Goal: Task Accomplishment & Management: Manage account settings

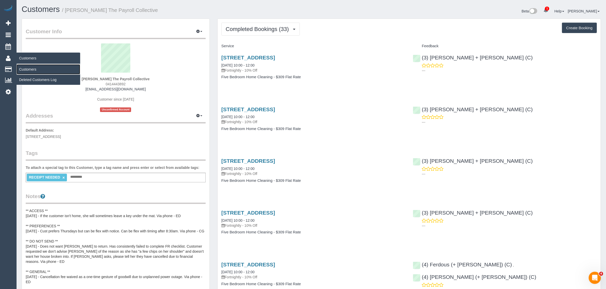
click at [26, 66] on link "Customers" at bounding box center [49, 69] width 64 height 10
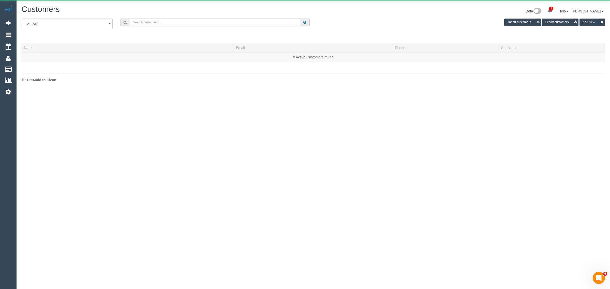
click at [173, 22] on input "text" at bounding box center [215, 23] width 170 height 8
paste input "[PHONE_NUMBER]"
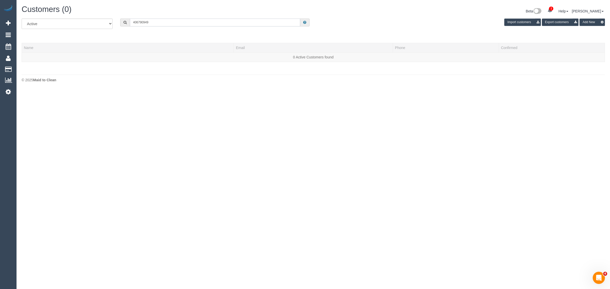
click at [174, 24] on input "406790949" at bounding box center [215, 23] width 170 height 8
paste input "+61"
drag, startPoint x: 137, startPoint y: 23, endPoint x: 110, endPoint y: 17, distance: 27.9
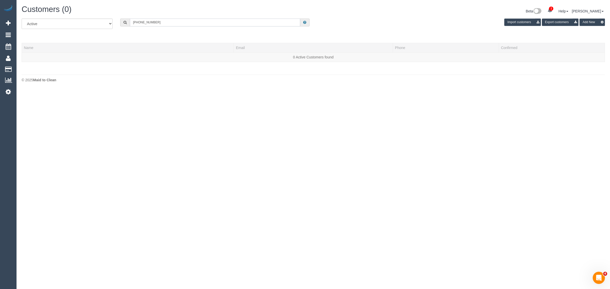
click at [125, 21] on div "[PHONE_NUMBER]" at bounding box center [214, 23] width 189 height 8
click at [183, 22] on input "1406790949" at bounding box center [215, 23] width 170 height 8
paste input "+6"
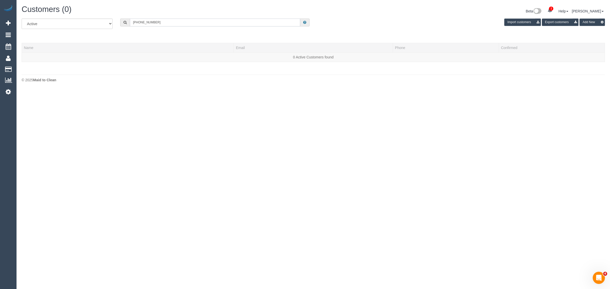
drag, startPoint x: 139, startPoint y: 22, endPoint x: 114, endPoint y: 23, distance: 25.4
click at [114, 23] on div "All Active Archived +61406790949 Import customers Export customers Add New" at bounding box center [313, 26] width 591 height 14
type input "406790949"
paste input "+61406790949"
type input "+61406790949"
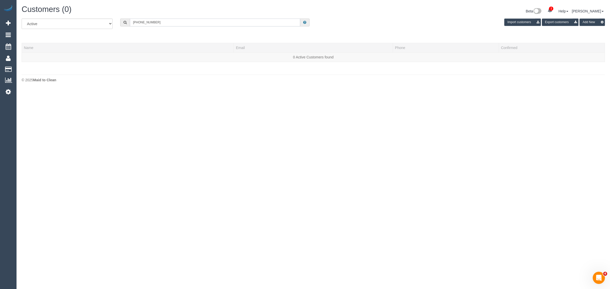
click at [202, 22] on input "+61406790949" at bounding box center [215, 23] width 170 height 8
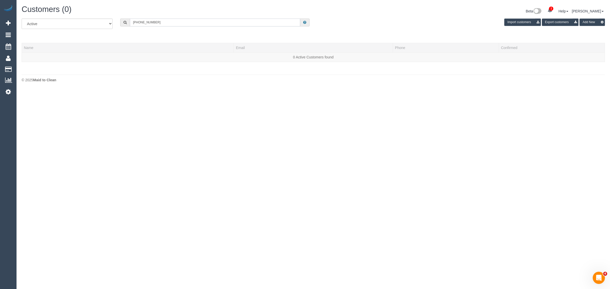
click at [172, 22] on input "+61406790949" at bounding box center [215, 23] width 170 height 8
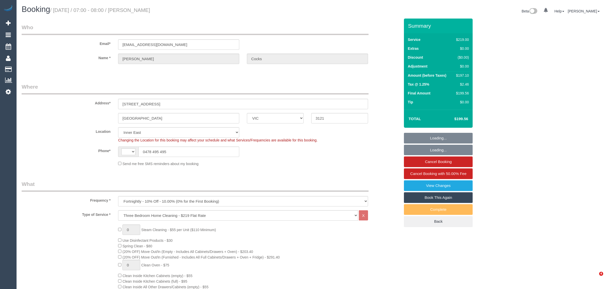
select select "VIC"
select select "object:397"
select select "string:AU"
click at [190, 155] on input "0478 495 495" at bounding box center [188, 152] width 101 height 10
select select "string:stripe-pm_1RSq0w2GScqysDRViCcADUUy"
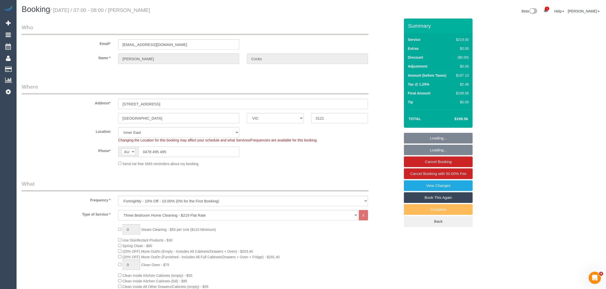
select select "number:28"
select select "number:14"
select select "number:18"
select select "number:22"
select select "number:34"
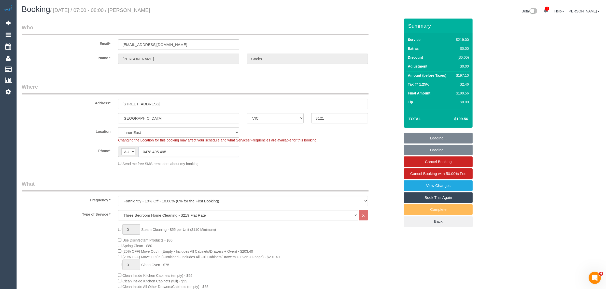
select select "number:13"
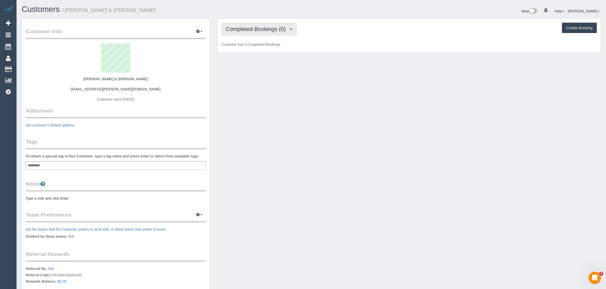
click at [277, 32] on button "Completed Bookings (0)" at bounding box center [258, 29] width 75 height 13
click at [261, 50] on link "Upcoming Bookings (1)" at bounding box center [248, 47] width 53 height 7
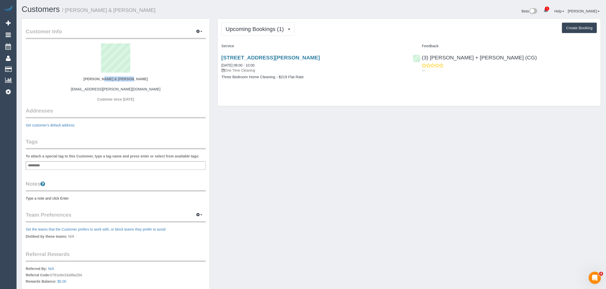
drag, startPoint x: 90, startPoint y: 80, endPoint x: 121, endPoint y: 77, distance: 31.9
click at [121, 77] on div "Anthony & Mina Gorman mina.gorman@outlook.com Customer since 2025" at bounding box center [116, 75] width 180 height 64
copy strong "Anthony & Mina"
click at [437, 91] on div "Upcoming Bookings (1) Completed Bookings (0) Upcoming Bookings (1) Cancelled Bo…" at bounding box center [408, 62] width 383 height 87
drag, startPoint x: 488, startPoint y: 56, endPoint x: 422, endPoint y: 56, distance: 66.1
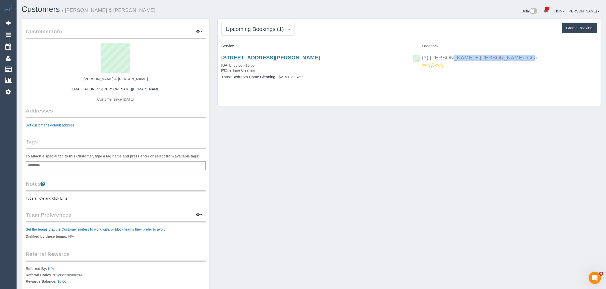
click at [422, 56] on div "(3) Bansari + Bhavesh (CG) ---" at bounding box center [505, 62] width 192 height 25
copy link "(3) Bansari + Bhavesh (CG)"
click at [269, 57] on link "41 Addison St, Elwood, VIC 3184" at bounding box center [270, 58] width 98 height 6
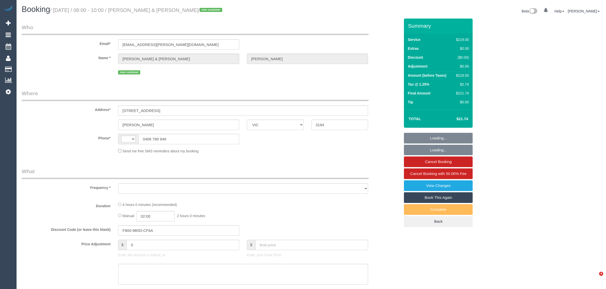
select select "VIC"
select select "string:AU"
select select "string:stripe-pm_1S3LNC2GScqysDRVO2Nkhzvx"
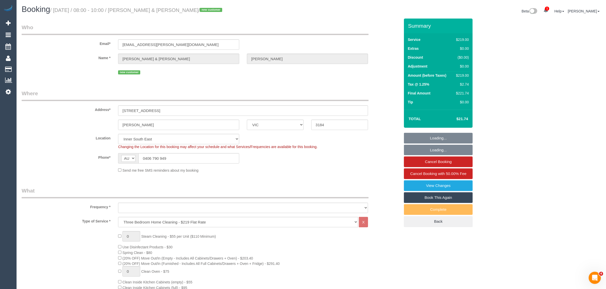
select select "object:669"
select select "number:29"
select select "number:14"
select select "number:19"
select select "number:24"
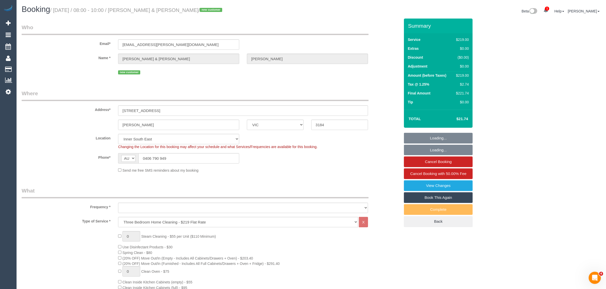
select select "number:35"
select select "number:13"
select select "object:820"
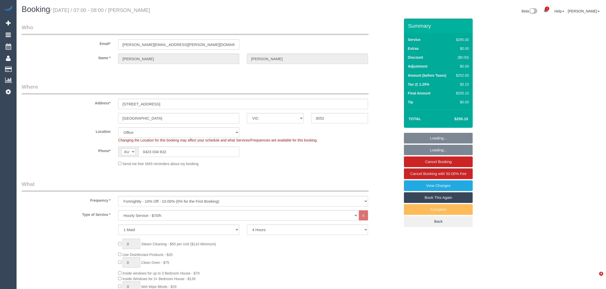
select select "VIC"
select select "240"
select select "number:29"
select select "number:14"
select select "number:19"
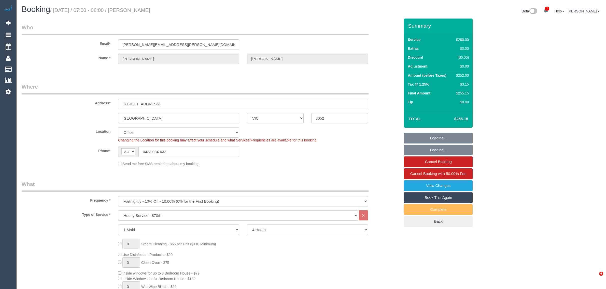
select select "number:22"
select select "number:34"
select select "number:12"
select select "object:2181"
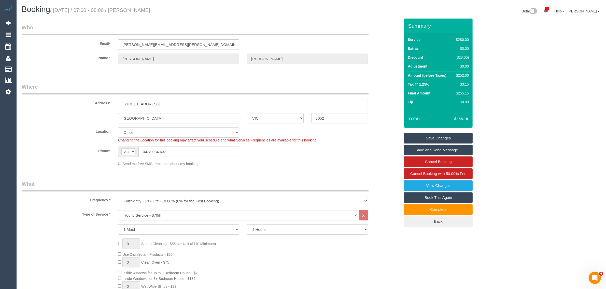
click at [174, 144] on sui-booking-location "Location [GEOGRAPHIC_DATA] (North) East (South) [GEOGRAPHIC_DATA] (East) [GEOGR…" at bounding box center [211, 146] width 378 height 39
click at [176, 152] on input "0423 034 632" at bounding box center [188, 152] width 101 height 10
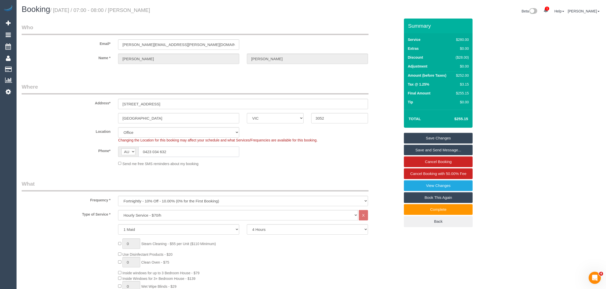
click at [176, 152] on input "0423 034 632" at bounding box center [188, 152] width 101 height 10
click at [213, 148] on input "0423 034 632" at bounding box center [188, 152] width 101 height 10
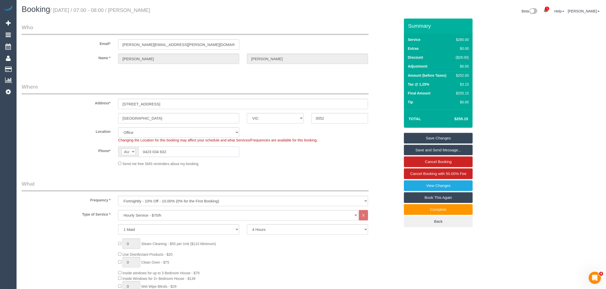
click at [213, 148] on input "0423 034 632" at bounding box center [188, 152] width 101 height 10
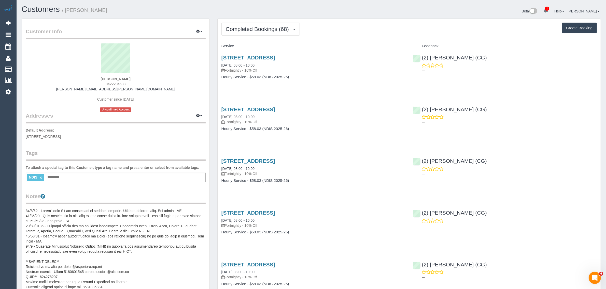
click at [116, 83] on span "0422204533" at bounding box center [116, 84] width 20 height 4
copy span "0422204533"
click at [118, 82] on span "0422204533" at bounding box center [116, 84] width 20 height 4
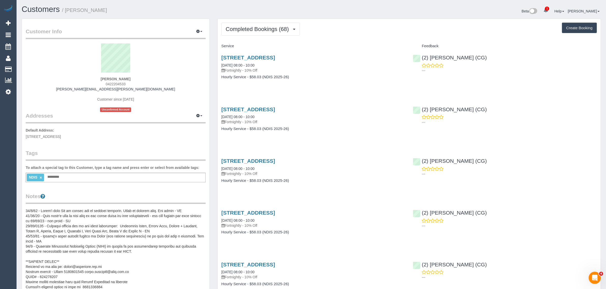
click at [208, 138] on div "Customer Info Edit Contact Info Send Message Email Preferences Special Sales Ta…" at bounding box center [115, 243] width 187 height 449
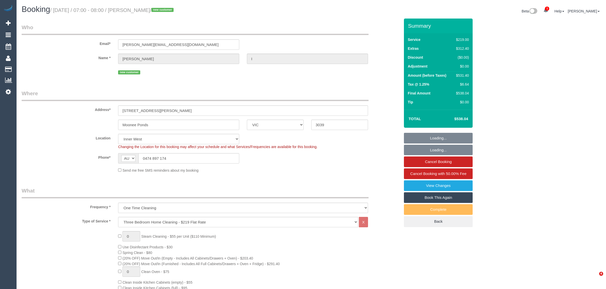
select select "VIC"
select select "string:stripe-pm_1S2xdF2GScqysDRVQeMAuZZE"
select select "number:27"
select select "number:14"
select select "number:19"
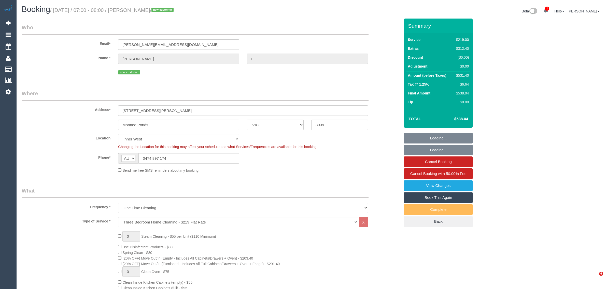
select select "number:24"
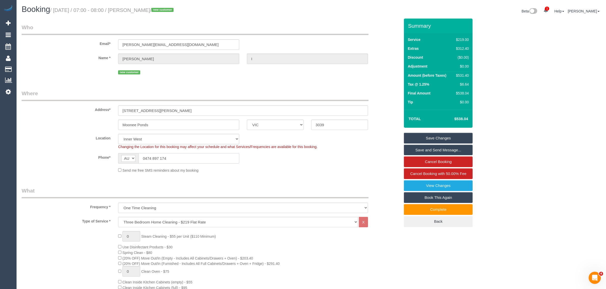
click at [195, 160] on input "0474 897 174" at bounding box center [188, 158] width 101 height 10
click at [221, 16] on div "Booking / [DATE] / 07:00 - 08:00 / [PERSON_NAME] / new customer Beta 1 Your Not…" at bounding box center [311, 11] width 586 height 13
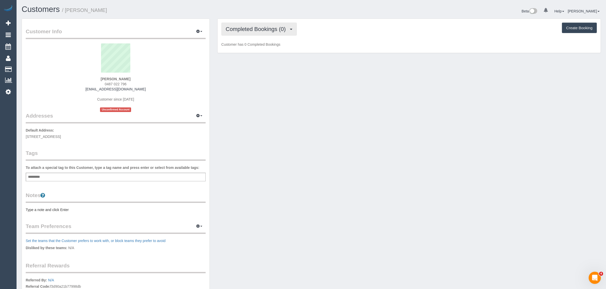
click at [247, 25] on button "Completed Bookings (0)" at bounding box center [258, 29] width 75 height 13
click at [244, 49] on link "Upcoming Bookings (1)" at bounding box center [248, 47] width 53 height 7
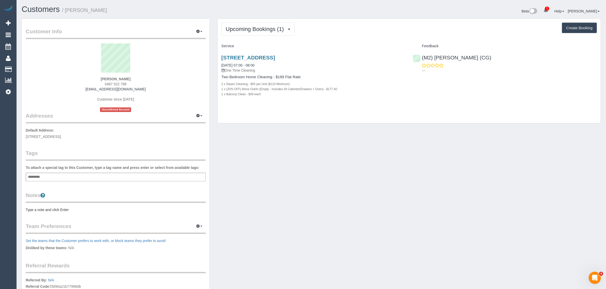
click at [116, 85] on span "0487 022 796" at bounding box center [116, 84] width 22 height 4
copy div "0487 022 796"
drag, startPoint x: 270, startPoint y: 95, endPoint x: 225, endPoint y: 69, distance: 52.2
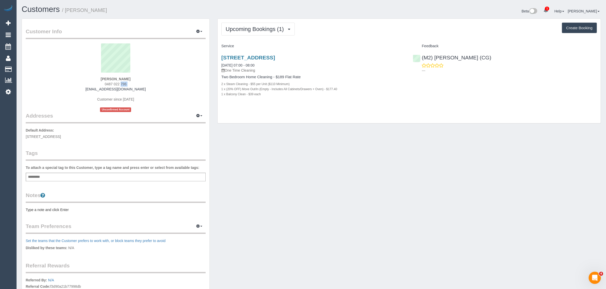
click at [225, 69] on div "[STREET_ADDRESS] [DATE] 07:00 - 08:00 One Time Cleaning Two Bedroom Home Cleani…" at bounding box center [313, 78] width 192 height 56
copy div "One Time Cleaning Two Bedroom Home Cleaning - $189 Flat Rate 2 x Steam Cleaning…"
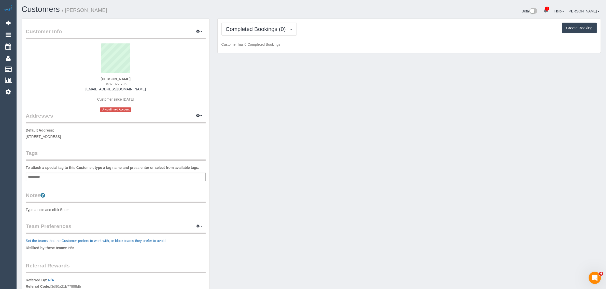
click at [490, 154] on div "Customer Info Edit Contact Info Send Message Email Preferences Special Sales Ta…" at bounding box center [311, 184] width 586 height 331
click at [273, 29] on span "Completed Bookings (0)" at bounding box center [257, 29] width 63 height 6
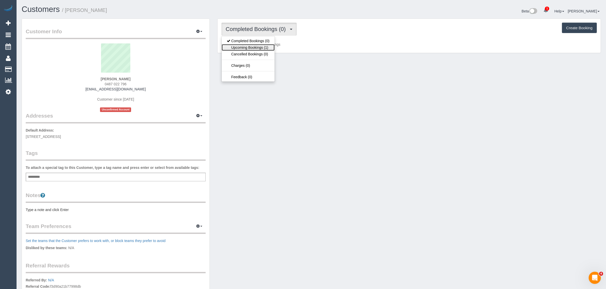
click at [260, 48] on link "Upcoming Bookings (1)" at bounding box center [248, 47] width 53 height 7
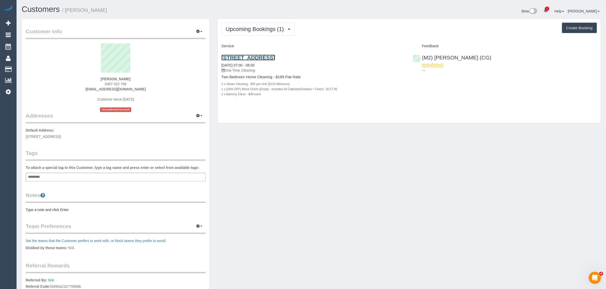
click at [262, 57] on link "[STREET_ADDRESS]" at bounding box center [248, 58] width 54 height 6
drag, startPoint x: 354, startPoint y: 56, endPoint x: 222, endPoint y: 56, distance: 131.5
click at [222, 56] on h3 "[STREET_ADDRESS]" at bounding box center [313, 58] width 184 height 6
copy link "[STREET_ADDRESS]"
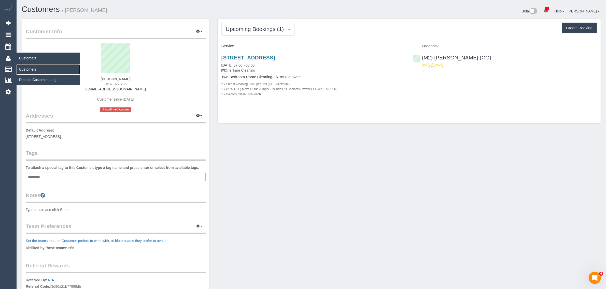
click at [34, 68] on link "Customers" at bounding box center [49, 69] width 64 height 10
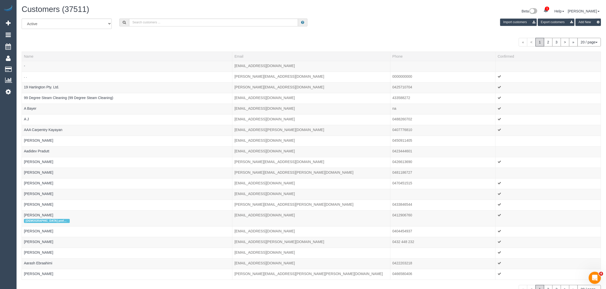
click at [171, 17] on div "Customers (37511) Beta 1 Your Notifications You have 0 alerts × You have 220 to…" at bounding box center [311, 11] width 586 height 13
click at [185, 22] on input "text" at bounding box center [213, 23] width 169 height 8
paste input "[PERSON_NAME]"
type input "[PERSON_NAME]"
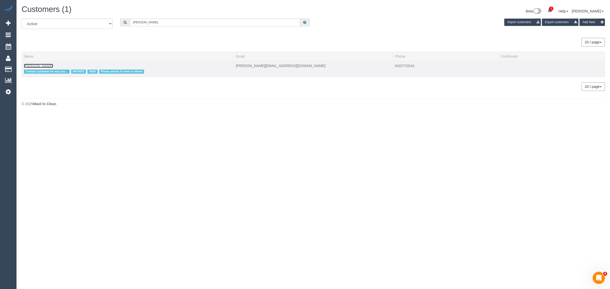
click at [34, 66] on link "[PERSON_NAME]" at bounding box center [38, 66] width 29 height 4
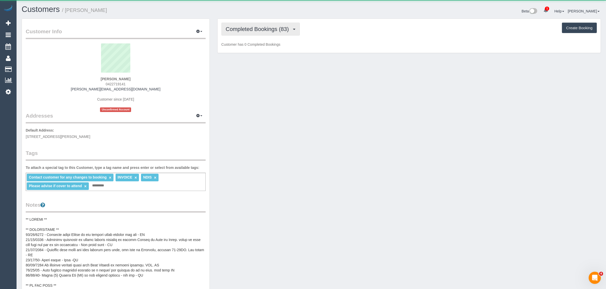
click at [248, 31] on span "Completed Bookings (83)" at bounding box center [259, 29] width 66 height 6
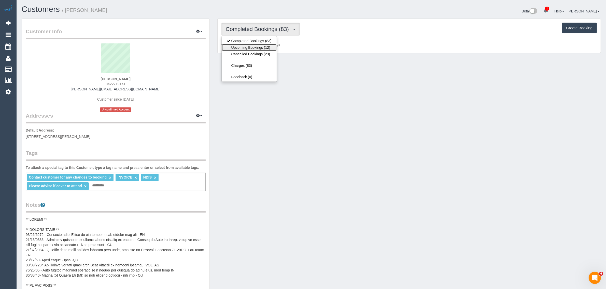
click at [241, 47] on link "Upcoming Bookings (12)" at bounding box center [249, 47] width 55 height 7
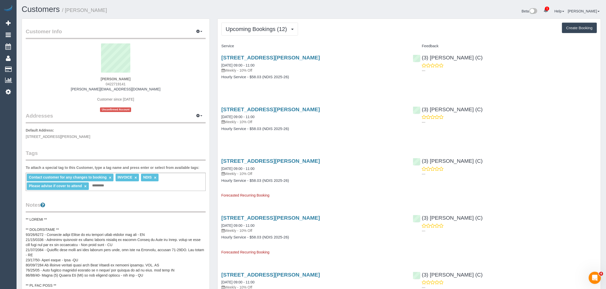
drag, startPoint x: 268, startPoint y: 66, endPoint x: 219, endPoint y: 64, distance: 48.1
click at [219, 64] on div "738 Waverley Road, Unit 1, Glen Waverley, VIC 3150 11/09/2025 09:00 - 11:00 Wee…" at bounding box center [313, 69] width 192 height 39
copy link "11/09/2025 09:00 - 11:00"
click at [235, 64] on link "11/09/2025 09:00 - 11:00" at bounding box center [237, 65] width 33 height 4
drag, startPoint x: 218, startPoint y: 116, endPoint x: 239, endPoint y: 116, distance: 20.6
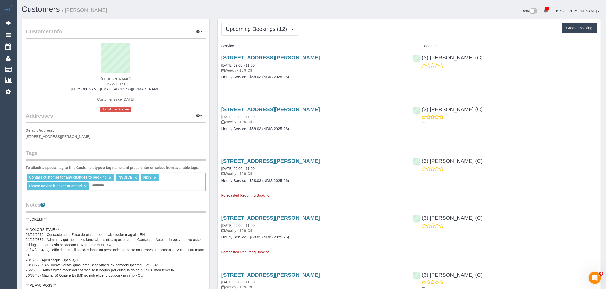
click at [239, 116] on div "738 Waverley Road, Unit 1, Glen Waverley, VIC 3150 18/09/2025 09:00 - 11:00 Wee…" at bounding box center [313, 121] width 192 height 39
copy link "18/09/2025"
drag, startPoint x: 449, startPoint y: 58, endPoint x: 424, endPoint y: 59, distance: 25.7
click at [424, 59] on div "(3) Poorna Nanayakkara (C) ---" at bounding box center [505, 62] width 192 height 25
copy link "3) Poorna Nanayakkara (C)"
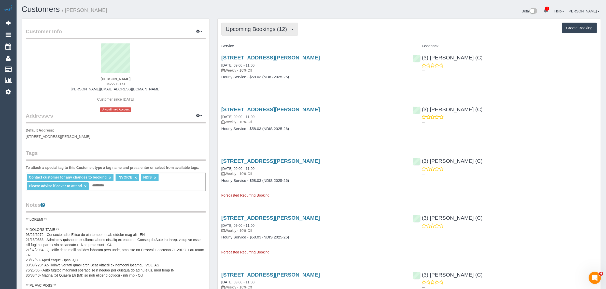
click at [243, 28] on span "Upcoming Bookings (12)" at bounding box center [258, 29] width 64 height 6
click at [237, 47] on link "Upcoming Bookings (12)" at bounding box center [249, 47] width 55 height 7
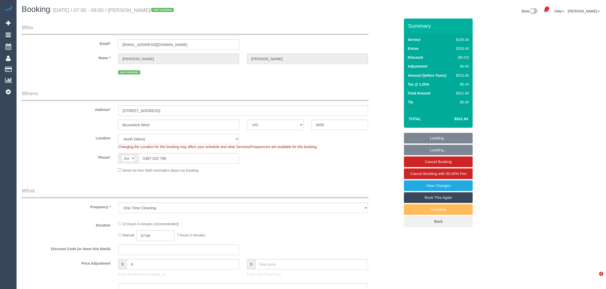
select select "VIC"
select select "number:28"
select select "number:15"
select select "number:18"
select select "number:24"
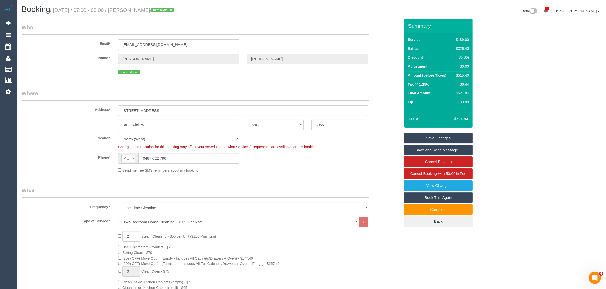
click at [322, 75] on div "new customer" at bounding box center [243, 72] width 250 height 8
click at [329, 74] on div "new customer" at bounding box center [243, 72] width 250 height 8
click at [199, 156] on input "0487 022 796" at bounding box center [188, 158] width 101 height 10
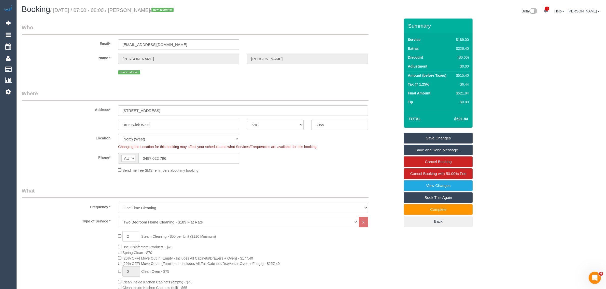
click at [229, 158] on input "0487 022 796" at bounding box center [188, 158] width 101 height 10
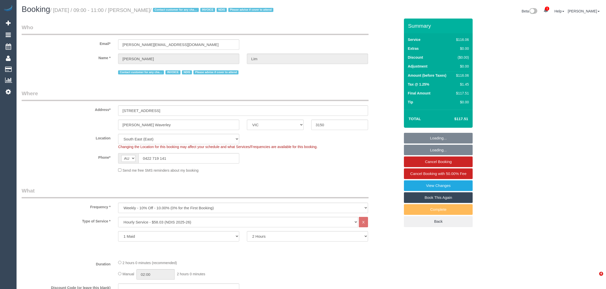
select select "VIC"
select select "number:28"
select select "number:14"
select select "number:19"
select select "number:25"
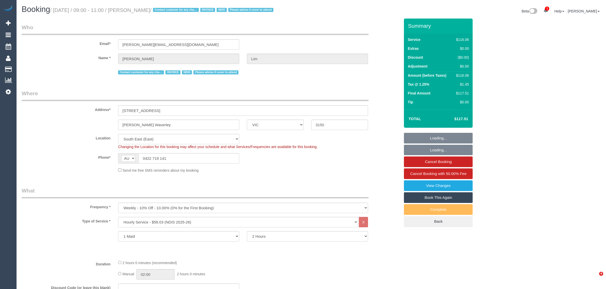
select select "number:35"
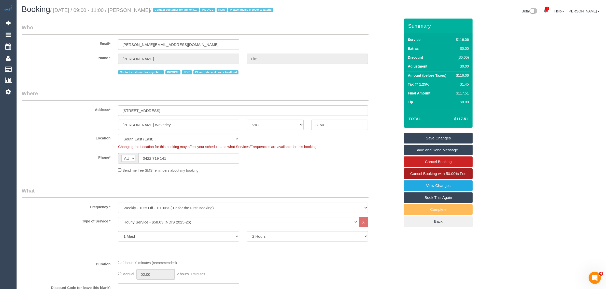
click at [420, 170] on link "Cancel Booking with 50.00% Fee" at bounding box center [438, 174] width 69 height 11
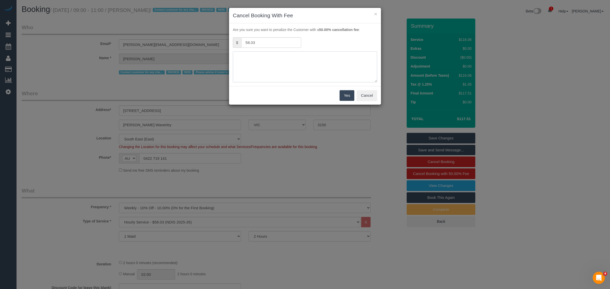
click at [310, 62] on textarea at bounding box center [305, 66] width 144 height 31
type textarea "customer wants to cnacel same day via txt - kA"
click at [341, 92] on button "Yes" at bounding box center [347, 95] width 15 height 11
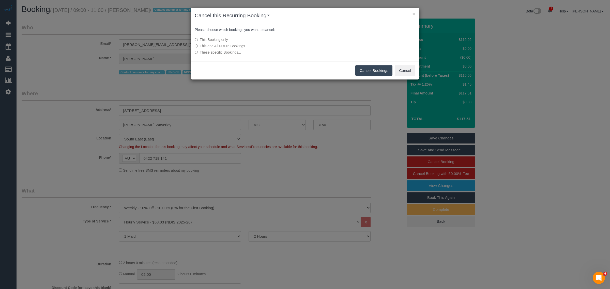
click at [372, 73] on button "Cancel Bookings" at bounding box center [374, 70] width 37 height 11
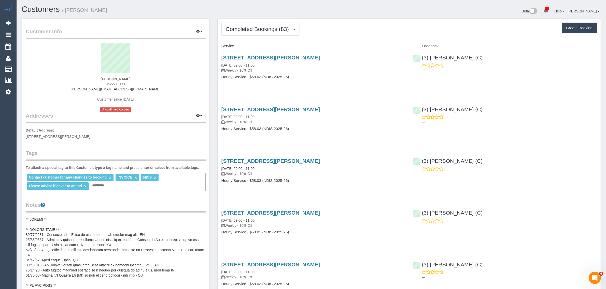
drag, startPoint x: 69, startPoint y: 136, endPoint x: 93, endPoint y: 137, distance: 23.7
click at [90, 137] on span "738 Waverley Road, Unit 1, Glen Waverley, VIC 3150" at bounding box center [58, 137] width 65 height 4
copy span "[PERSON_NAME] Waverley"
click at [245, 29] on span "Completed Bookings (83)" at bounding box center [259, 29] width 66 height 6
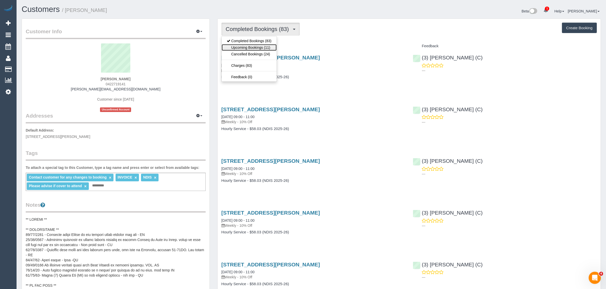
click at [240, 47] on link "Upcoming Bookings (11)" at bounding box center [249, 47] width 55 height 7
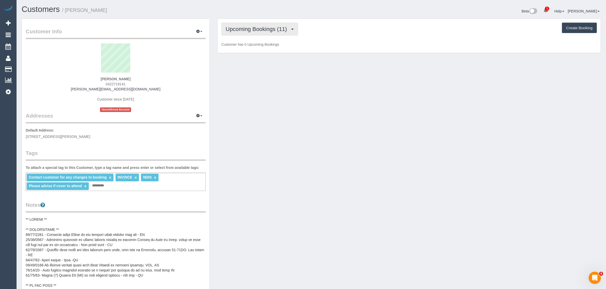
click at [274, 26] on span "Upcoming Bookings (11)" at bounding box center [258, 29] width 64 height 6
click at [260, 51] on link "Cancelled Bookings (24)" at bounding box center [249, 54] width 55 height 7
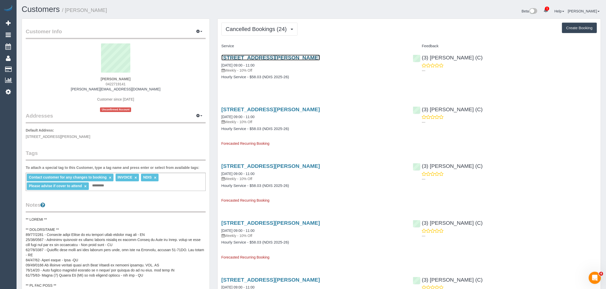
click at [270, 57] on link "738 Waverley Road, Unit 1, Glen Waverley, VIC 3150" at bounding box center [270, 58] width 98 height 6
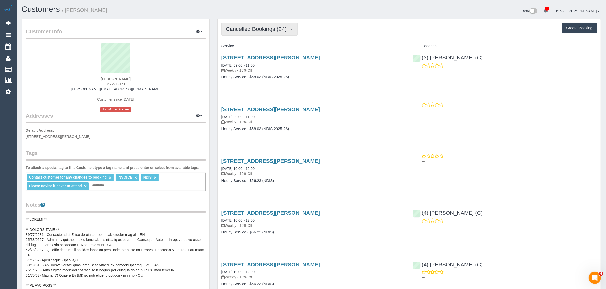
click at [254, 30] on span "Cancelled Bookings (24)" at bounding box center [258, 29] width 64 height 6
click at [268, 26] on span "Cancelled Bookings (24)" at bounding box center [258, 29] width 64 height 6
click at [247, 45] on link "Upcoming Bookings (11)" at bounding box center [249, 47] width 55 height 7
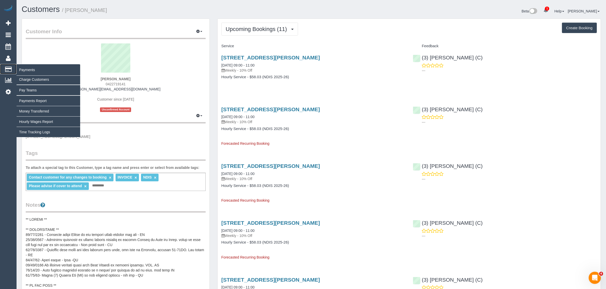
click at [18, 64] on span "Payments" at bounding box center [49, 70] width 64 height 12
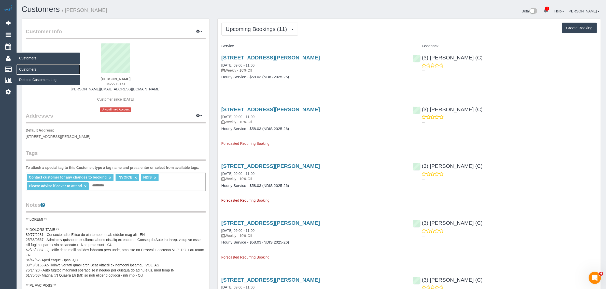
click at [24, 67] on link "Customers" at bounding box center [49, 69] width 64 height 10
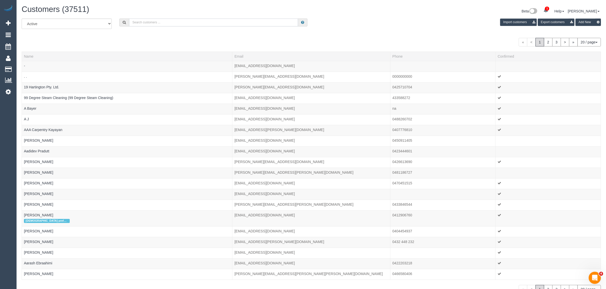
click at [149, 25] on input "text" at bounding box center [213, 23] width 169 height 8
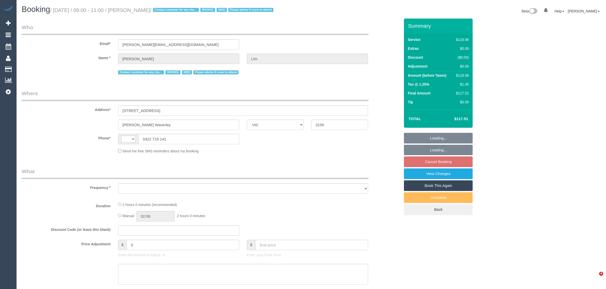
select select "VIC"
select select "string:AU"
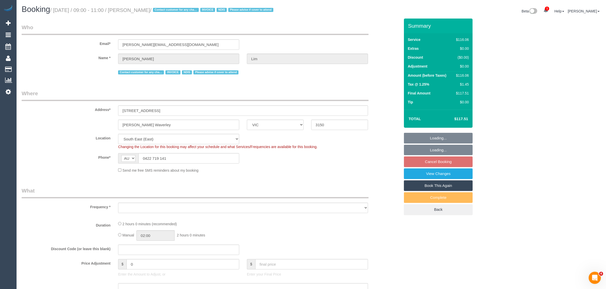
select select "object:544"
select select "number:28"
select select "number:14"
select select "number:19"
select select "number:25"
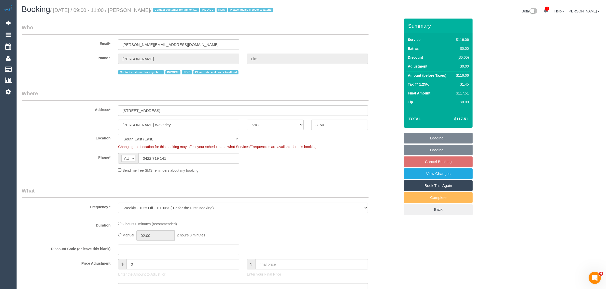
select select "number:35"
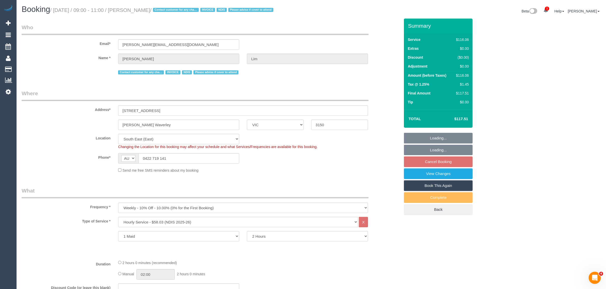
select select "object:1267"
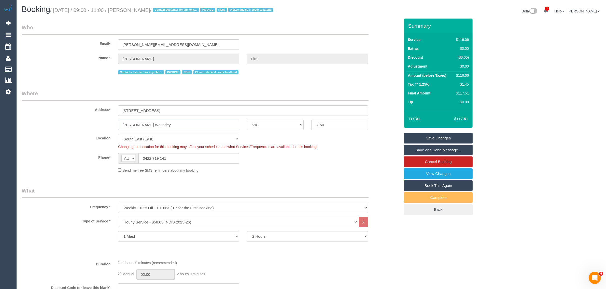
click at [163, 126] on input "[PERSON_NAME] Waverley" at bounding box center [178, 125] width 121 height 10
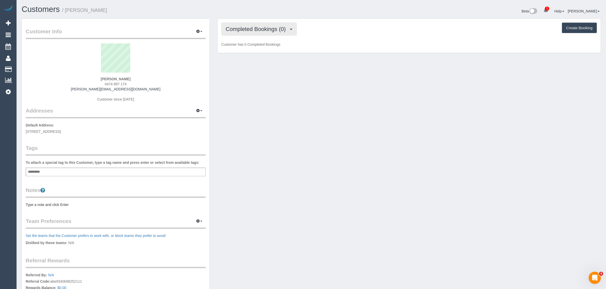
click at [270, 26] on span "Completed Bookings (0)" at bounding box center [257, 29] width 63 height 6
click at [256, 47] on link "Upcoming Bookings (1)" at bounding box center [248, 47] width 53 height 7
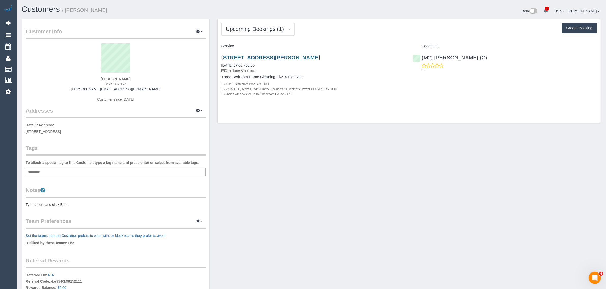
click at [272, 56] on link "4/27a Norwood Crescent, Moonee Ponds, VIC 3039" at bounding box center [270, 58] width 98 height 6
drag, startPoint x: 298, startPoint y: 94, endPoint x: 217, endPoint y: 79, distance: 82.6
click at [217, 79] on div "Upcoming Bookings (1) Completed Bookings (0) Upcoming Bookings (1) Cancelled Bo…" at bounding box center [408, 71] width 383 height 105
copy div "Three Bedroom Home Cleaning - $219 Flat Rate 1 x Use Disinfectant Products - $3…"
click at [289, 145] on div "Customer Info Edit Contact Info Send Message Email Preferences Special Sales Ta…" at bounding box center [311, 184] width 586 height 331
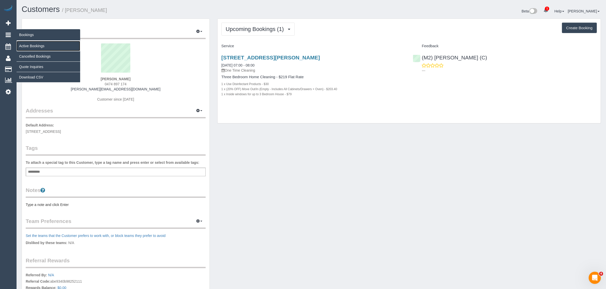
click at [30, 43] on link "Active Bookings" at bounding box center [49, 46] width 64 height 10
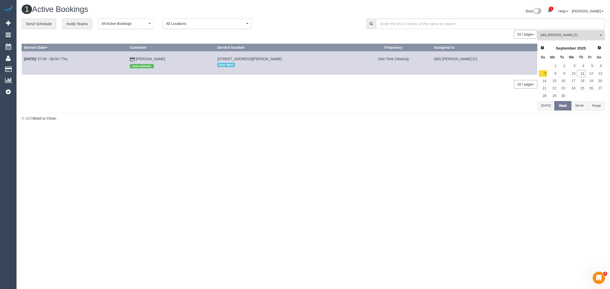
click at [565, 34] on span "(M2) Yann Kotchero (C)" at bounding box center [570, 35] width 58 height 4
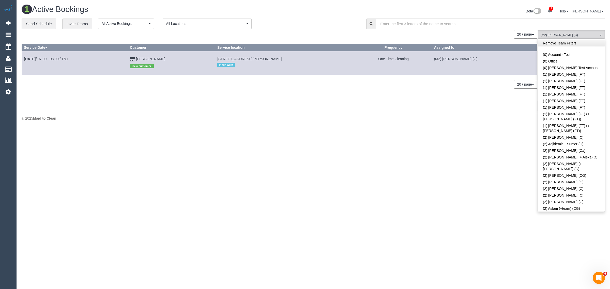
click at [580, 40] on link "Remove Team Filters" at bounding box center [571, 43] width 67 height 7
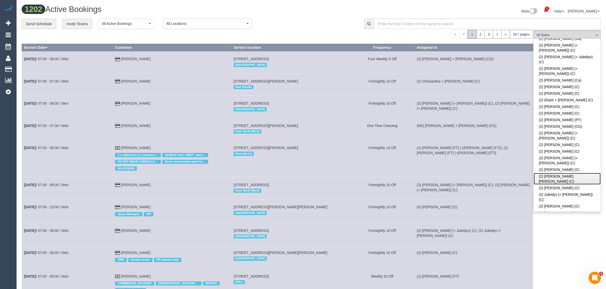
click at [563, 173] on link "(2) [PERSON_NAME] [PERSON_NAME] (C)" at bounding box center [566, 179] width 67 height 12
click at [333, 37] on div "« < 1 2 3 > » 20 / page 10 / page 20 / page 30 / page 40 / page 50 / page 100 /…" at bounding box center [277, 34] width 511 height 9
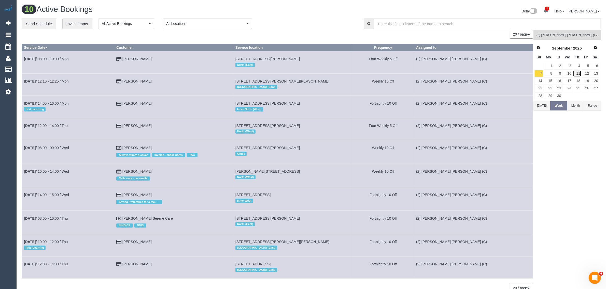
click at [576, 73] on link "11" at bounding box center [576, 73] width 8 height 7
click at [320, 26] on div "**********" at bounding box center [189, 24] width 334 height 11
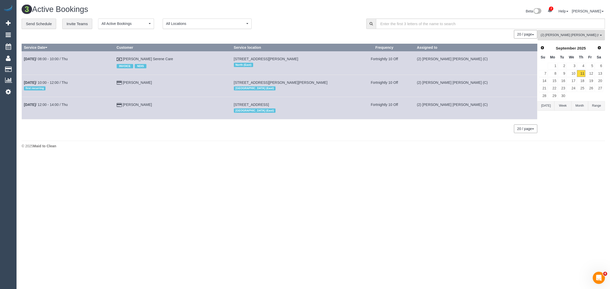
click at [331, 26] on div "**********" at bounding box center [190, 24] width 337 height 11
click at [431, 149] on footer "© 2025 Maid to Clean" at bounding box center [314, 146] width 584 height 10
click at [364, 157] on body "2 Beta Your Notifications You have 0 alerts × You have 1 to charge for 11/09/20…" at bounding box center [305, 144] width 610 height 289
drag, startPoint x: 193, startPoint y: 55, endPoint x: 23, endPoint y: 63, distance: 169.3
click at [23, 63] on tr "Sep 11th / 08:00 - 10:00 / Thu Frank Bezzina Serene Care INVOICE NDIS 13 Compto…" at bounding box center [280, 62] width 516 height 23
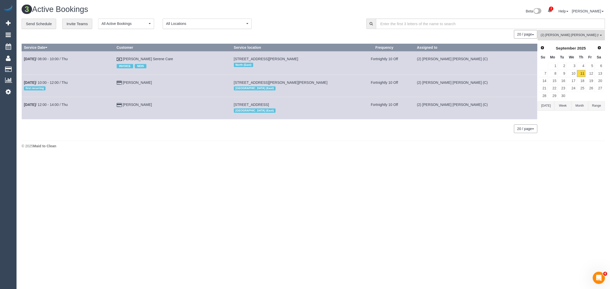
copy tr "Sep 11th / 08:00 - 10:00 / Thu Frank Bezzina Serene Care"
click at [163, 145] on div "© 2025 Maid to Clean" at bounding box center [314, 146] width 584 height 5
drag, startPoint x: 159, startPoint y: 84, endPoint x: 23, endPoint y: 82, distance: 135.8
click at [23, 82] on tr "Sep 11th / 10:00 - 12:00 / Thu first recurring James Aviaz 30/85c Clyde St, Tho…" at bounding box center [280, 86] width 516 height 22
copy tr "Sep 11th / 10:00 - 12:00 / Thu first recurring James Aviaz"
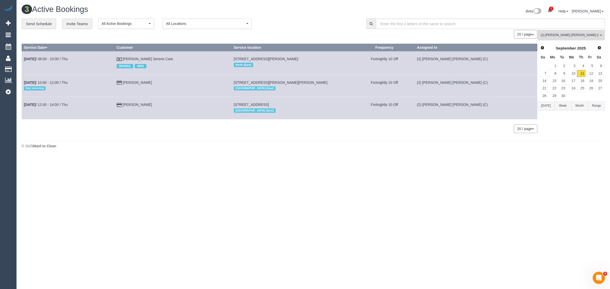
click at [199, 226] on body "2 Beta Your Notifications You have 0 alerts × You have 1 to charge for 11/09/20…" at bounding box center [305, 144] width 610 height 289
drag, startPoint x: 147, startPoint y: 102, endPoint x: 22, endPoint y: 101, distance: 124.9
click at [22, 101] on tr "Sep 11th / 12:00 - 14:00 / Thu Christopher Packer 63 Comas Grove, Thornbury, VI…" at bounding box center [280, 108] width 516 height 22
copy tr "Sep 11th / 12:00 - 14:00 / Thu Christopher Packer"
drag, startPoint x: 153, startPoint y: 59, endPoint x: 360, endPoint y: 147, distance: 225.2
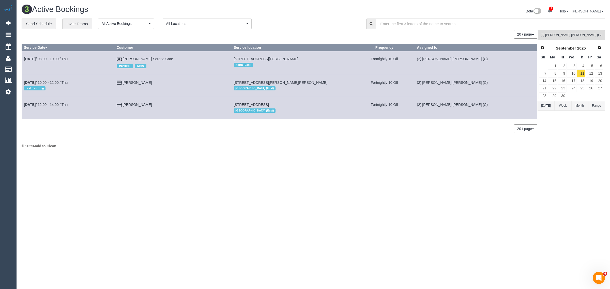
click at [362, 147] on div "© 2025 Maid to Clean" at bounding box center [314, 146] width 584 height 5
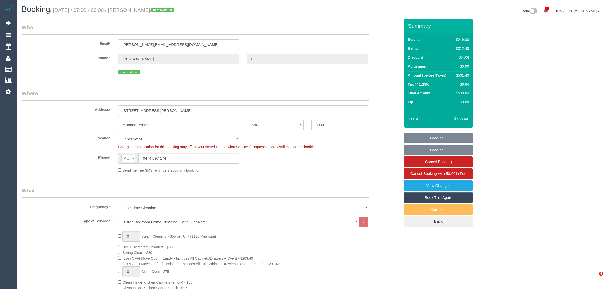
select select "VIC"
select select "string:stripe-pm_1S2xdF2GScqysDRVQeMAuZZE"
select select "number:27"
select select "number:14"
select select "number:19"
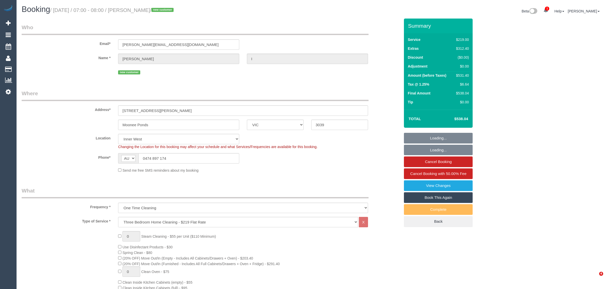
select select "number:24"
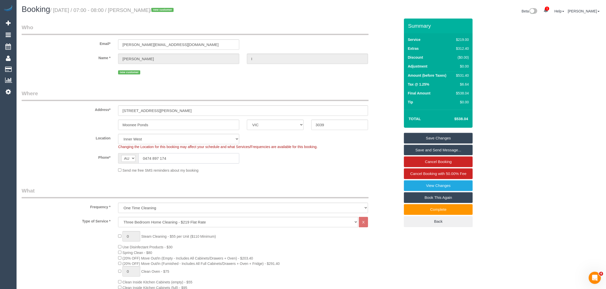
click at [200, 157] on input "0474 897 174" at bounding box center [188, 158] width 101 height 10
click at [210, 164] on sui-booking-location "Location Office City East (North) East (South) Inner East Inner North (East) In…" at bounding box center [211, 153] width 378 height 39
click at [214, 159] on input "0474 897 174" at bounding box center [188, 158] width 101 height 10
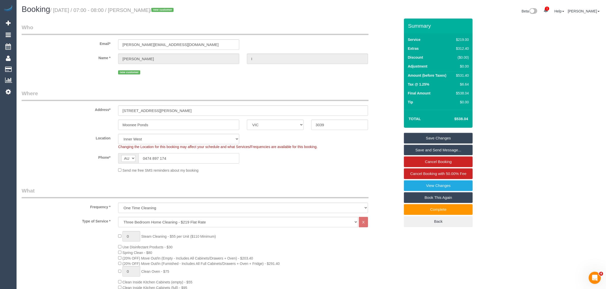
click at [214, 159] on input "0474 897 174" at bounding box center [188, 158] width 101 height 10
click at [312, 162] on div "Phone* AF AL DZ AD AO AI AQ AG AR AM AW AU AT AZ BS BH BD BB BY BE BZ BJ BM BT …" at bounding box center [211, 158] width 386 height 10
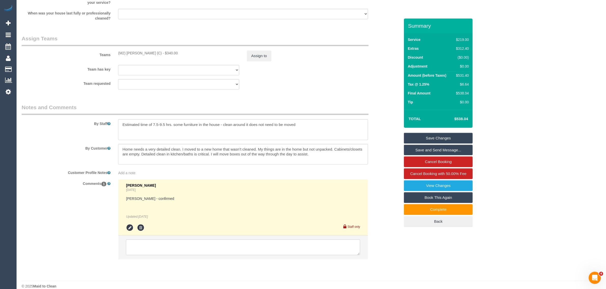
scroll to position [763, 0]
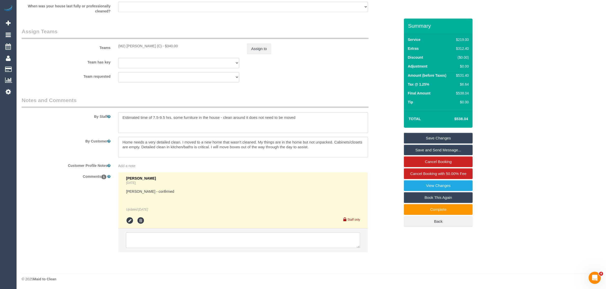
click at [312, 64] on div "Team has key (M2) Yann Kotchero (C) (0) Office (1) Debbie Brodjanac (FT) (1) Ka…" at bounding box center [211, 63] width 386 height 10
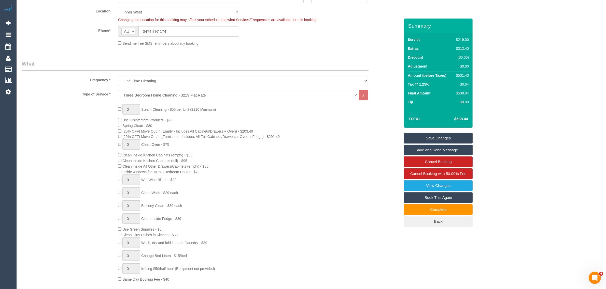
scroll to position [0, 0]
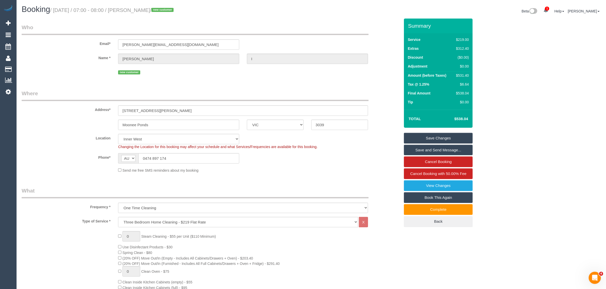
click at [337, 159] on div "Phone* AF AL DZ AD AO AI AQ AG AR AM AW AU AT AZ BS BH BD BB BY BE BZ BJ BM BT …" at bounding box center [211, 158] width 386 height 10
click at [341, 167] on sui-booking-location "Location Office City East (North) East (South) Inner East Inner North (East) In…" at bounding box center [211, 153] width 378 height 39
click at [366, 164] on sui-booking-location "Location Office City East (North) East (South) Inner East Inner North (East) In…" at bounding box center [211, 153] width 378 height 39
click at [360, 162] on div "Phone* AF AL DZ AD AO AI AQ AG AR AM AW AU AT AZ BS BH BD BB BY BE BZ BJ BM BT …" at bounding box center [211, 158] width 386 height 10
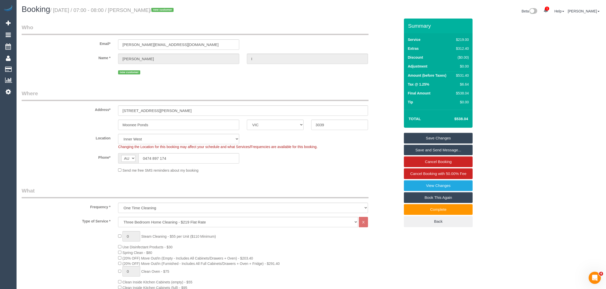
click at [360, 162] on div "Phone* AF AL DZ AD AO AI AQ AG AR AM AW AU AT AZ BS BH BD BB BY BE BZ BJ BM BT …" at bounding box center [211, 158] width 386 height 10
click at [333, 168] on div "Send me free SMS reminders about my booking" at bounding box center [242, 171] width 257 height 6
click at [362, 148] on div "Changing the Location for this booking may affect your schedule and what Servic…" at bounding box center [242, 146] width 257 height 5
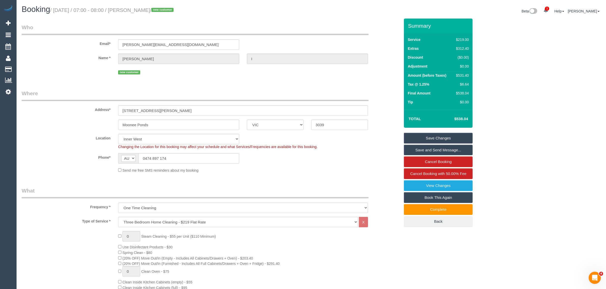
click at [341, 168] on div "Send me free SMS reminders about my booking" at bounding box center [242, 171] width 257 height 6
click at [298, 170] on div "Send me free SMS reminders about my booking" at bounding box center [242, 171] width 257 height 6
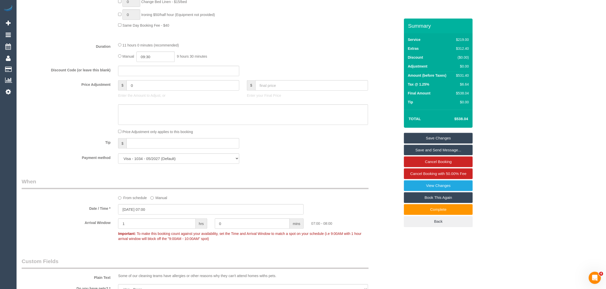
scroll to position [509, 0]
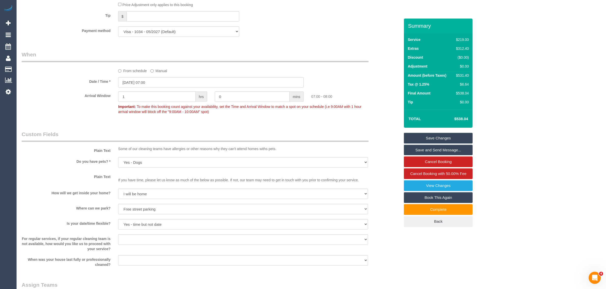
click at [373, 133] on div "Plain Text Some of our cleaning teams have allergies or other reasons why they …" at bounding box center [211, 142] width 386 height 23
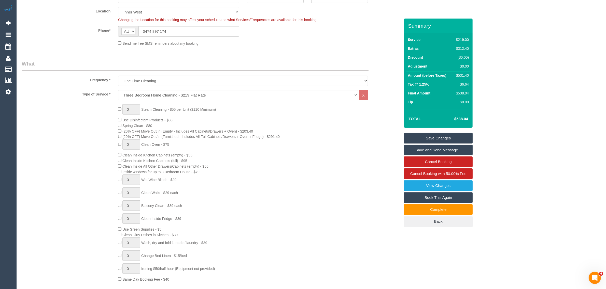
scroll to position [0, 0]
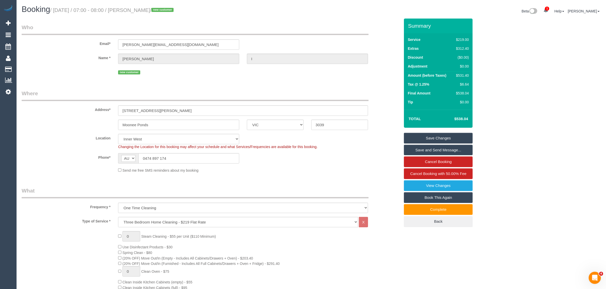
click at [381, 148] on div "Location Office City East (North) East (South) Inner East Inner North (East) In…" at bounding box center [211, 142] width 386 height 16
click at [320, 172] on div "Send me free SMS reminders about my booking" at bounding box center [242, 171] width 257 height 6
click at [346, 176] on fieldset "Where Address* 4/27a Norwood crescent Moonee Ponds ACT NSW NT QLD SA TAS VIC WA…" at bounding box center [211, 133] width 378 height 87
click at [372, 168] on div "Send me free SMS reminders about my booking" at bounding box center [211, 171] width 386 height 6
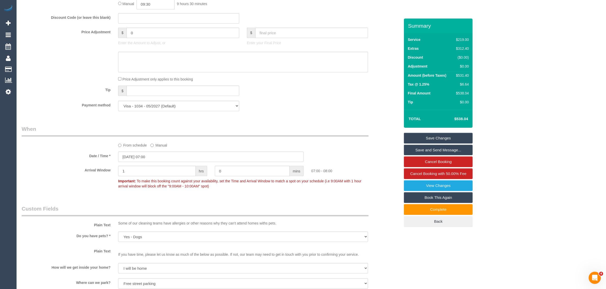
scroll to position [509, 0]
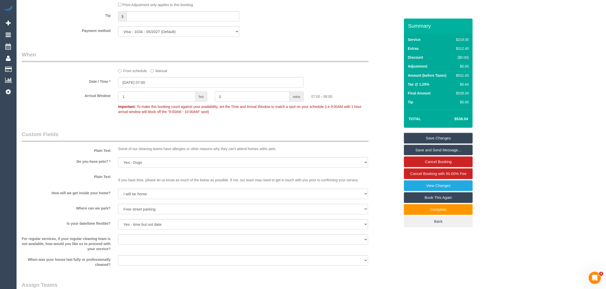
click at [378, 125] on div "Who Email* benny.ih@proton.me Name * Dee I new customer Where Address* 4/27a No…" at bounding box center [211, 18] width 386 height 1016
click at [364, 129] on div "Who Email* benny.ih@proton.me Name * Dee I new customer Where Address* 4/27a No…" at bounding box center [211, 18] width 386 height 1016
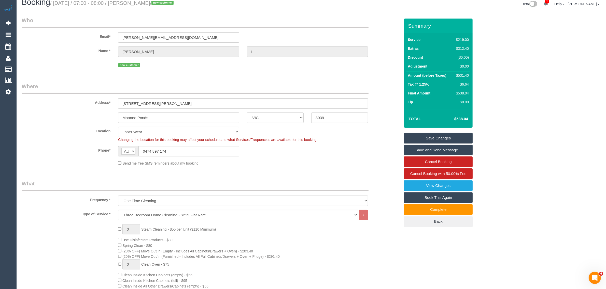
scroll to position [0, 0]
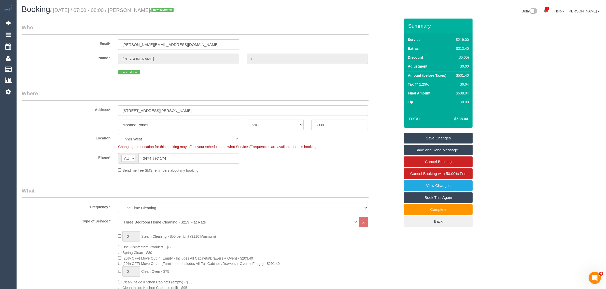
click at [291, 93] on legend "Where" at bounding box center [195, 95] width 347 height 11
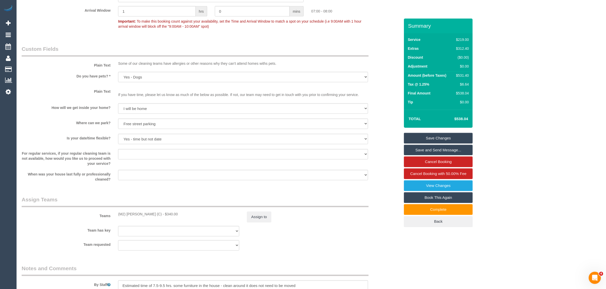
scroll to position [636, 0]
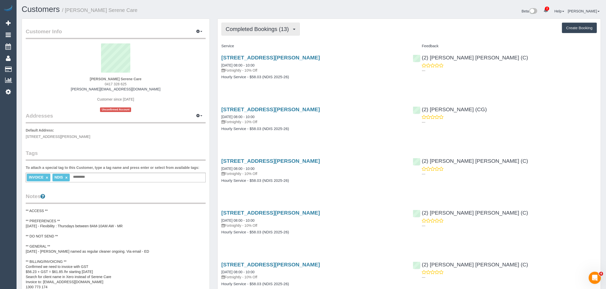
click at [269, 33] on button "Completed Bookings (13)" at bounding box center [260, 29] width 78 height 13
click at [259, 45] on link "Upcoming Bookings (11)" at bounding box center [249, 47] width 55 height 7
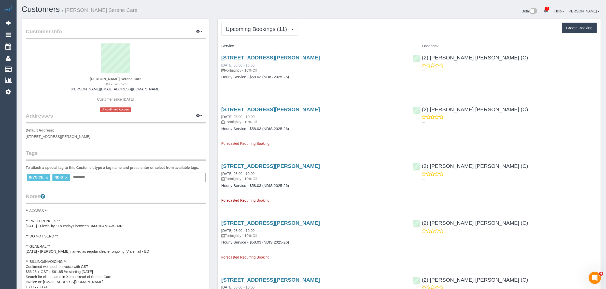
drag, startPoint x: 272, startPoint y: 64, endPoint x: 221, endPoint y: 66, distance: 50.4
click at [221, 66] on div "13 Compton Street, Reservoir, VIC 3073 11/09/2025 08:00 - 10:00 Fortnightly - 1…" at bounding box center [313, 64] width 184 height 18
copy link "11/09/2025 08:00 - 10:00"
click at [374, 74] on div "13 Compton Street, Reservoir, VIC 3073 11/09/2025 08:00 - 10:00 Fortnightly - 1…" at bounding box center [313, 69] width 192 height 39
drag, startPoint x: 477, startPoint y: 59, endPoint x: 422, endPoint y: 56, distance: 55.5
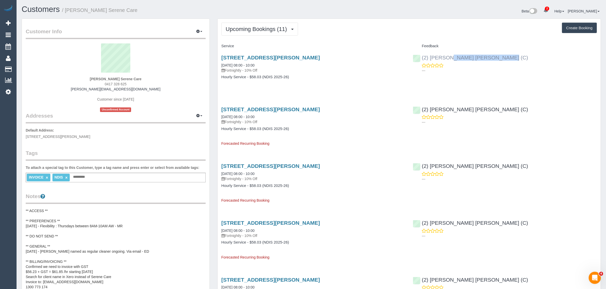
click at [422, 56] on div "(2) Joel Wei Ong (C) ---" at bounding box center [505, 62] width 192 height 25
copy link "(2) [PERSON_NAME] [PERSON_NAME] (C)"
click at [236, 58] on link "13 Compton Street, Reservoir, VIC 3073" at bounding box center [270, 58] width 98 height 6
click at [108, 83] on span "0417 328 625" at bounding box center [116, 84] width 22 height 4
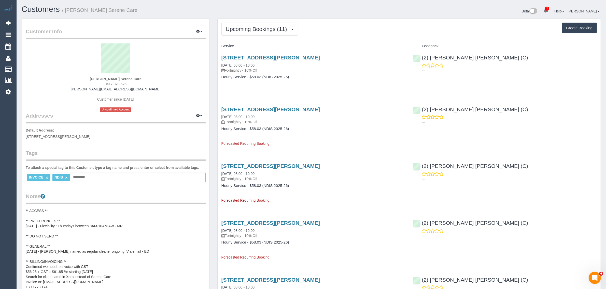
click at [108, 83] on span "0417 328 625" at bounding box center [116, 84] width 22 height 4
copy div "0417 328 625"
click at [254, 25] on button "Upcoming Bookings (11)" at bounding box center [259, 29] width 77 height 13
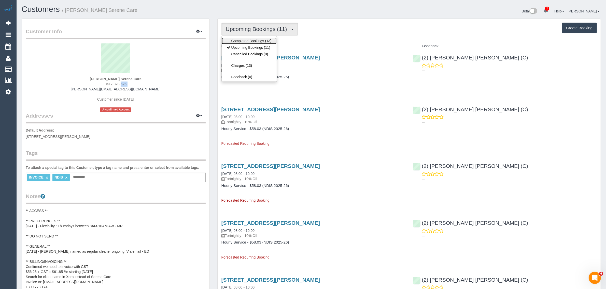
click at [248, 38] on link "Completed Bookings (13)" at bounding box center [249, 41] width 55 height 7
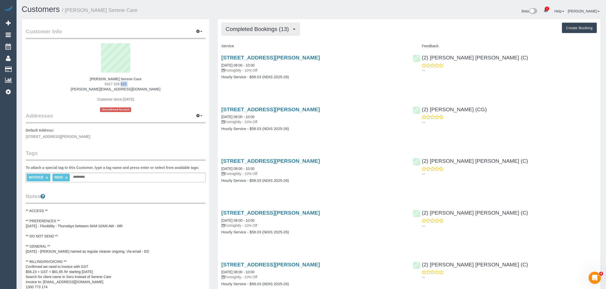
click at [259, 27] on span "Completed Bookings (13)" at bounding box center [259, 29] width 66 height 6
click at [255, 45] on link "Upcoming Bookings (11)" at bounding box center [249, 47] width 55 height 7
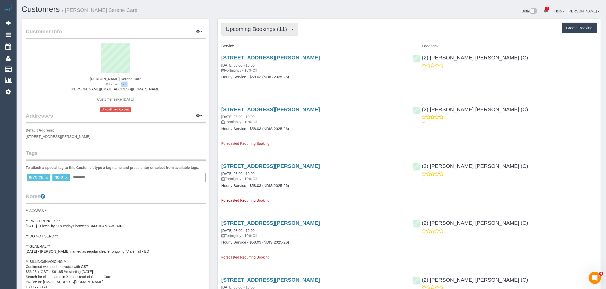
click at [260, 34] on button "Upcoming Bookings (11)" at bounding box center [259, 29] width 77 height 13
click at [251, 47] on link "Upcoming Bookings (11)" at bounding box center [249, 47] width 55 height 7
click at [361, 81] on div "13 Compton Street, Reservoir, VIC 3073 11/09/2025 08:00 - 10:00 Fortnightly - 1…" at bounding box center [313, 69] width 192 height 39
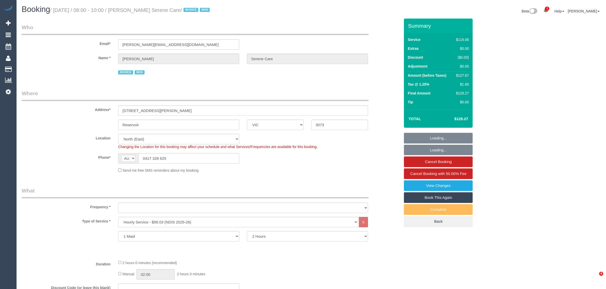
select select "VIC"
select select "number:28"
select select "number:14"
select select "number:19"
select select "number:25"
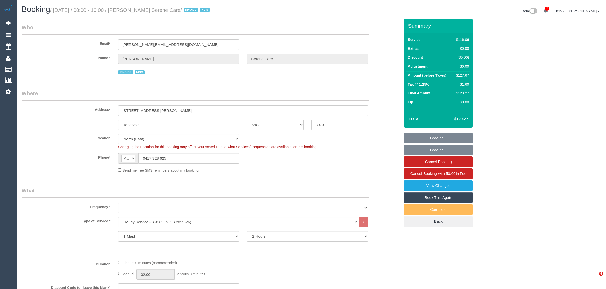
select select "number:34"
select select "object:1411"
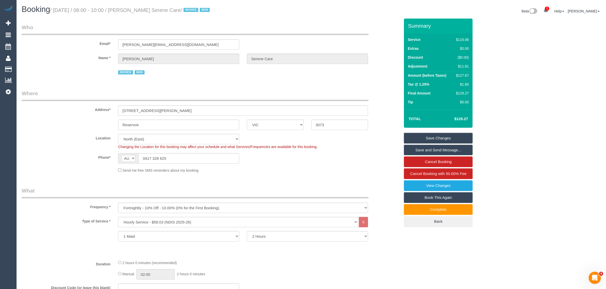
click at [374, 176] on fieldset "Where Address* [STREET_ADDRESS][PERSON_NAME] Reservoir ACT [GEOGRAPHIC_DATA] NT…" at bounding box center [211, 133] width 378 height 87
click at [331, 163] on div "Phone* AF AL DZ AD AO AI AQ AG AR AM AW AU AT AZ BS BH BD BB BY BE BZ BJ BM BT …" at bounding box center [211, 158] width 386 height 10
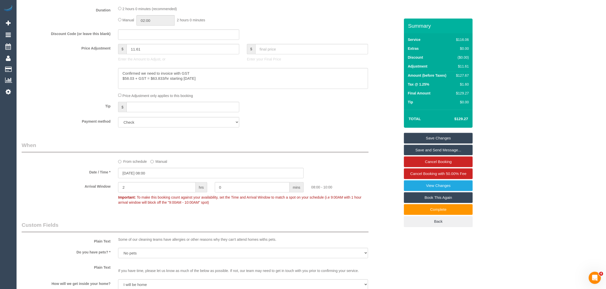
scroll to position [509, 0]
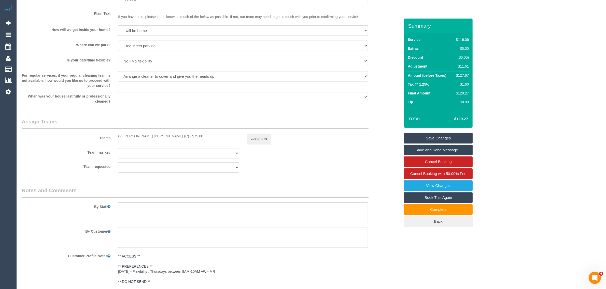
click at [371, 106] on fieldset "Custom Fields Plain Text Some of our cleaning teams have allergies or other rea…" at bounding box center [211, 37] width 378 height 141
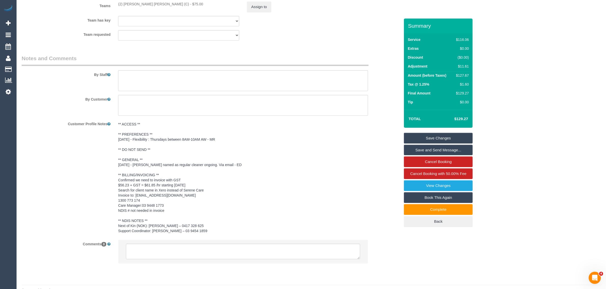
scroll to position [653, 0]
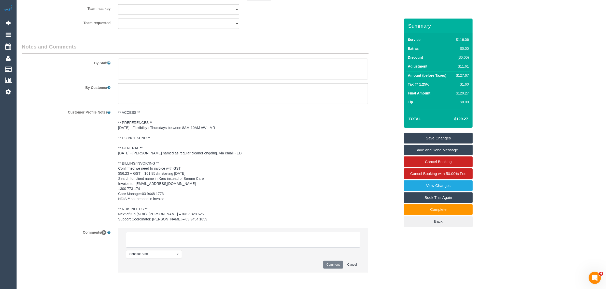
click at [301, 237] on textarea at bounding box center [243, 240] width 234 height 16
paste textarea "Cleaner(s) Unassigned: Reason Unassigned: Contact via: Which message sent: Addi…"
drag, startPoint x: 359, startPoint y: 247, endPoint x: 362, endPoint y: 253, distance: 5.9
click at [362, 253] on li "Send to: Staff Nothing selected Send to: Staff Send to: Customer Send to: Team …" at bounding box center [242, 251] width 249 height 44
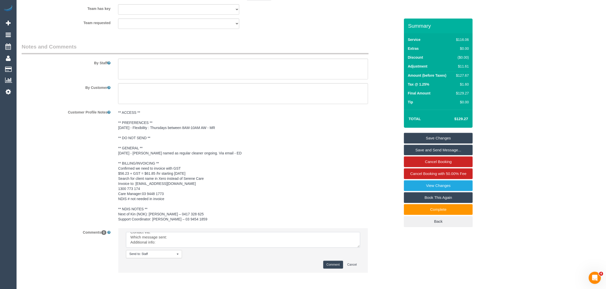
scroll to position [0, 0]
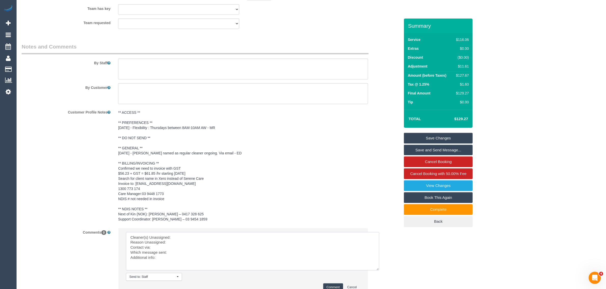
drag, startPoint x: 357, startPoint y: 246, endPoint x: 379, endPoint y: 274, distance: 35.4
click at [379, 271] on textarea at bounding box center [252, 251] width 253 height 38
click at [261, 235] on textarea at bounding box center [254, 253] width 256 height 43
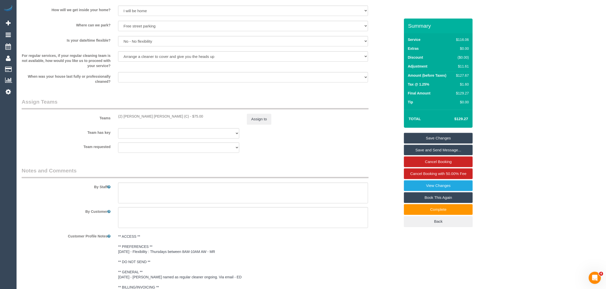
scroll to position [525, 0]
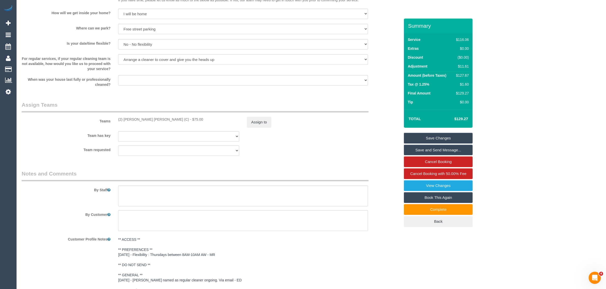
drag, startPoint x: 112, startPoint y: 118, endPoint x: 148, endPoint y: 118, distance: 35.4
click at [148, 118] on div "Teams (2) [PERSON_NAME] [PERSON_NAME] (C) - $75.00 Assign to" at bounding box center [211, 114] width 386 height 26
copy div "(2) [PERSON_NAME] [PERSON_NAME] ("
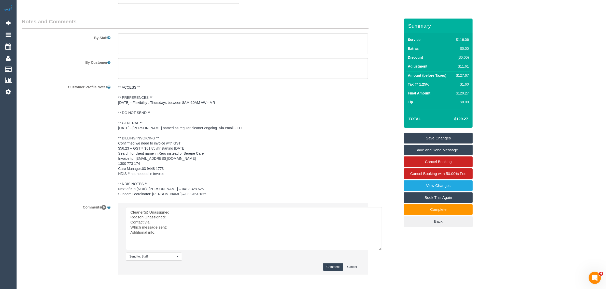
scroll to position [701, 0]
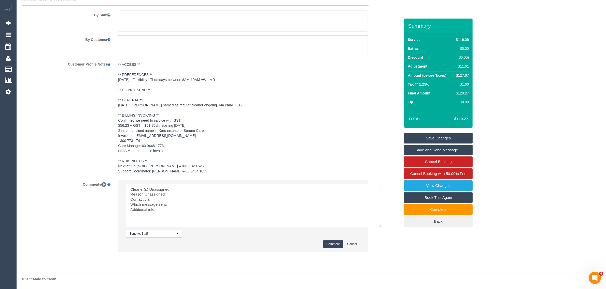
click at [209, 189] on textarea at bounding box center [254, 205] width 256 height 43
paste textarea "(2) [PERSON_NAME] [PERSON_NAME] ("
click at [127, 195] on textarea at bounding box center [254, 205] width 256 height 43
click at [267, 191] on textarea at bounding box center [254, 205] width 256 height 43
click at [199, 193] on textarea at bounding box center [254, 205] width 256 height 43
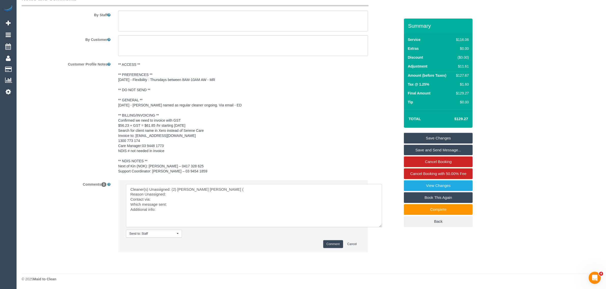
click at [196, 193] on textarea at bounding box center [254, 205] width 256 height 43
click at [190, 196] on textarea at bounding box center [254, 205] width 256 height 43
click at [187, 201] on textarea at bounding box center [254, 205] width 256 height 43
click at [186, 205] on textarea at bounding box center [254, 205] width 256 height 43
type textarea "Cleaner(s) Unassigned: (2) Joel Wei Ong ( Reason Unassigned: minor accident Con…"
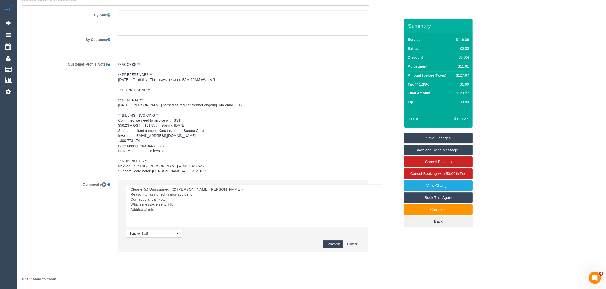
click at [325, 244] on button "Comment" at bounding box center [333, 245] width 20 height 8
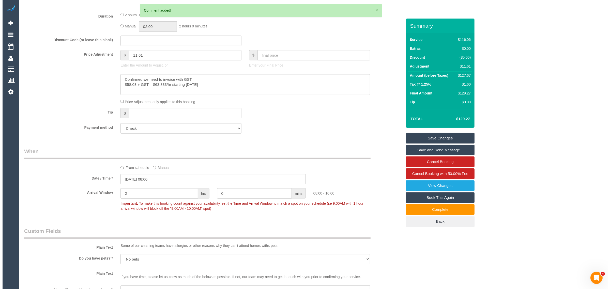
scroll to position [447, 0]
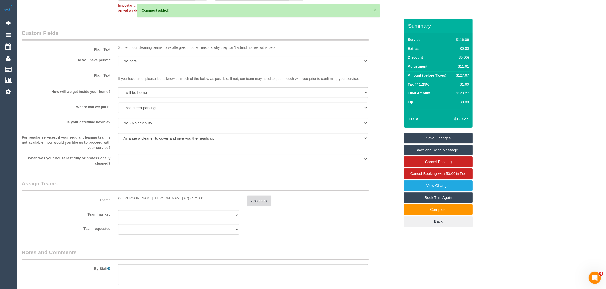
click at [255, 199] on button "Assign to" at bounding box center [259, 201] width 24 height 11
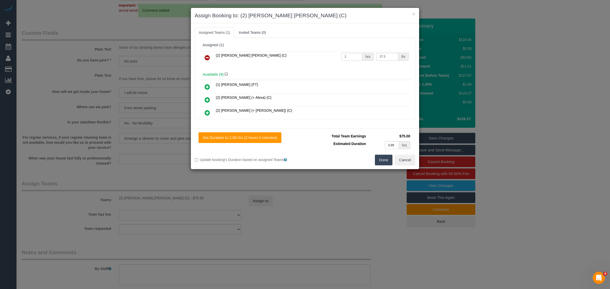
click at [209, 57] on icon at bounding box center [207, 58] width 5 height 6
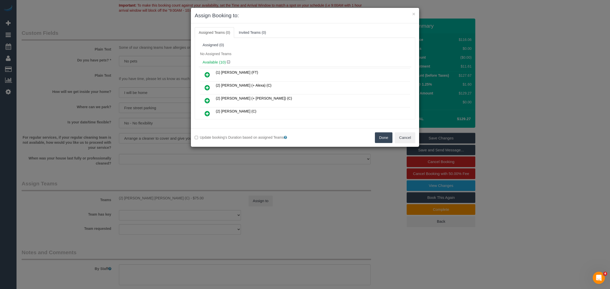
click at [380, 135] on button "Done" at bounding box center [384, 138] width 18 height 11
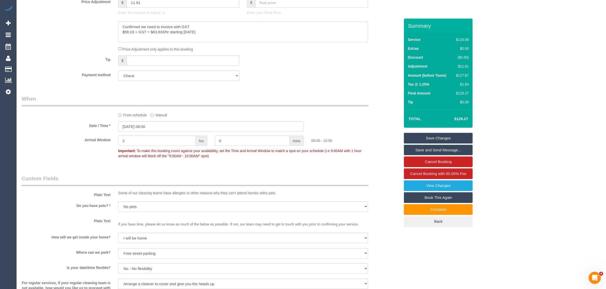
scroll to position [0, 0]
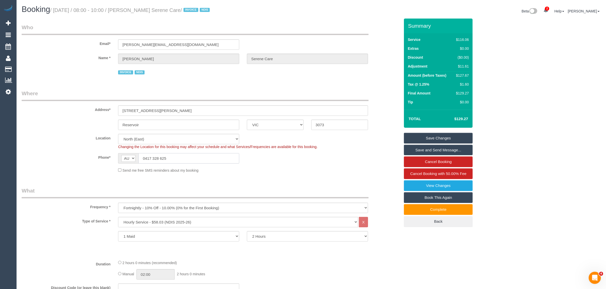
click at [199, 159] on input "0417 328 625" at bounding box center [188, 158] width 101 height 10
click at [453, 135] on link "Save Changes" at bounding box center [438, 138] width 69 height 11
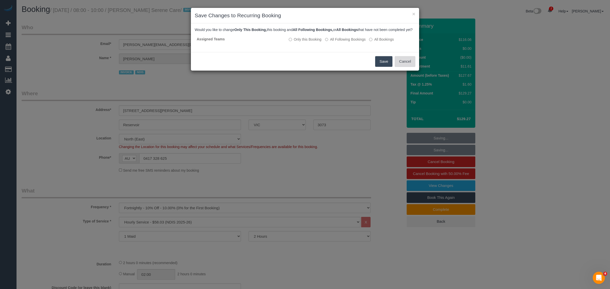
click at [407, 67] on button "Cancel" at bounding box center [405, 61] width 21 height 11
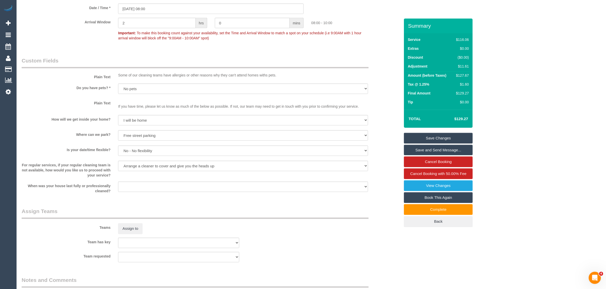
scroll to position [230, 0]
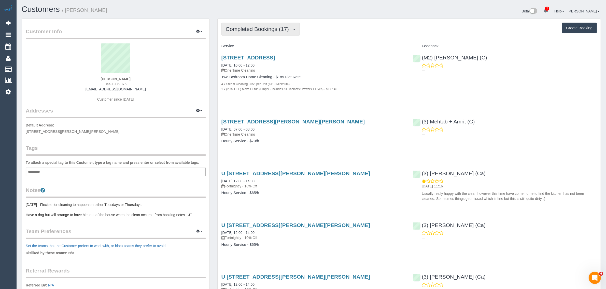
click at [242, 24] on button "Completed Bookings (17)" at bounding box center [260, 29] width 78 height 13
click at [247, 44] on link "Upcoming Bookings (11)" at bounding box center [249, 47] width 55 height 7
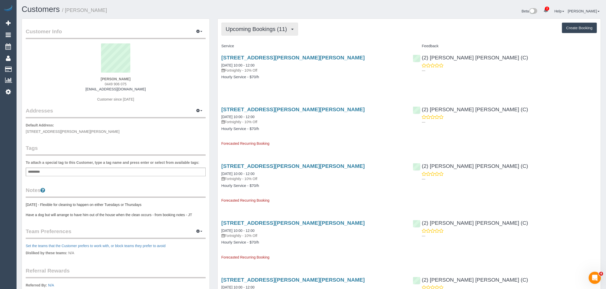
click at [249, 32] on button "Upcoming Bookings (11)" at bounding box center [259, 29] width 77 height 13
click at [244, 39] on link "Completed Bookings (17)" at bounding box center [249, 41] width 55 height 7
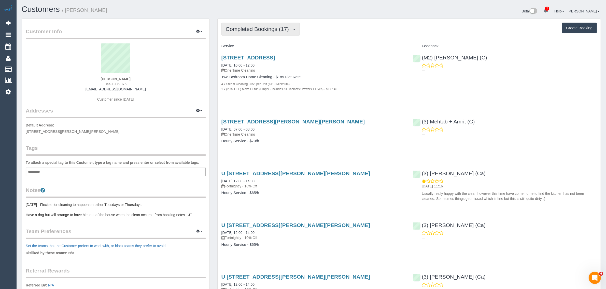
click at [264, 24] on button "Completed Bookings (17)" at bounding box center [260, 29] width 78 height 13
click at [256, 45] on link "Upcoming Bookings (11)" at bounding box center [249, 47] width 55 height 7
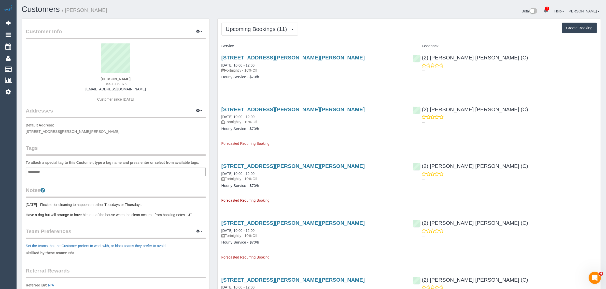
drag, startPoint x: 130, startPoint y: 83, endPoint x: 102, endPoint y: 81, distance: 28.1
click at [102, 81] on div "[PERSON_NAME] 0449 906 075 [EMAIL_ADDRESS][DOMAIN_NAME] Customer since [DATE]" at bounding box center [116, 75] width 180 height 64
copy div "[PERSON_NAME] 0449 906 075"
click at [162, 74] on sui-profile-pic at bounding box center [116, 59] width 172 height 33
drag, startPoint x: 118, startPoint y: 84, endPoint x: 103, endPoint y: 84, distance: 15.0
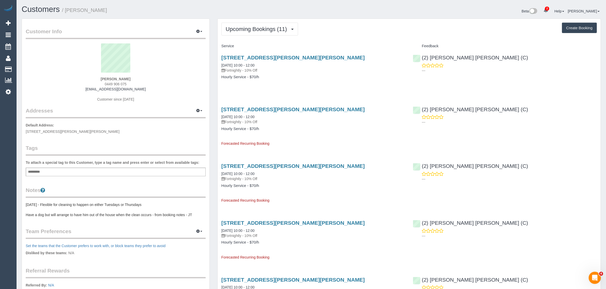
click at [103, 84] on div "[PERSON_NAME] 0449 906 075 [EMAIL_ADDRESS][DOMAIN_NAME] Customer since [DATE]" at bounding box center [116, 75] width 180 height 64
copy span "0449 906 075"
click at [234, 57] on link "30/85c Clyde St, Thornbury, VIC 3071" at bounding box center [292, 58] width 143 height 6
click at [246, 31] on span "Upcoming Bookings (11)" at bounding box center [258, 29] width 64 height 6
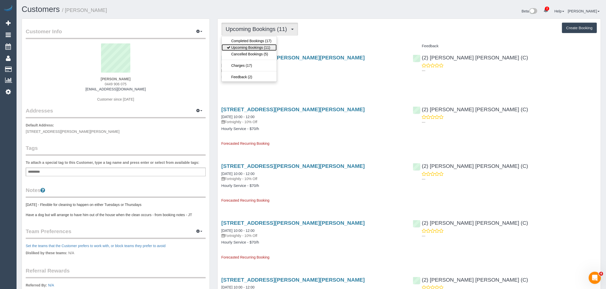
click at [238, 46] on link "Upcoming Bookings (11)" at bounding box center [249, 47] width 55 height 7
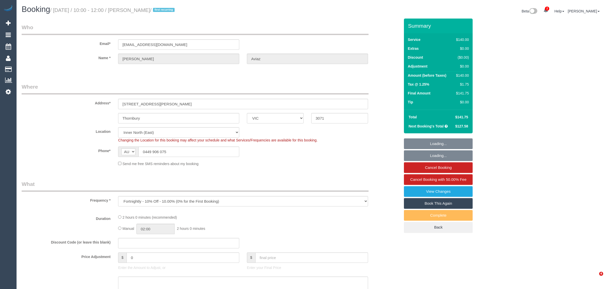
select select "VIC"
select select "number:28"
select select "number:16"
select select "number:18"
select select "number:36"
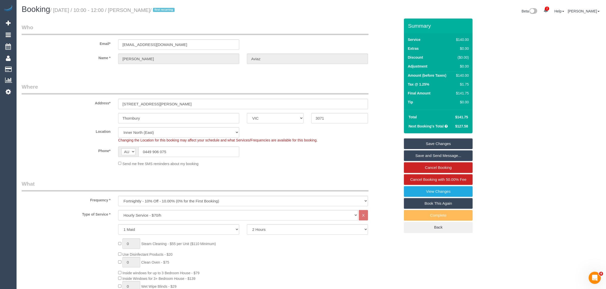
click at [68, 45] on label "Email*" at bounding box center [66, 42] width 96 height 7
click at [219, 83] on legend "Where" at bounding box center [195, 88] width 347 height 11
click at [354, 150] on div "Phone* AF AL DZ AD AO AI AQ AG AR AM AW AU AT AZ BS BH BD BB BY BE BZ BJ BM BT …" at bounding box center [211, 152] width 386 height 10
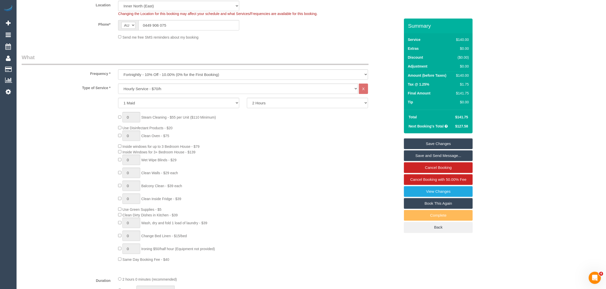
scroll to position [127, 0]
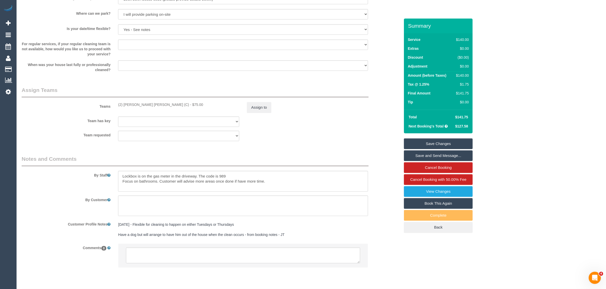
scroll to position [699, 0]
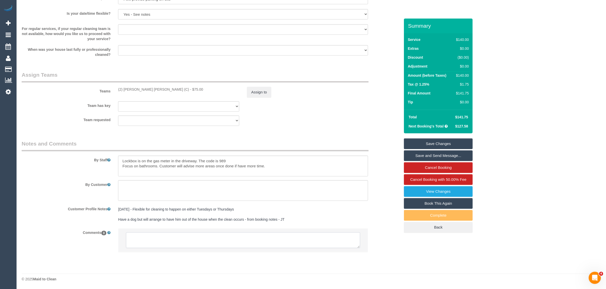
click at [339, 237] on textarea at bounding box center [243, 241] width 234 height 16
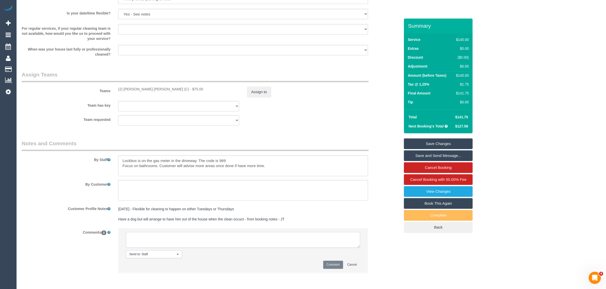
paste textarea "Cleaner(s) Unassigned: Reason Unassigned: Contact via: Which message sent: Addi…"
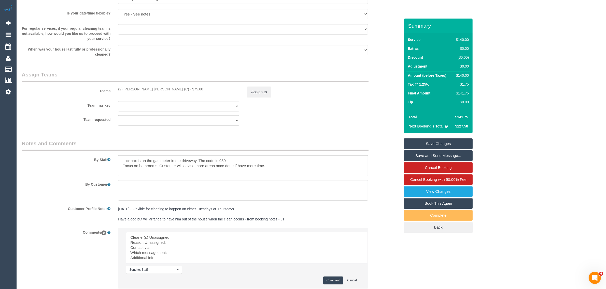
scroll to position [0, 0]
drag, startPoint x: 357, startPoint y: 247, endPoint x: 369, endPoint y: 276, distance: 31.4
click at [369, 271] on textarea at bounding box center [248, 251] width 244 height 39
click at [291, 238] on textarea at bounding box center [248, 254] width 245 height 45
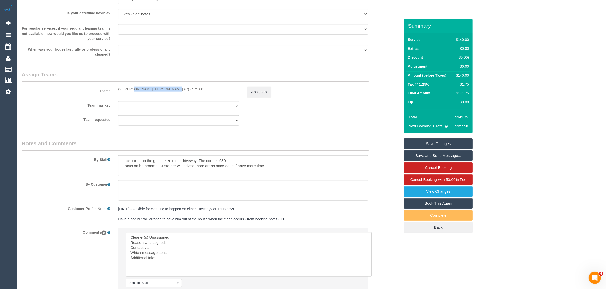
drag, startPoint x: 115, startPoint y: 88, endPoint x: 151, endPoint y: 88, distance: 36.6
click at [151, 88] on div "(2) Joel Wei Ong (C) - $75.00" at bounding box center [178, 89] width 129 height 5
copy div "(2) [PERSON_NAME] [PERSON_NAME] (C)"
click at [191, 235] on textarea at bounding box center [248, 254] width 245 height 45
paste textarea "(2) [PERSON_NAME] [PERSON_NAME] (C)"
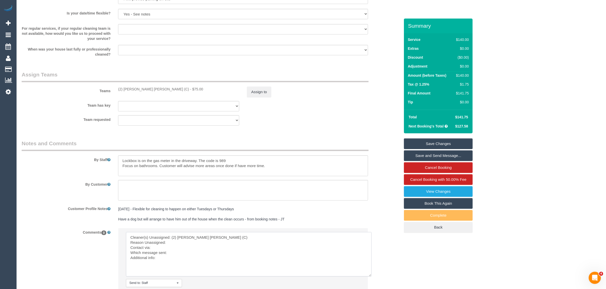
click at [186, 242] on textarea at bounding box center [248, 254] width 245 height 45
click at [181, 249] on textarea at bounding box center [248, 254] width 245 height 45
click at [186, 251] on textarea at bounding box center [248, 254] width 245 height 45
click at [184, 253] on textarea at bounding box center [248, 254] width 245 height 45
click at [272, 85] on div "Teams (2) Joel Wei Ong (C) - $75.00 Assign to" at bounding box center [211, 84] width 386 height 26
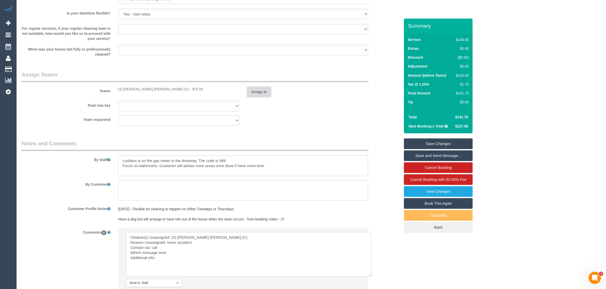
click at [263, 91] on button "Assign to" at bounding box center [259, 92] width 24 height 11
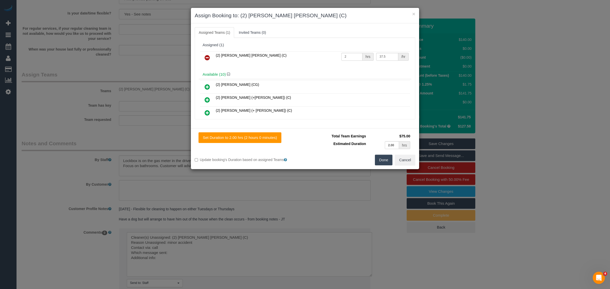
click at [209, 57] on icon at bounding box center [207, 58] width 5 height 6
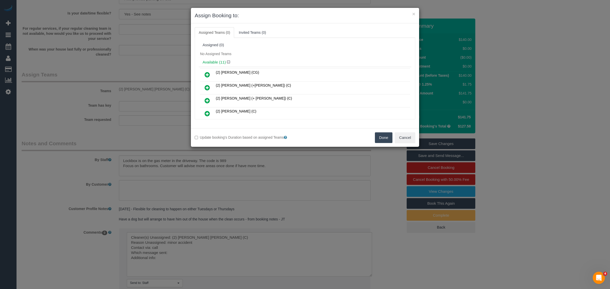
click at [383, 137] on button "Done" at bounding box center [384, 138] width 18 height 11
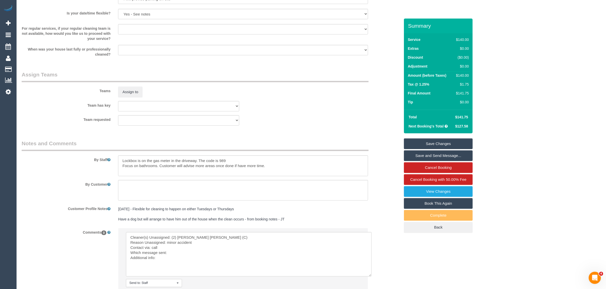
click at [184, 255] on textarea at bounding box center [248, 254] width 245 height 45
click at [174, 252] on textarea at bounding box center [248, 254] width 245 height 45
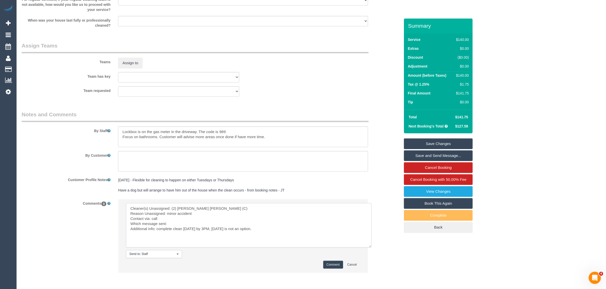
scroll to position [749, 0]
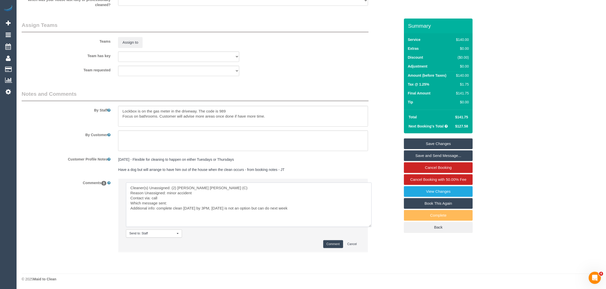
type textarea "Cleaner(s) Unassigned: (2) Joel Wei Ong (C) Reason Unassigned: minor accident C…"
click at [330, 244] on button "Comment" at bounding box center [333, 245] width 20 height 8
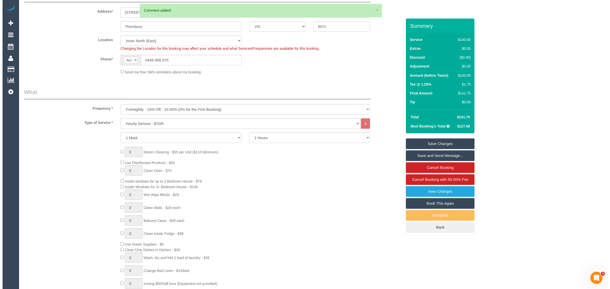
scroll to position [0, 0]
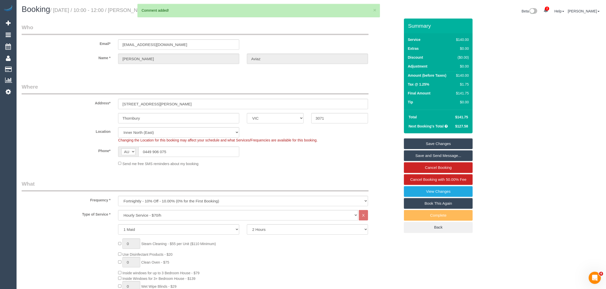
click at [421, 141] on link "Save Changes" at bounding box center [438, 144] width 69 height 11
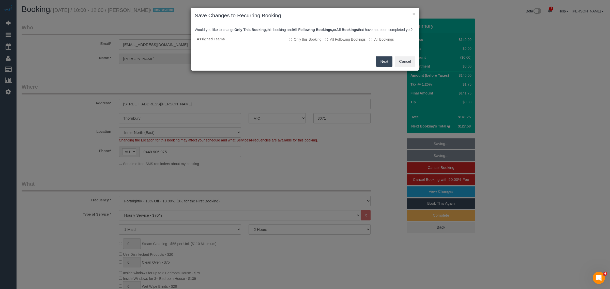
click at [384, 67] on button "Next" at bounding box center [384, 61] width 17 height 11
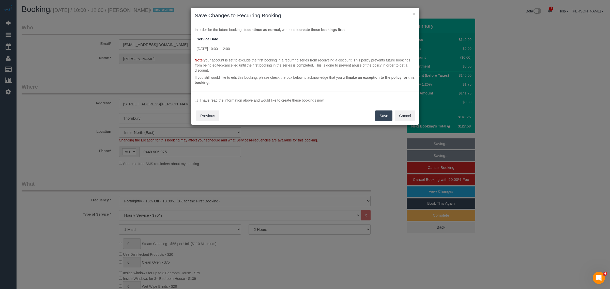
click at [382, 117] on button "Save" at bounding box center [383, 116] width 17 height 11
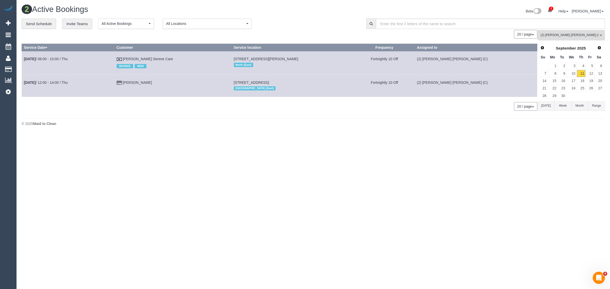
click at [558, 35] on span "(2) [PERSON_NAME] [PERSON_NAME] (C)" at bounding box center [570, 35] width 58 height 4
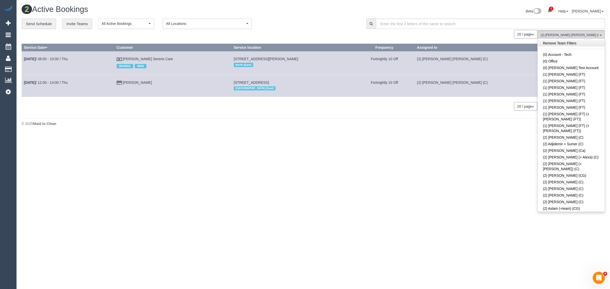
click at [567, 44] on link "Remove Team Filters" at bounding box center [571, 43] width 67 height 7
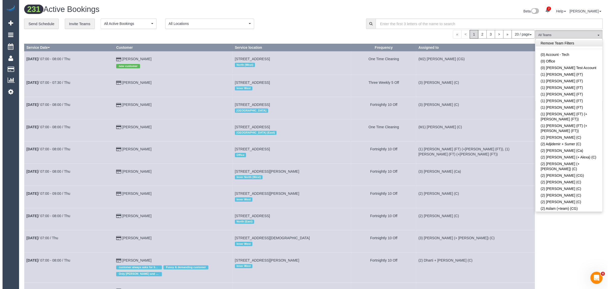
scroll to position [174, 0]
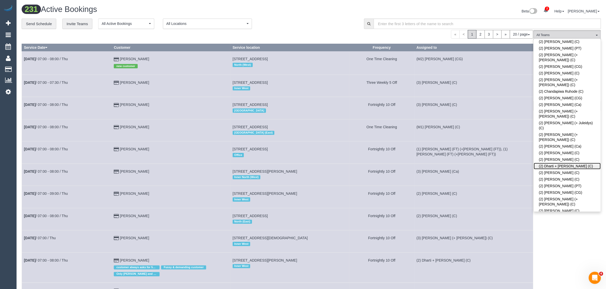
click at [551, 163] on link "(2) Dharti + [PERSON_NAME] (C)" at bounding box center [566, 166] width 67 height 7
click at [302, 34] on div "« < 1 2 3 > » 20 / page 10 / page 20 / page 30 / page 40 / page 50 / page 100 /…" at bounding box center [277, 34] width 511 height 9
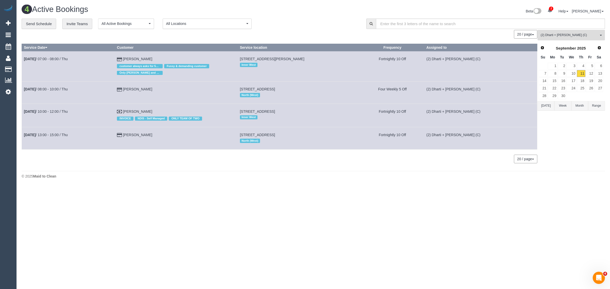
click at [290, 23] on div "**********" at bounding box center [190, 24] width 337 height 11
drag, startPoint x: 161, startPoint y: 57, endPoint x: 25, endPoint y: 60, distance: 136.1
click at [25, 60] on tr "Sep 11th / 07:00 - 08:00 / Thu Heidi Wilson customer always asks for 50% discou…" at bounding box center [280, 66] width 516 height 30
copy tr "Sep 11th / 07:00 - 08:00 / Thu Heidi Wilson"
drag, startPoint x: 64, startPoint y: 61, endPoint x: 67, endPoint y: 59, distance: 4.0
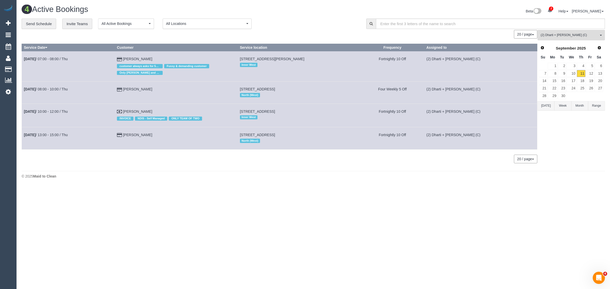
click at [195, 94] on td "Margot Taylor" at bounding box center [176, 93] width 123 height 22
click at [310, 23] on div "**********" at bounding box center [190, 24] width 337 height 11
click at [324, 33] on div "20 / page 10 / page 20 / page 30 / page 40 / page 50 / page 100 / page" at bounding box center [280, 34] width 516 height 9
click at [297, 19] on div "**********" at bounding box center [190, 24] width 337 height 11
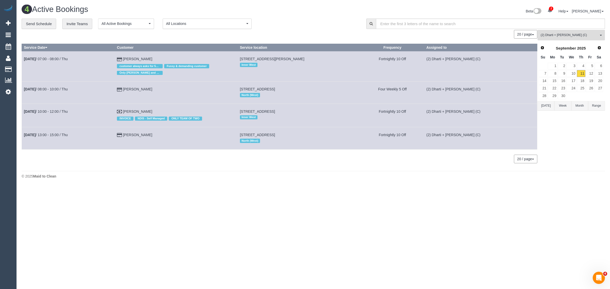
drag, startPoint x: 161, startPoint y: 91, endPoint x: 22, endPoint y: 89, distance: 138.4
click at [22, 89] on tr "Sep 11th / 08:00 - 10:00 / Thu Margot Taylor 8 Brickworks Drive, Brunswick, VIC…" at bounding box center [280, 93] width 516 height 22
copy tr "Sep 11th / 08:00 - 10:00 / Thu Margot Taylor"
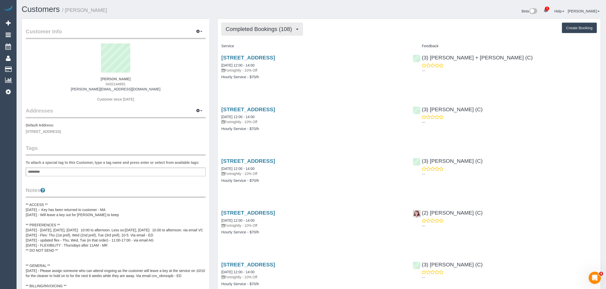
click at [253, 31] on span "Completed Bookings (108)" at bounding box center [260, 29] width 69 height 6
click at [250, 46] on link "Upcoming Bookings (12)" at bounding box center [250, 47] width 57 height 7
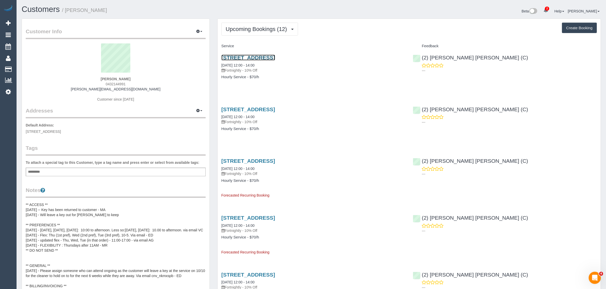
click at [268, 60] on link "63 Comas Grove, Thornbury, VIC 3071" at bounding box center [248, 58] width 54 height 6
click at [290, 27] on button "Upcoming Bookings (12)" at bounding box center [259, 29] width 77 height 13
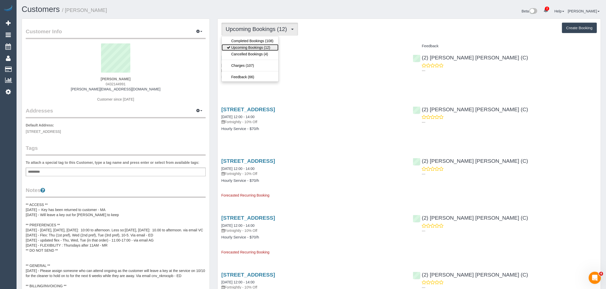
drag, startPoint x: 270, startPoint y: 45, endPoint x: 279, endPoint y: 37, distance: 11.9
click at [270, 45] on link "Upcoming Bookings (12)" at bounding box center [250, 47] width 57 height 7
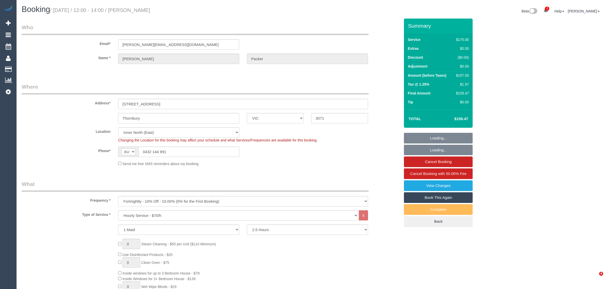
select select "VIC"
select select "150"
select select "string:stripe-pm_1PLJ582GScqysDRVpkXOTlYq"
select select "number:30"
select select "number:14"
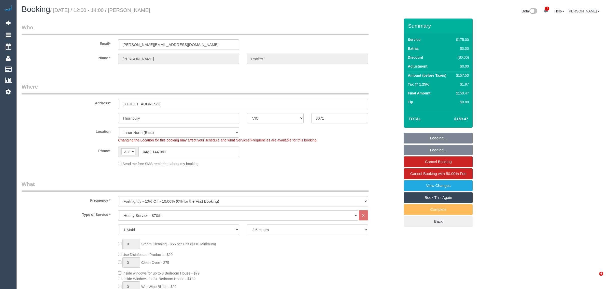
select select "number:19"
select select "number:25"
select select "number:34"
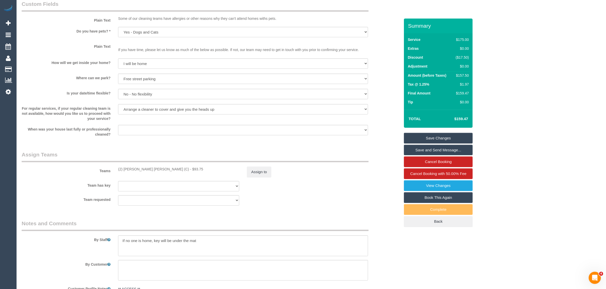
scroll to position [636, 0]
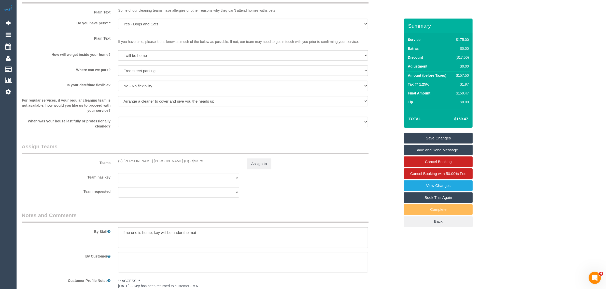
drag, startPoint x: 337, startPoint y: 162, endPoint x: 342, endPoint y: 173, distance: 12.4
click at [337, 162] on div "Assign to" at bounding box center [307, 164] width 129 height 11
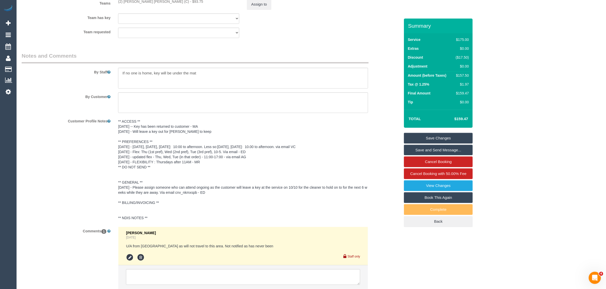
scroll to position [832, 0]
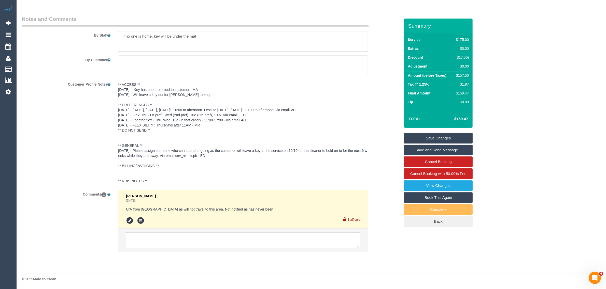
click at [275, 252] on li at bounding box center [242, 240] width 249 height 23
click at [279, 245] on textarea at bounding box center [243, 241] width 234 height 16
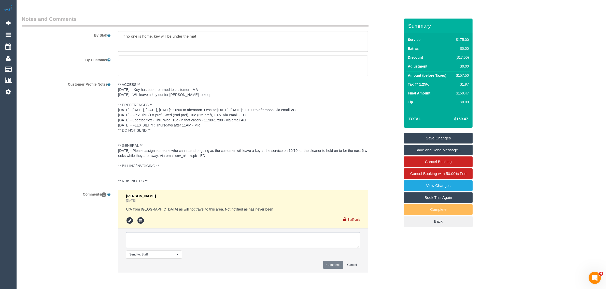
paste textarea "Cleaner(s) Unassigned: Reason Unassigned: Contact via: Which message sent: Addi…"
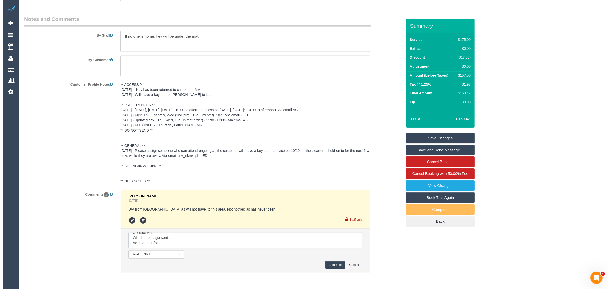
scroll to position [705, 0]
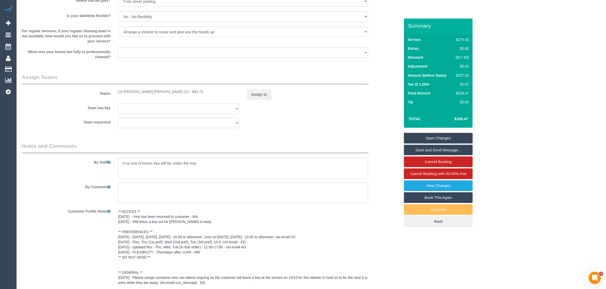
drag, startPoint x: 113, startPoint y: 87, endPoint x: 153, endPoint y: 90, distance: 40.3
click at [153, 90] on div "Teams (2) [PERSON_NAME] [PERSON_NAME] (C) - $93.75 Assign to" at bounding box center [211, 87] width 386 height 26
copy div "(2) [PERSON_NAME] [PERSON_NAME] (C) -"
click at [259, 94] on button "Assign to" at bounding box center [259, 94] width 24 height 11
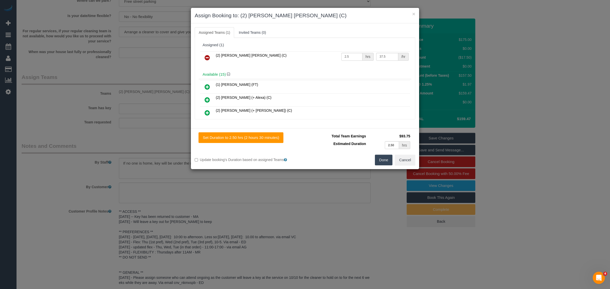
click at [211, 58] on link at bounding box center [207, 58] width 12 height 10
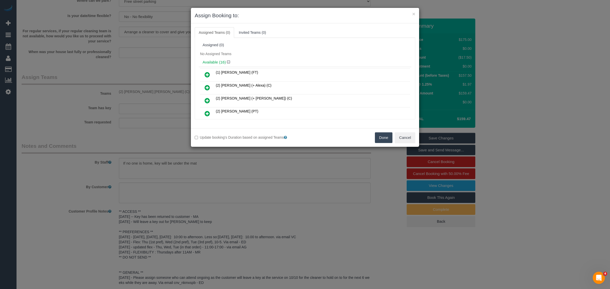
click at [383, 140] on button "Done" at bounding box center [384, 138] width 18 height 11
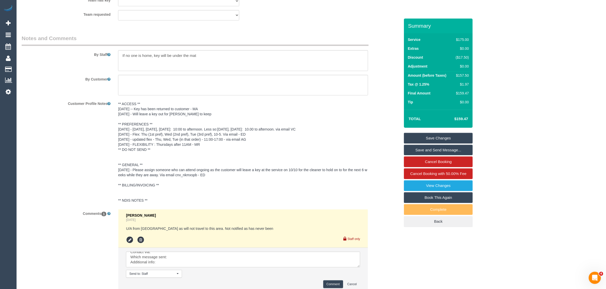
scroll to position [854, 0]
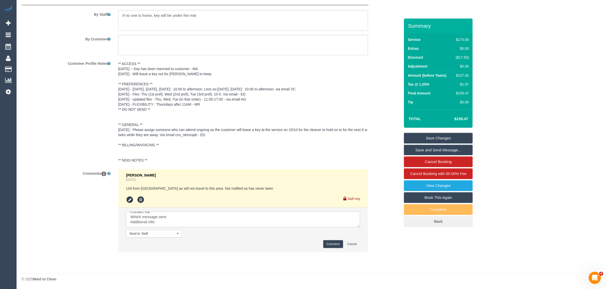
click at [232, 211] on li "Send to: Staff Nothing selected Send to: Staff Send to: Customer Send to: Team …" at bounding box center [242, 230] width 249 height 44
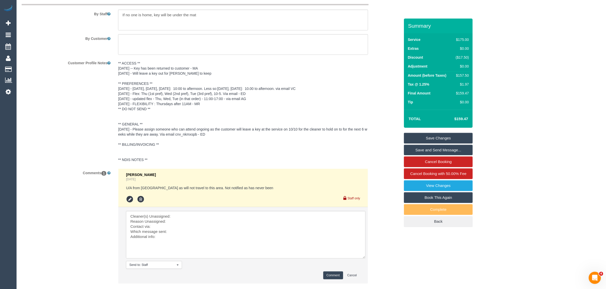
drag, startPoint x: 357, startPoint y: 225, endPoint x: 290, endPoint y: 237, distance: 67.4
click at [363, 257] on textarea at bounding box center [245, 235] width 239 height 48
click at [242, 213] on textarea at bounding box center [246, 235] width 240 height 48
paste textarea "(2) Joel Wei Ong (C) -"
click at [128, 223] on textarea at bounding box center [246, 235] width 240 height 48
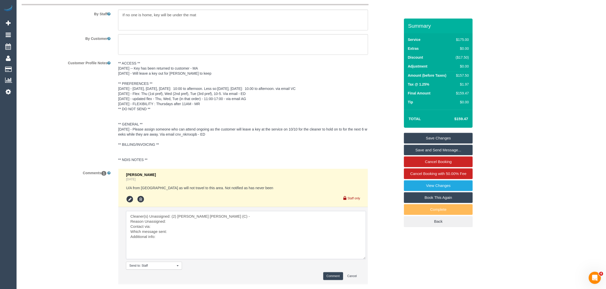
click at [178, 222] on textarea at bounding box center [246, 235] width 240 height 48
click at [225, 232] on textarea at bounding box center [246, 235] width 240 height 48
type textarea "Cleaner(s) Unassigned: (2) Joel Wei Ong (C) - Reason Unassigned: minor accident…"
click at [329, 276] on button "Comment" at bounding box center [333, 277] width 20 height 8
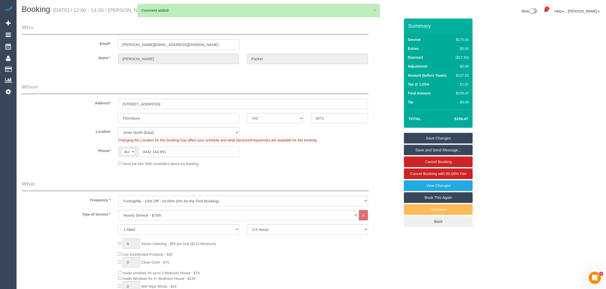
click at [197, 154] on input "0432 144 991" at bounding box center [188, 152] width 101 height 10
click at [284, 153] on div "Phone* AF AL DZ AD AO AI AQ AG AR AM AW AU AT AZ BS BH BD BB BY BE BZ BJ BM BT …" at bounding box center [211, 152] width 386 height 10
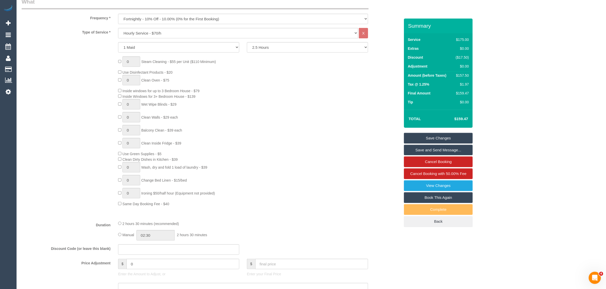
scroll to position [127, 0]
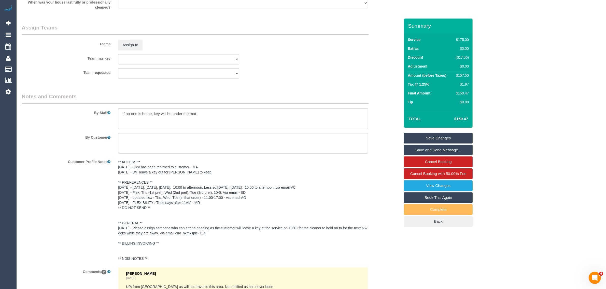
scroll to position [763, 0]
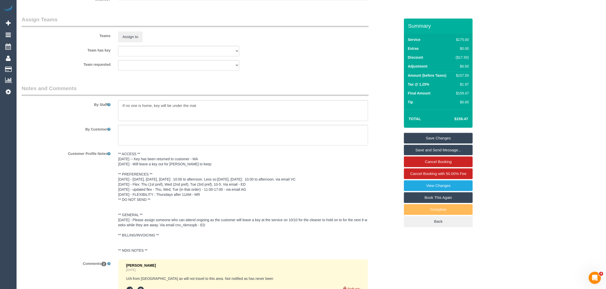
click at [430, 139] on link "Save Changes" at bounding box center [438, 138] width 69 height 11
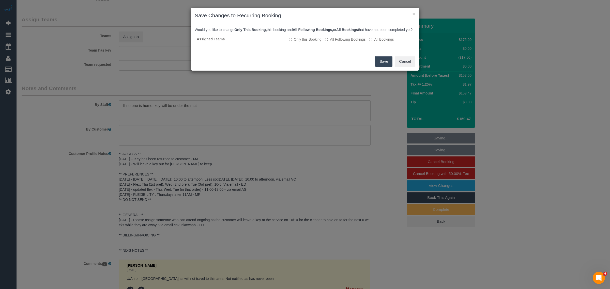
click at [379, 65] on button "Save" at bounding box center [383, 61] width 17 height 11
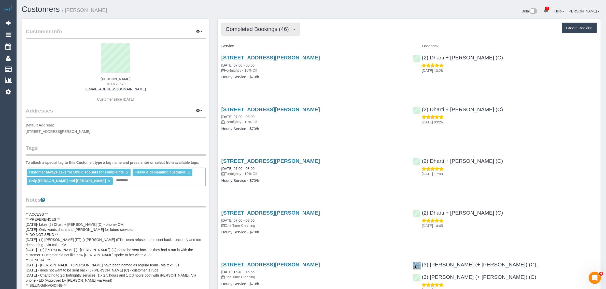
click at [253, 30] on span "Completed Bookings (46)" at bounding box center [259, 29] width 66 height 6
click at [249, 46] on link "Upcoming Bookings (12)" at bounding box center [249, 47] width 55 height 7
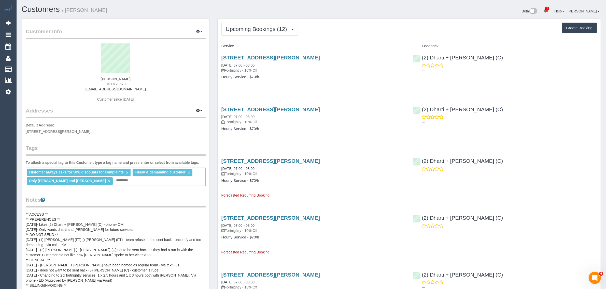
click at [115, 82] on span "0409129579" at bounding box center [116, 84] width 20 height 4
copy span "0409129579"
click at [245, 56] on link "[STREET_ADDRESS][PERSON_NAME]" at bounding box center [270, 58] width 98 height 6
click at [346, 17] on div "Beta 2 Your Notifications You have 0 alerts × You have 1 to charge for [DATE] ×…" at bounding box center [457, 11] width 293 height 13
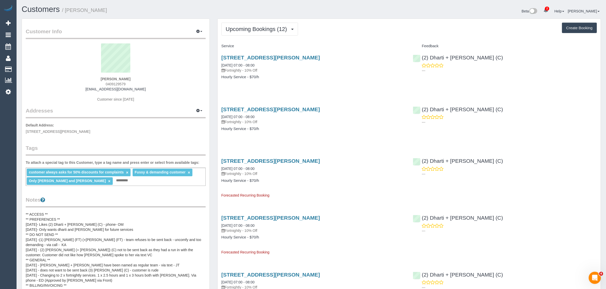
click at [288, 6] on h1 "Customers / [PERSON_NAME]" at bounding box center [165, 9] width 286 height 9
click at [277, 28] on span "Upcoming Bookings (12)" at bounding box center [258, 29] width 64 height 6
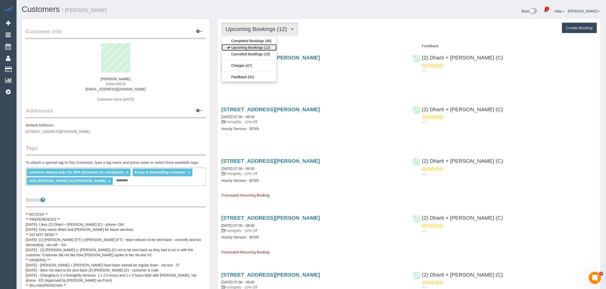
click at [270, 45] on link "Upcoming Bookings (12)" at bounding box center [249, 47] width 55 height 7
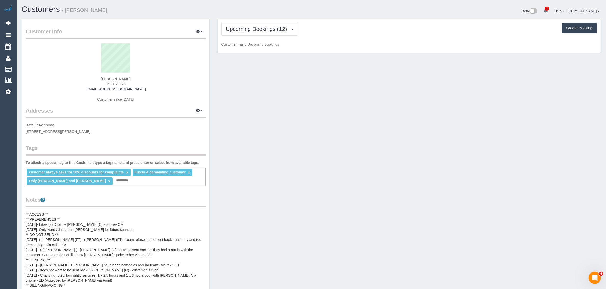
click at [303, 12] on h1 "Customers / [PERSON_NAME]" at bounding box center [165, 9] width 286 height 9
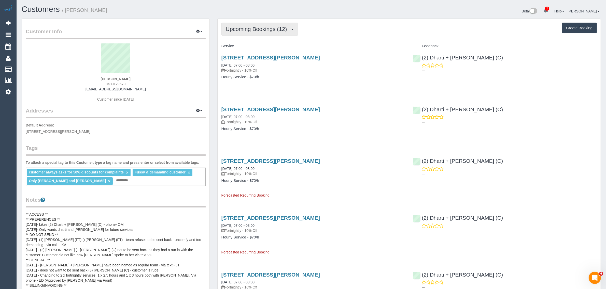
click at [254, 26] on span "Upcoming Bookings (12)" at bounding box center [258, 29] width 64 height 6
click at [255, 40] on link "Completed Bookings (46)" at bounding box center [249, 41] width 55 height 7
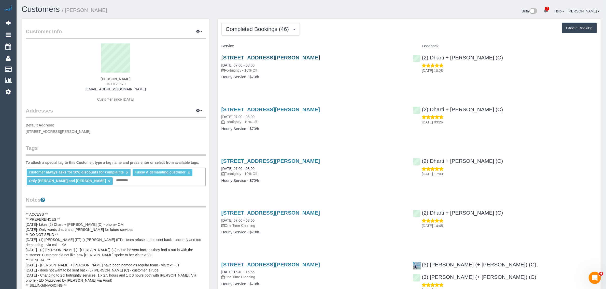
click at [266, 57] on link "[STREET_ADDRESS][PERSON_NAME]" at bounding box center [270, 58] width 98 height 6
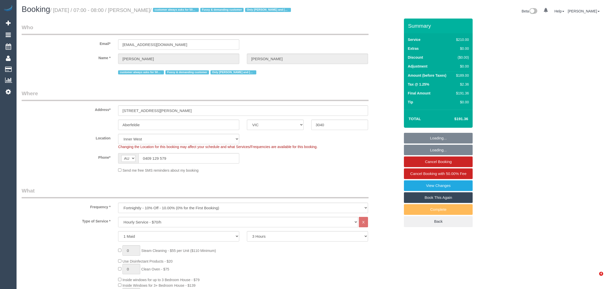
select select "VIC"
select select "180"
select select "object:909"
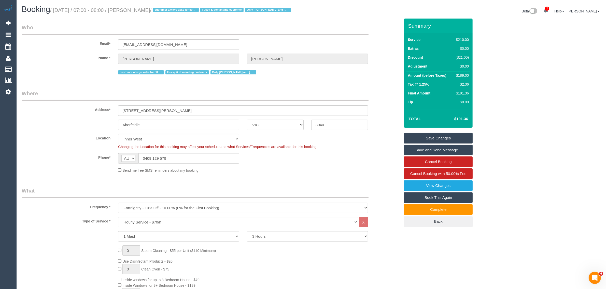
click at [361, 91] on legend "Where" at bounding box center [195, 95] width 347 height 11
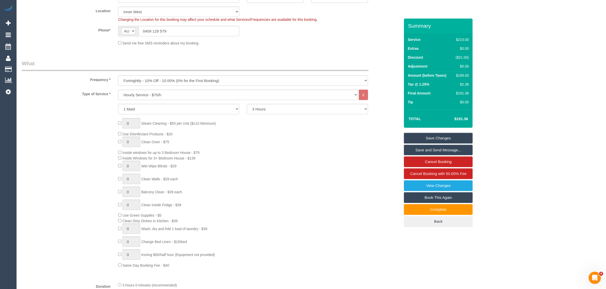
scroll to position [127, 0]
click at [383, 109] on div "1 Maid 2 Maids 2 Hours 2.5 Hours 3 Hours 3.5 Hours 4 Hours 4.5 Hours 5 Hours 5.…" at bounding box center [211, 109] width 386 height 10
click at [384, 109] on div "1 Maid 2 Maids 2 Hours 2.5 Hours 3 Hours 3.5 Hours 4 Hours 4.5 Hours 5 Hours 5.…" at bounding box center [211, 109] width 386 height 10
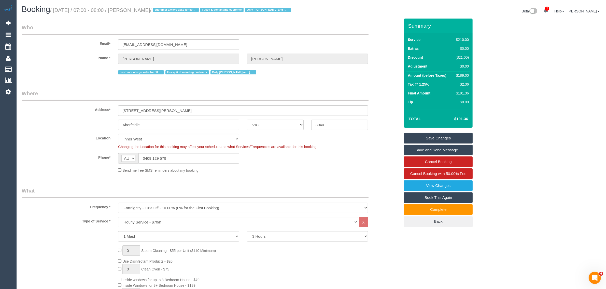
click at [384, 109] on div "Address* 45 Clifton Street, Unit 2" at bounding box center [211, 103] width 386 height 26
click at [351, 173] on fieldset "Where Address* 45 Clifton Street, Unit 2 Aberfeldie ACT NSW NT QLD SA TAS VIC W…" at bounding box center [211, 133] width 378 height 87
click at [275, 76] on fieldset "Who Email* heidiwilson@live.com.au Name * Heidi Wilson customer always asks for…" at bounding box center [211, 52] width 378 height 56
click at [204, 153] on input "0409 129 579" at bounding box center [188, 158] width 101 height 10
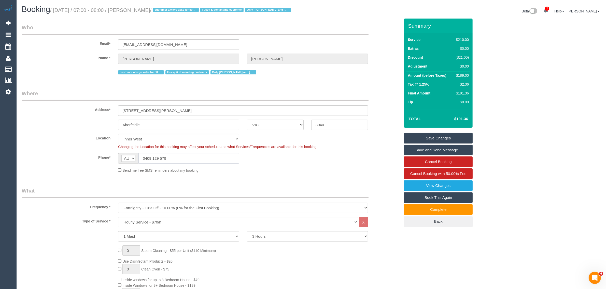
drag, startPoint x: 204, startPoint y: 153, endPoint x: 216, endPoint y: 157, distance: 12.8
click at [204, 153] on input "0409 129 579" at bounding box center [188, 158] width 101 height 10
click at [283, 167] on sui-booking-location "Location Office City East (North) East (South) Inner East Inner North (East) In…" at bounding box center [211, 153] width 378 height 39
click at [332, 159] on div "Phone* AF AL DZ AD AO AI AQ AG AR AM AW AU AT AZ BS BH BD BB BY BE BZ BJ BM BT …" at bounding box center [211, 158] width 386 height 10
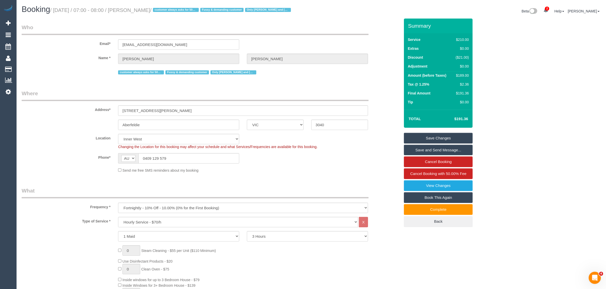
click at [370, 164] on sui-booking-location "Location Office City East (North) East (South) Inner East Inner North (East) In…" at bounding box center [211, 153] width 378 height 39
click at [168, 45] on input "heidiwilson@live.com.au" at bounding box center [178, 44] width 121 height 10
click at [248, 31] on legend "Who" at bounding box center [195, 29] width 347 height 11
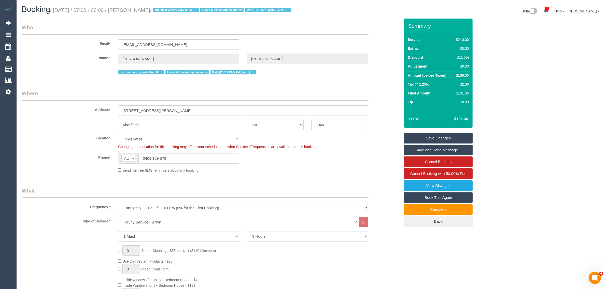
click at [176, 160] on input "0409 129 579" at bounding box center [188, 158] width 101 height 10
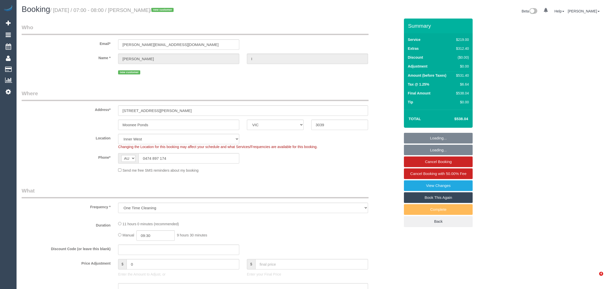
select select "VIC"
select select "string:stripe-pm_1S2xdF2GScqysDRVQeMAuZZE"
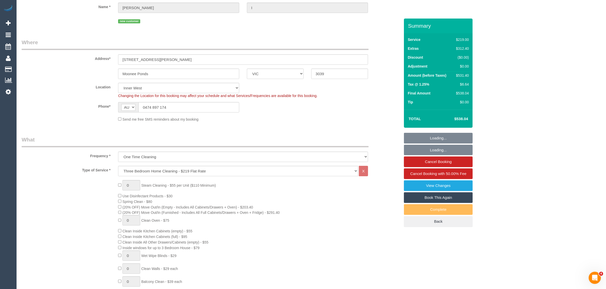
select select "object:686"
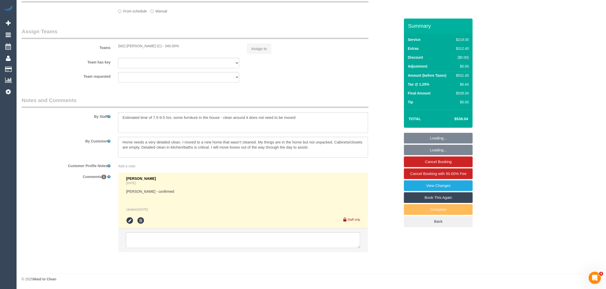
select select "number:27"
select select "number:14"
select select "number:19"
select select "number:24"
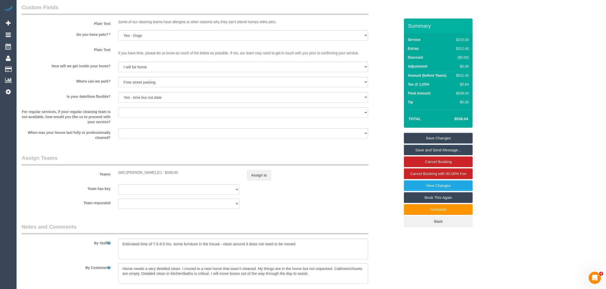
scroll to position [763, 0]
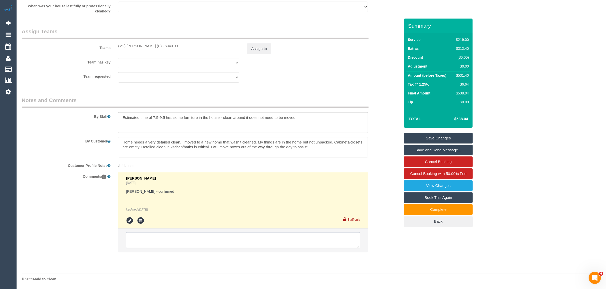
click at [189, 233] on textarea at bounding box center [243, 241] width 234 height 16
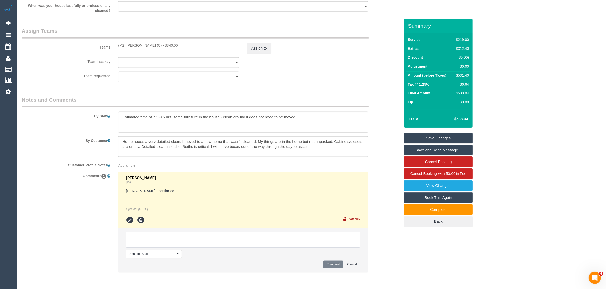
paste textarea "Cleaner(s) Unassigned: Reason Unassigned: Contact via: Which message sent: Addi…"
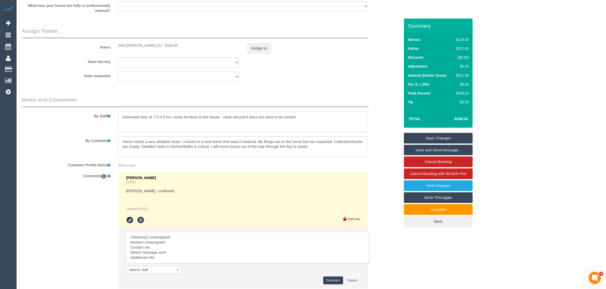
scroll to position [0, 0]
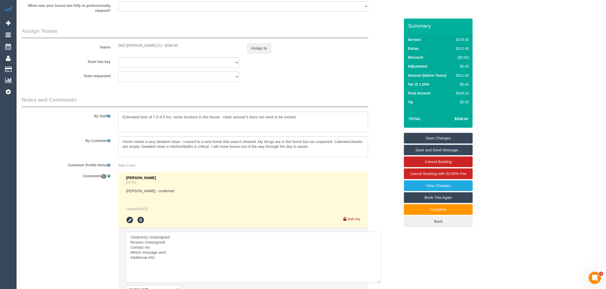
drag, startPoint x: 366, startPoint y: 264, endPoint x: 378, endPoint y: 284, distance: 23.9
click at [378, 283] on textarea at bounding box center [253, 257] width 255 height 51
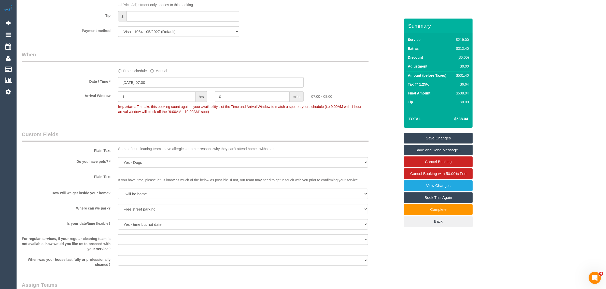
scroll to position [636, 0]
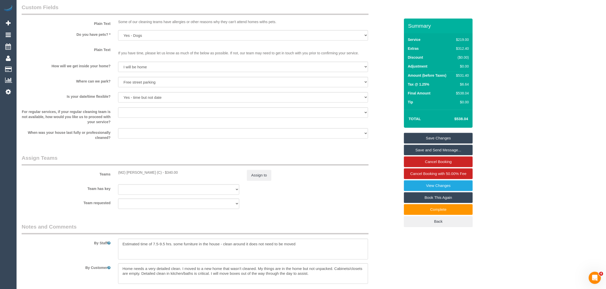
drag, startPoint x: 117, startPoint y: 172, endPoint x: 158, endPoint y: 169, distance: 40.8
click at [158, 169] on div "Teams (M2) [PERSON_NAME] (C) - $340.00 Assign to" at bounding box center [211, 167] width 386 height 26
copy div "(M2) [PERSON_NAME] (C) -"
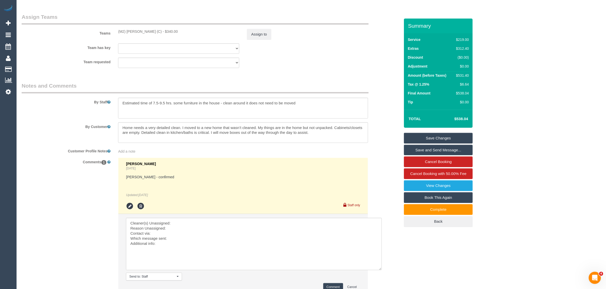
scroll to position [820, 0]
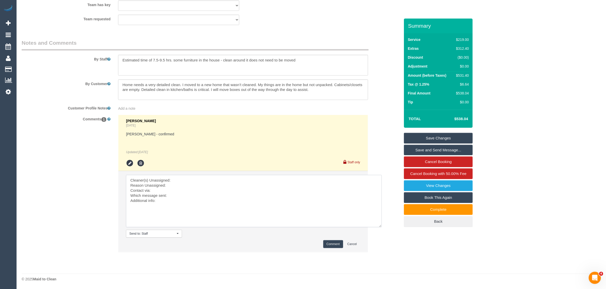
click at [192, 181] on textarea at bounding box center [254, 201] width 256 height 52
paste textarea "(M2) [PERSON_NAME] (C) -"
click at [186, 185] on textarea at bounding box center [254, 201] width 256 height 52
click at [184, 192] on textarea at bounding box center [254, 201] width 256 height 52
click at [184, 194] on textarea at bounding box center [254, 201] width 256 height 52
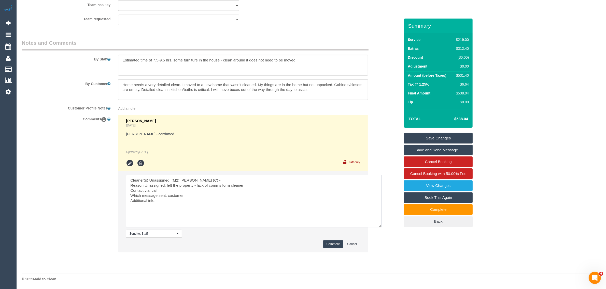
click at [184, 194] on textarea at bounding box center [254, 201] width 256 height 52
click at [343, 200] on textarea at bounding box center [254, 201] width 256 height 52
type textarea "Cleaner(s) Unassigned: (M2) [PERSON_NAME] (C) - Reason Unassigned: left the pro…"
click at [333, 243] on button "Comment" at bounding box center [333, 245] width 20 height 8
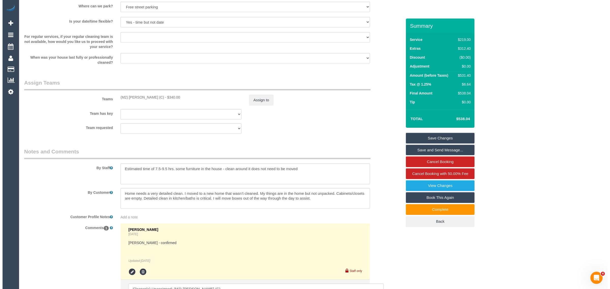
scroll to position [693, 0]
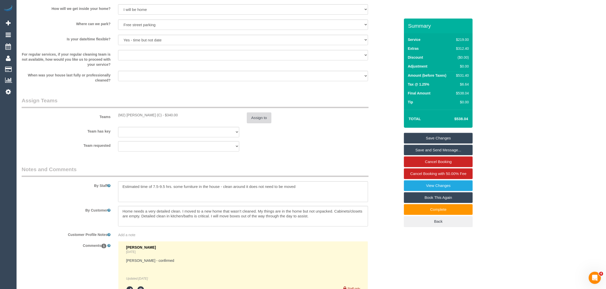
click at [262, 120] on button "Assign to" at bounding box center [259, 118] width 24 height 11
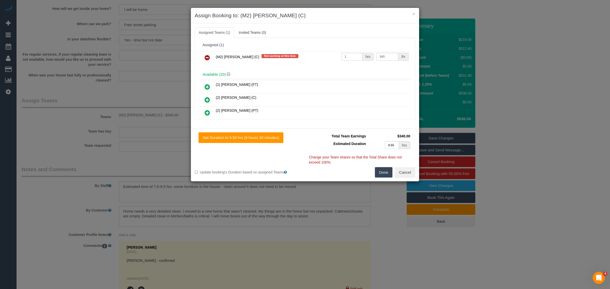
click at [205, 58] on icon at bounding box center [207, 58] width 5 height 6
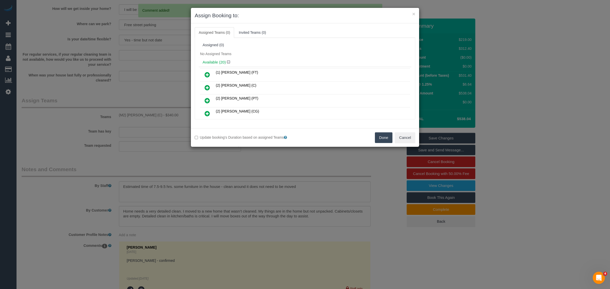
click at [382, 140] on button "Done" at bounding box center [384, 138] width 18 height 11
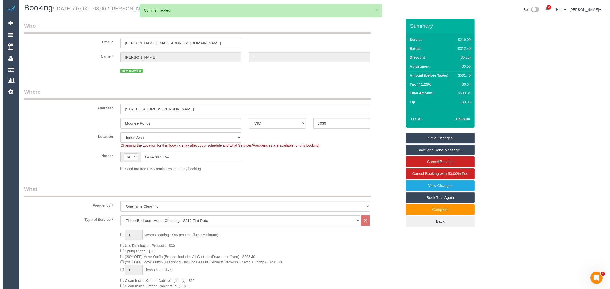
scroll to position [0, 0]
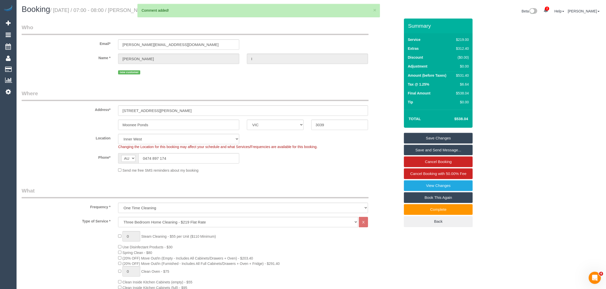
click at [424, 133] on link "Save Changes" at bounding box center [438, 138] width 69 height 11
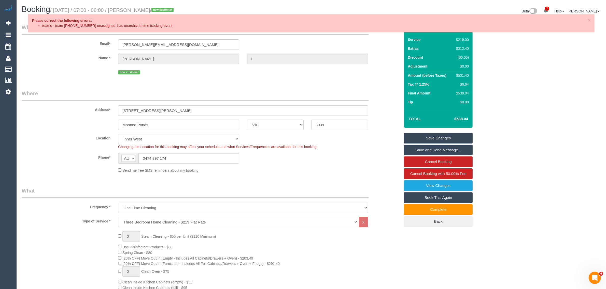
click at [446, 136] on link "Save Changes" at bounding box center [438, 138] width 69 height 11
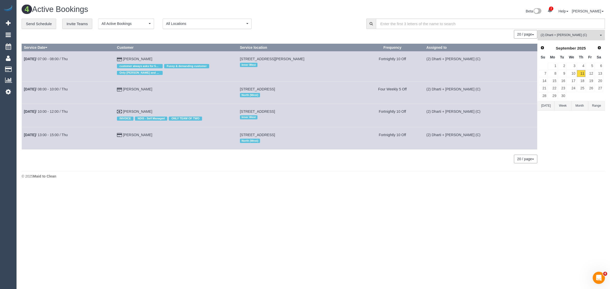
click at [315, 24] on div "**********" at bounding box center [190, 24] width 337 height 11
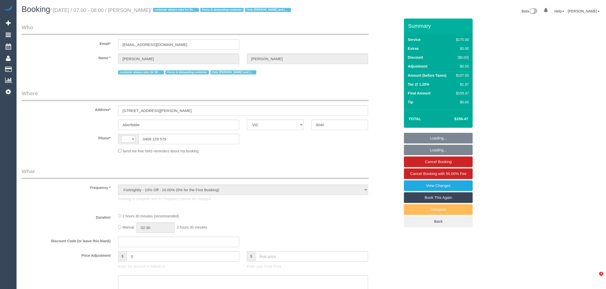
select select "VIC"
select select "string:stripe-pm_1PEhPk2GScqysDRVbJkjG1lK"
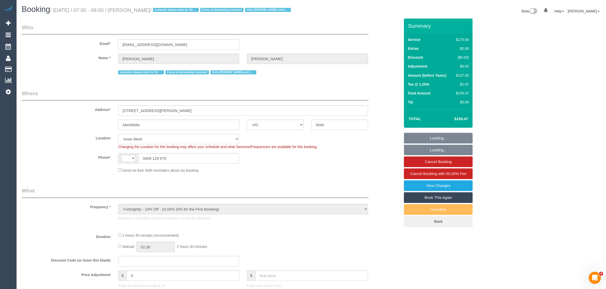
select select "object:478"
select select "string:AU"
select select "number:27"
select select "number:14"
select select "number:19"
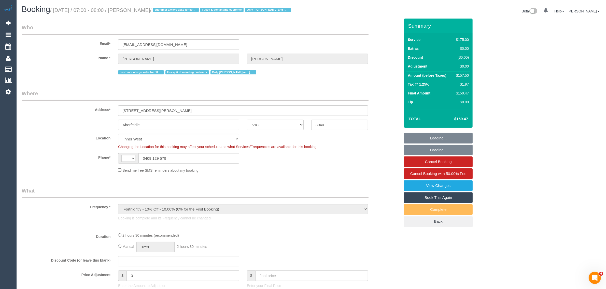
select select "number:22"
select select "number:35"
select select "150"
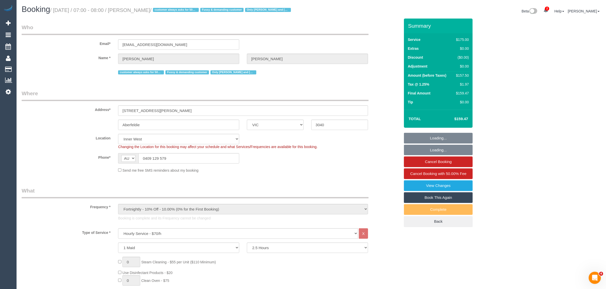
select select "spot1"
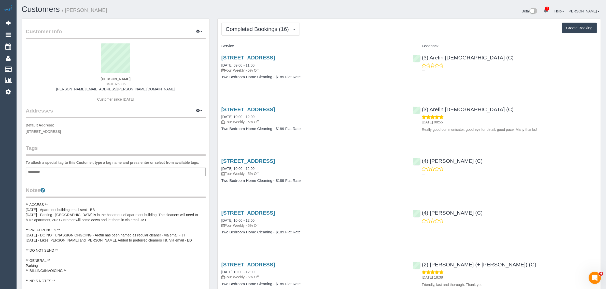
click at [119, 81] on div "[PERSON_NAME] 0491025305 [PERSON_NAME][EMAIL_ADDRESS][PERSON_NAME][DOMAIN_NAME]…" at bounding box center [116, 75] width 180 height 64
click at [117, 83] on span "0491025305" at bounding box center [116, 84] width 20 height 4
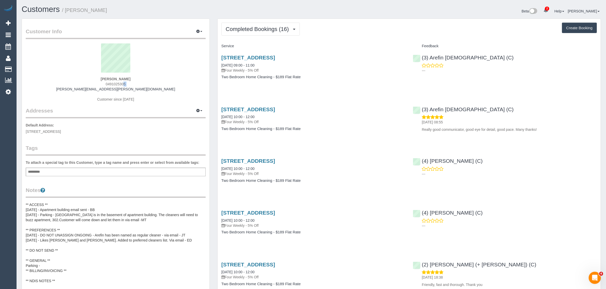
copy div "0491025305"
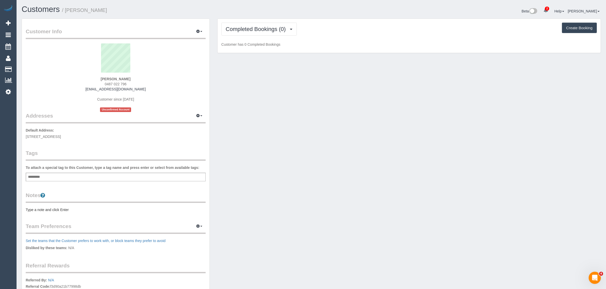
click at [111, 82] on span "0487 022 796" at bounding box center [116, 84] width 22 height 4
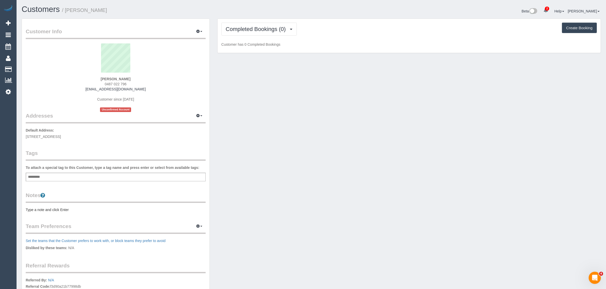
click at [290, 120] on div "Customer Info Edit Contact Info Send Message Email Preferences Special Sales Ta…" at bounding box center [311, 184] width 586 height 331
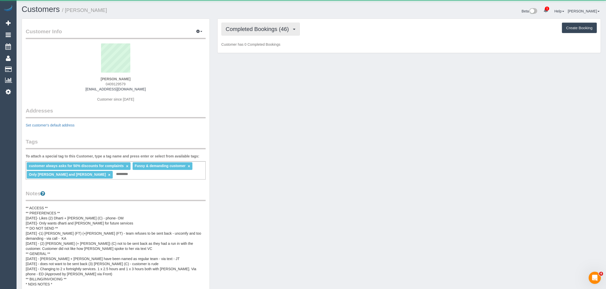
click at [251, 31] on span "Completed Bookings (46)" at bounding box center [259, 29] width 66 height 6
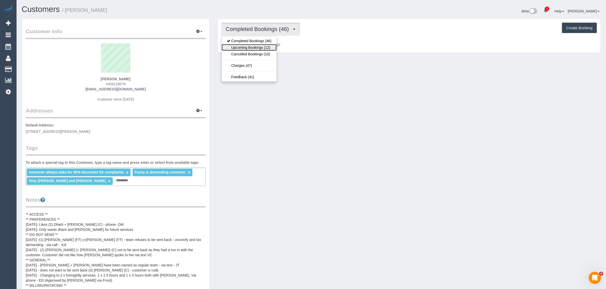
click at [245, 46] on link "Upcoming Bookings (12)" at bounding box center [249, 47] width 55 height 7
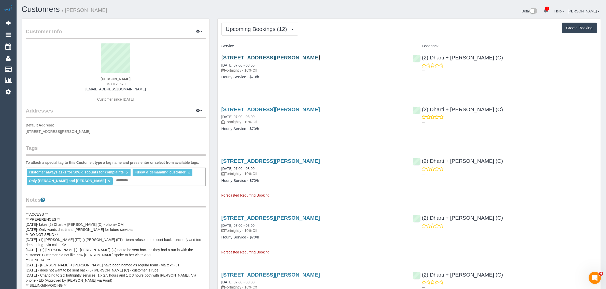
click at [266, 58] on link "45 Clifton Street, Unit 2, Aberfeldie, VIC 3040" at bounding box center [270, 58] width 98 height 6
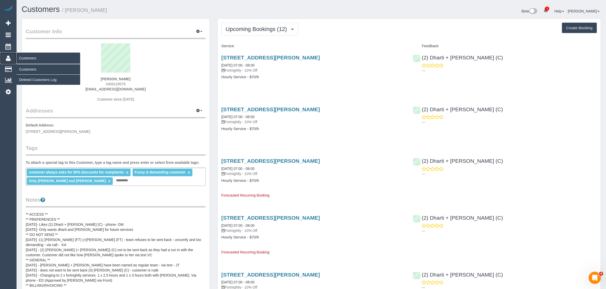
click at [31, 63] on span "Customers" at bounding box center [49, 58] width 64 height 12
click at [31, 66] on link "Customers" at bounding box center [49, 69] width 64 height 10
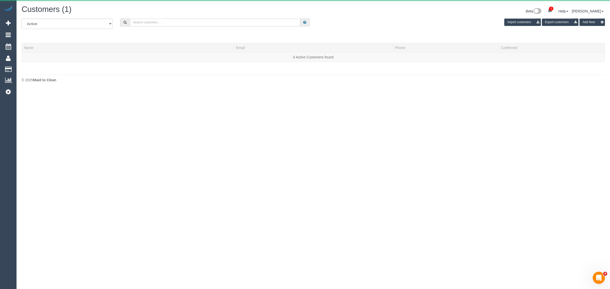
click at [171, 24] on input "text" at bounding box center [215, 23] width 170 height 8
paste input "+61468469634"
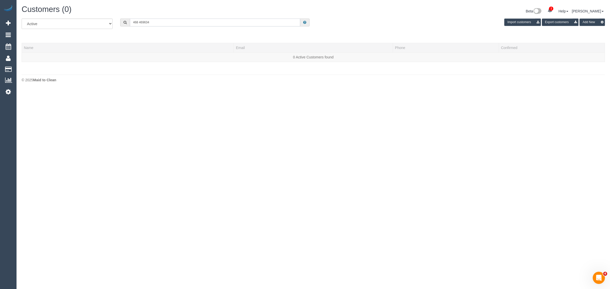
type input "468 469 634"
click at [171, 24] on input "468 469 634" at bounding box center [215, 23] width 170 height 8
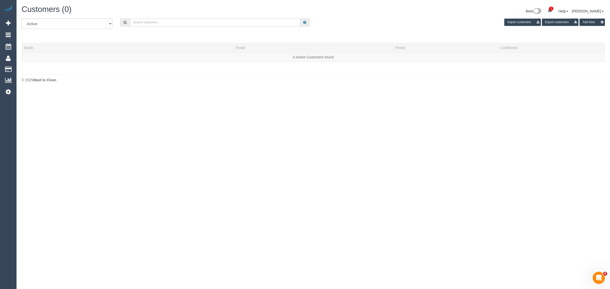
paste input "+61468469634"
type input "+61468469634"
click at [176, 23] on input "+61468469634" at bounding box center [215, 23] width 170 height 8
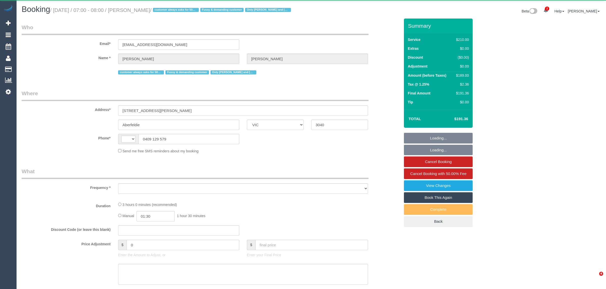
select select "VIC"
select select "string:stripe-pm_1PEhPk2GScqysDRVbJkjG1lK"
select select "180"
select select "number:27"
select select "number:14"
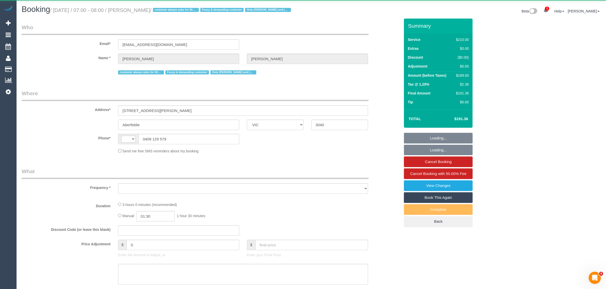
select select "number:19"
select select "number:22"
select select "number:35"
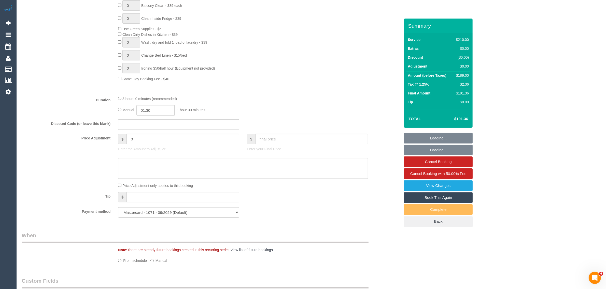
select select "string:AU"
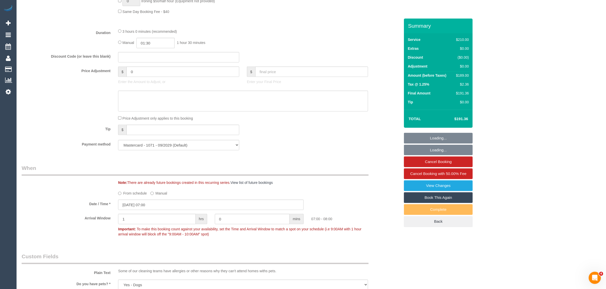
select select "object:1597"
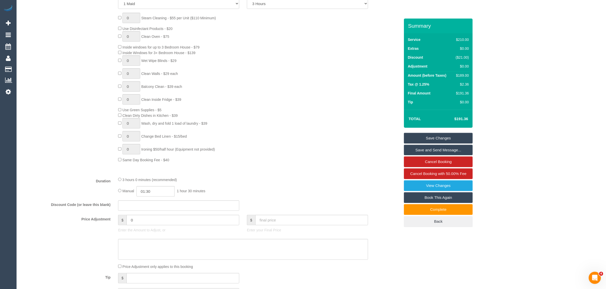
scroll to position [127, 0]
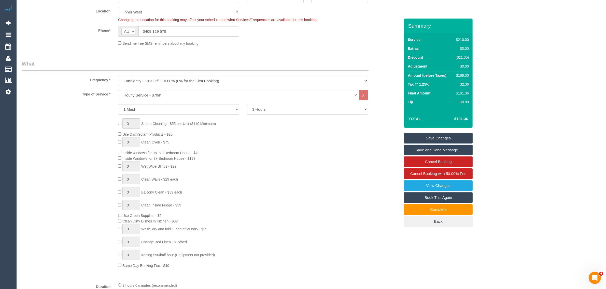
click at [298, 112] on select "2 Hours 2.5 Hours 3 Hours 3.5 Hours 4 Hours 4.5 Hours 5 Hours 5.5 Hours 6 Hours…" at bounding box center [307, 109] width 121 height 10
click at [247, 104] on select "2 Hours 2.5 Hours 3 Hours 3.5 Hours 4 Hours 4.5 Hours 5 Hours 5.5 Hours 6 Hours…" at bounding box center [307, 109] width 121 height 10
click at [298, 110] on select "2 Hours 2.5 Hours 3 Hours 3.5 Hours 4 Hours 4.5 Hours 5 Hours 5.5 Hours 6 Hours…" at bounding box center [307, 109] width 121 height 10
select select "240"
click at [247, 104] on select "2 Hours 2.5 Hours 3 Hours 3.5 Hours 4 Hours 4.5 Hours 5 Hours 5.5 Hours 6 Hours…" at bounding box center [307, 109] width 121 height 10
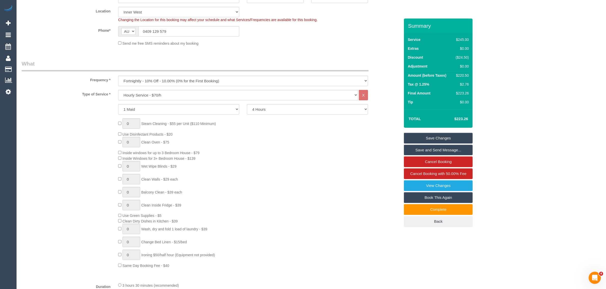
click at [309, 134] on div "0 Steam Cleaning - $55 per Unit ($110 Minimum) Use Disinfectant Products - $20 …" at bounding box center [258, 194] width 289 height 150
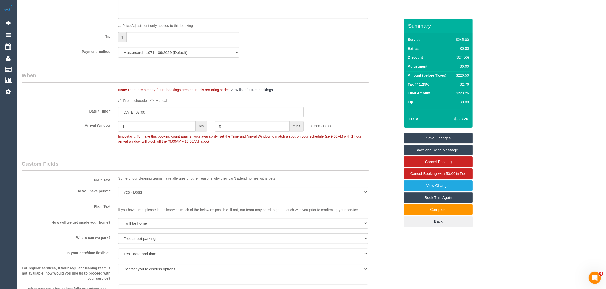
scroll to position [763, 0]
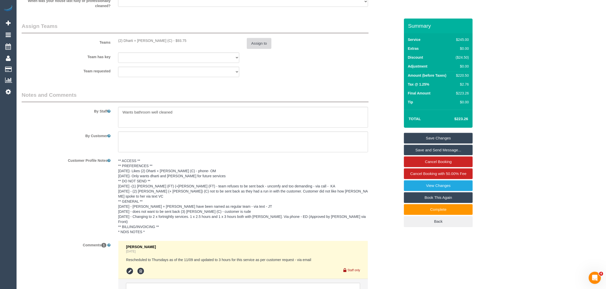
click at [259, 44] on button "Assign to" at bounding box center [259, 43] width 24 height 11
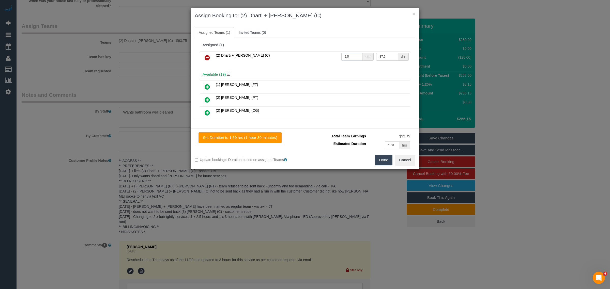
drag, startPoint x: 353, startPoint y: 55, endPoint x: 343, endPoint y: 55, distance: 10.2
click at [343, 55] on input "2.5" at bounding box center [352, 57] width 21 height 8
type input "2"
type input "4"
click at [383, 159] on button "Done" at bounding box center [384, 160] width 18 height 11
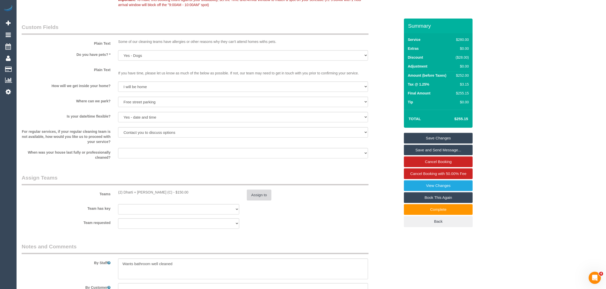
scroll to position [804, 0]
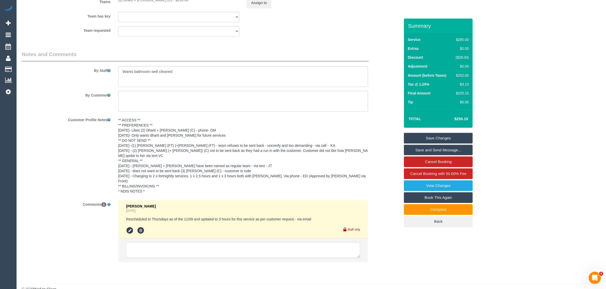
click at [257, 243] on textarea at bounding box center [243, 251] width 234 height 16
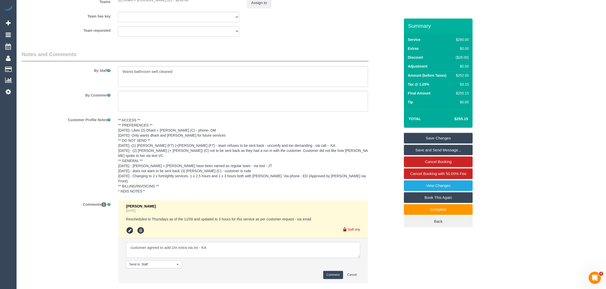
type textarea "customer agreed to add 1hr extra via txt - KA"
click at [327, 271] on button "Comment" at bounding box center [333, 275] width 20 height 8
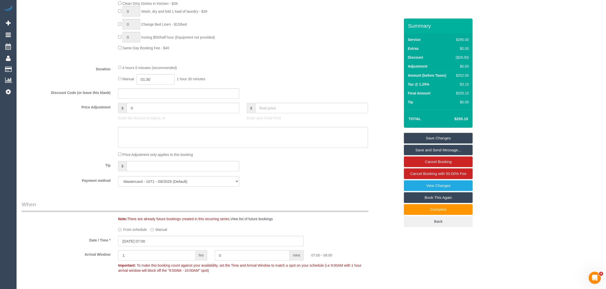
scroll to position [295, 0]
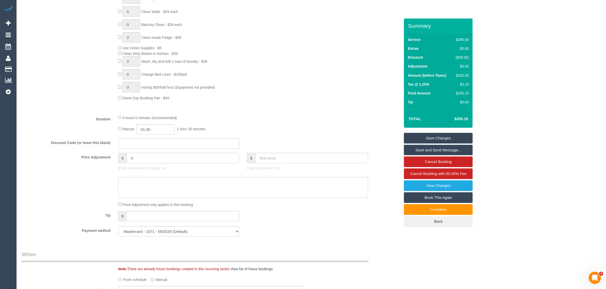
click at [436, 138] on link "Save Changes" at bounding box center [438, 138] width 69 height 11
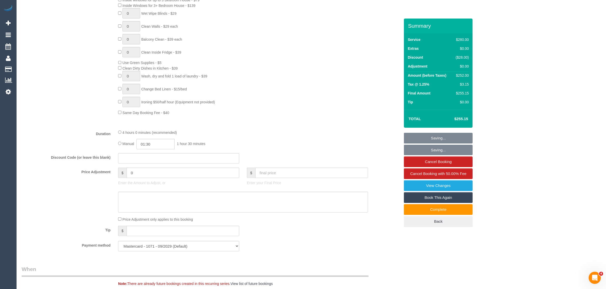
scroll to position [0, 0]
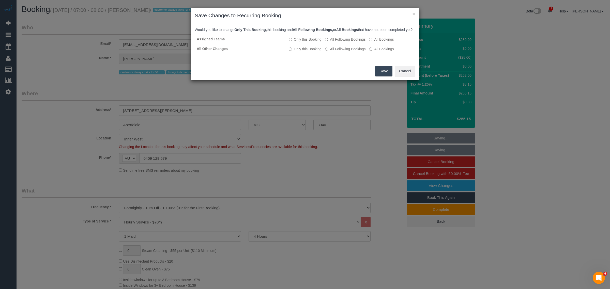
click at [381, 77] on button "Save" at bounding box center [383, 71] width 17 height 11
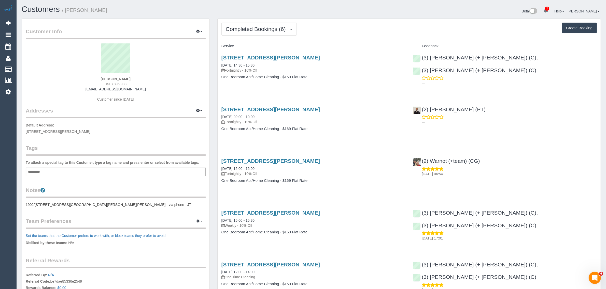
click at [113, 83] on span "0413 895 933" at bounding box center [116, 84] width 22 height 4
copy div "0413 895 933"
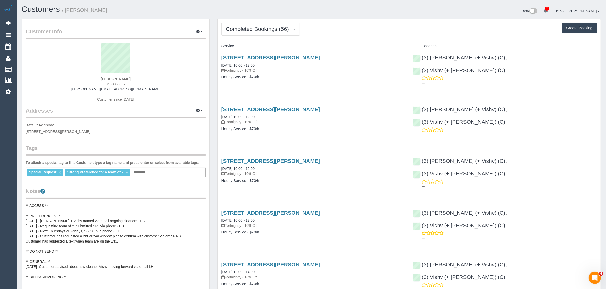
click at [120, 81] on div "[PERSON_NAME] 0438053607 [PERSON_NAME][EMAIL_ADDRESS][DOMAIN_NAME] Customer sin…" at bounding box center [116, 75] width 180 height 64
click at [120, 81] on div "Carolyn Hope 0438053607 carolyn.hope777@gmail.com Customer since 2022" at bounding box center [116, 75] width 180 height 64
copy div "0438053607"
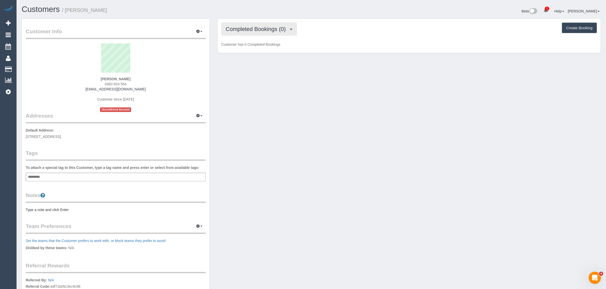
click at [265, 29] on span "Completed Bookings (0)" at bounding box center [257, 29] width 63 height 6
click at [260, 48] on link "Upcoming Bookings (1)" at bounding box center [248, 47] width 53 height 7
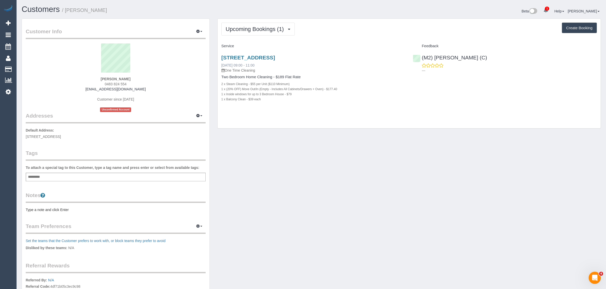
drag, startPoint x: 277, startPoint y: 67, endPoint x: 236, endPoint y: 63, distance: 42.1
click at [236, 63] on div "1/115 Albion St, Brunswick, VIC 3056 11/09/2025 09:00 - 11:00 One Time Cleaning" at bounding box center [313, 64] width 184 height 18
click at [289, 128] on div "Upcoming Bookings (1) Completed Bookings (0) Upcoming Bookings (1) Cancelled Bo…" at bounding box center [408, 74] width 383 height 110
drag, startPoint x: 265, startPoint y: 64, endPoint x: 219, endPoint y: 64, distance: 46.0
click at [219, 64] on div "1/115 Albion St, Brunswick, VIC 3056 11/09/2025 09:00 - 11:00 One Time Cleaning…" at bounding box center [313, 81] width 192 height 62
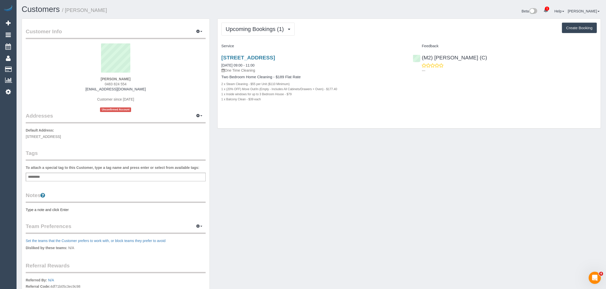
copy link "11/09/2025 09:00 - 11:00"
click at [373, 116] on div "Upcoming Bookings (1) Completed Bookings (0) Upcoming Bookings (1) Cancelled Bo…" at bounding box center [408, 74] width 383 height 110
drag, startPoint x: 493, startPoint y: 56, endPoint x: 421, endPoint y: 57, distance: 71.5
click at [421, 57] on div "(M2) Joseph Tshibangu (C) ---" at bounding box center [505, 62] width 192 height 25
copy link "(M2) Joseph Tshibangu (C)"
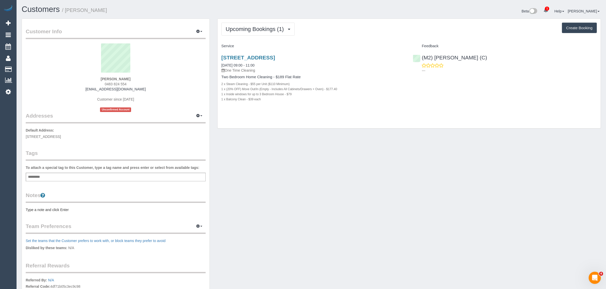
click at [296, 134] on div "Customer Info Edit Contact Info Send Message Email Preferences Special Sales Ta…" at bounding box center [311, 184] width 586 height 331
drag, startPoint x: 273, startPoint y: 99, endPoint x: 215, endPoint y: 69, distance: 65.4
click at [215, 69] on div "Upcoming Bookings (1) Completed Bookings (0) Upcoming Bookings (1) Cancelled Bo…" at bounding box center [408, 76] width 391 height 115
copy div "One Time Cleaning Two Bedroom Home Cleaning - $189 Flat Rate 2 x Steam Cleaning…"
click at [109, 77] on strong "David Riches" at bounding box center [116, 79] width 30 height 4
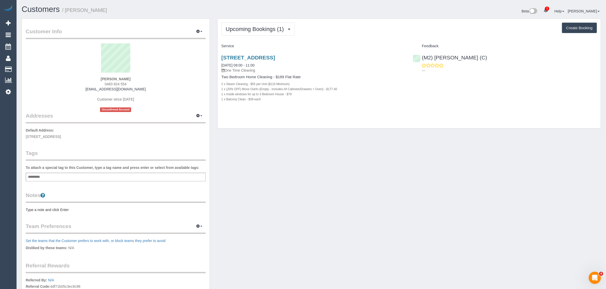
click at [109, 77] on strong "David Riches" at bounding box center [116, 79] width 30 height 4
copy strong "David"
click at [55, 134] on p "Default Address: 1/115 Albion St, Brunswick, VIC 3056" at bounding box center [116, 133] width 180 height 11
copy span "Brunswick"
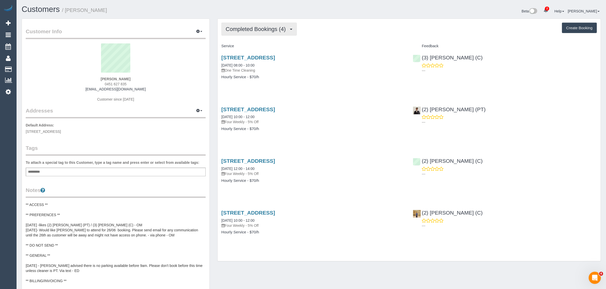
click at [250, 27] on span "Completed Bookings (4)" at bounding box center [257, 29] width 63 height 6
click at [242, 45] on link "Upcoming Bookings (11)" at bounding box center [249, 47] width 54 height 7
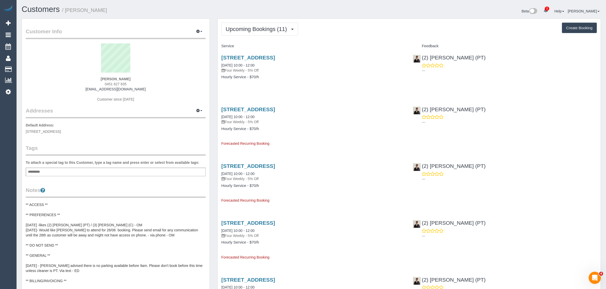
click at [115, 83] on span "0451 627 835" at bounding box center [116, 84] width 22 height 4
copy div "0451 627 835"
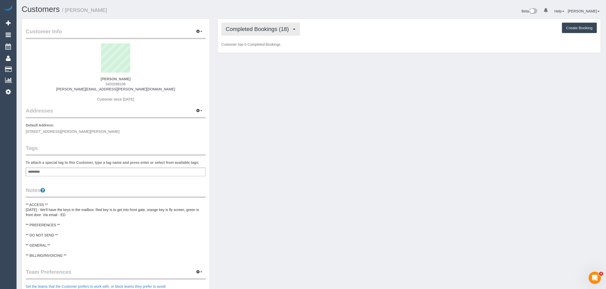
click at [266, 31] on button "Completed Bookings (18)" at bounding box center [260, 29] width 78 height 13
click at [253, 45] on link "Upcoming Bookings (11)" at bounding box center [249, 47] width 55 height 7
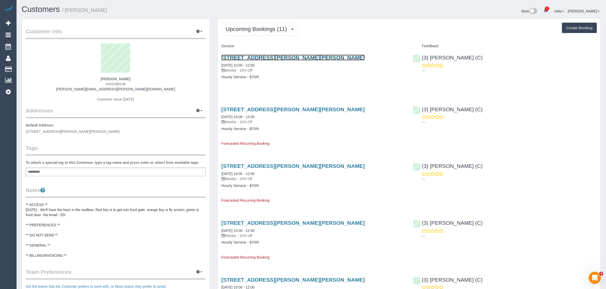
click at [244, 56] on link "[STREET_ADDRESS][PERSON_NAME][PERSON_NAME]" at bounding box center [292, 58] width 143 height 6
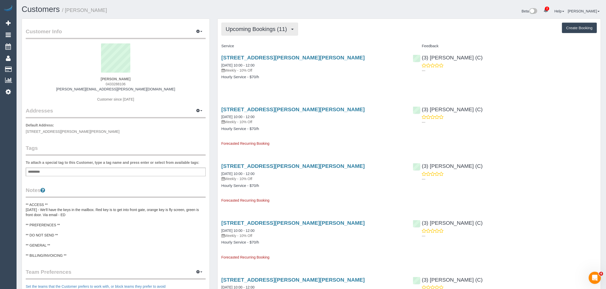
drag, startPoint x: 265, startPoint y: 31, endPoint x: 262, endPoint y: 35, distance: 4.2
click at [265, 31] on span "Upcoming Bookings (11)" at bounding box center [258, 29] width 64 height 6
click at [254, 45] on link "Upcoming Bookings (11)" at bounding box center [249, 47] width 55 height 7
click at [267, 28] on span "Upcoming Bookings (11)" at bounding box center [258, 29] width 64 height 6
click at [253, 45] on link "Upcoming Bookings (11)" at bounding box center [249, 47] width 55 height 7
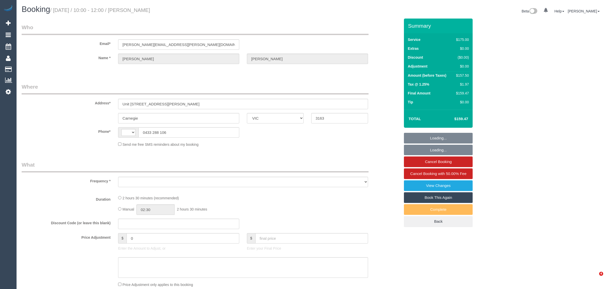
select select "VIC"
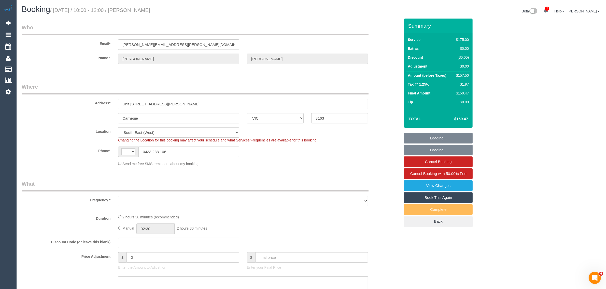
select select "string:AU"
select select "object:552"
select select "string:stripe-pm_1RISRj2GScqysDRVdfWkrOql"
select select "number:29"
select select "number:15"
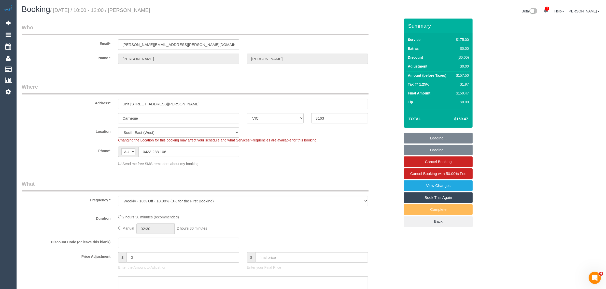
select select "number:19"
select select "number:24"
select select "number:33"
select select "number:11"
select select "object:703"
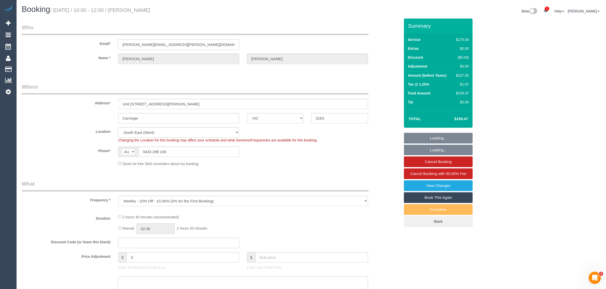
select select "150"
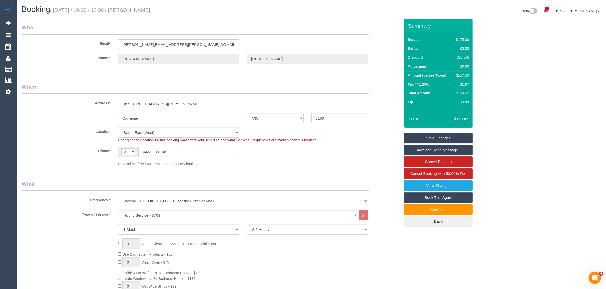
click at [164, 116] on input "Carnegie" at bounding box center [178, 118] width 121 height 10
click at [415, 172] on span "Cancel Booking with 50.00% Fee" at bounding box center [438, 174] width 56 height 4
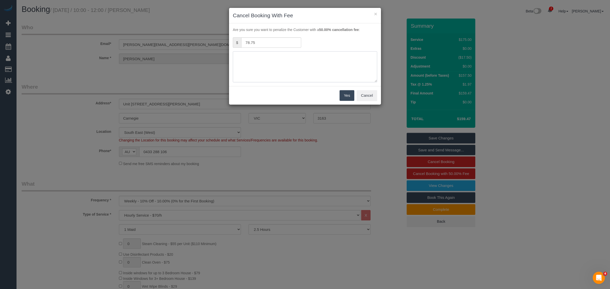
click at [292, 53] on textarea at bounding box center [305, 66] width 144 height 31
type textarea "no access via txt - KA"
click at [347, 94] on button "Yes" at bounding box center [347, 95] width 15 height 11
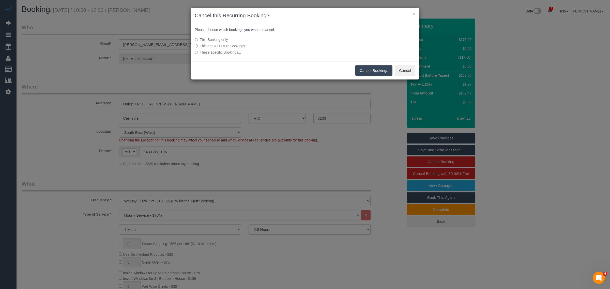
click at [371, 73] on button "Cancel Bookings" at bounding box center [374, 70] width 37 height 11
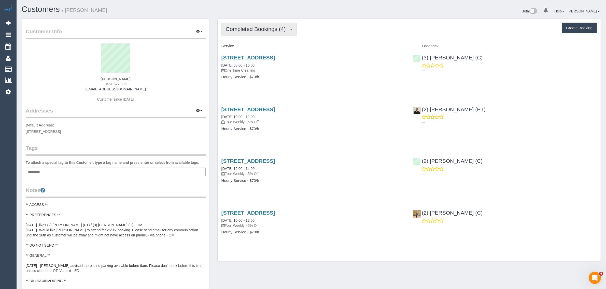
click at [248, 30] on span "Completed Bookings (4)" at bounding box center [257, 29] width 63 height 6
click at [250, 45] on link "Upcoming Bookings (11)" at bounding box center [249, 47] width 54 height 7
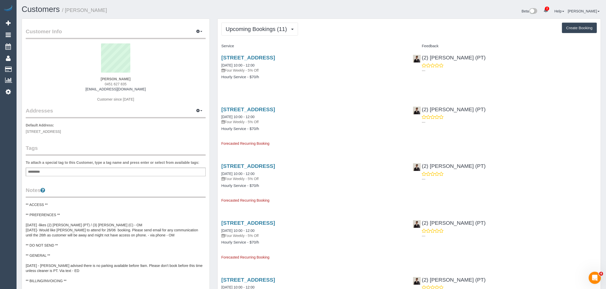
drag, startPoint x: 102, startPoint y: 82, endPoint x: 141, endPoint y: 86, distance: 39.8
click at [141, 86] on div "Aiko Azelia Putri 0451 627 835 aikoazelia@gmail.com Customer since 2025" at bounding box center [116, 75] width 180 height 64
click at [172, 86] on div "Aiko Azelia Putri 0451 627 835 aikoazelia@gmail.com Customer since 2025" at bounding box center [116, 75] width 180 height 64
click at [171, 87] on div "Aiko Azelia Putri 0451 627 835 aikoazelia@gmail.com Customer since 2025" at bounding box center [116, 75] width 180 height 64
click at [256, 56] on link "216/681 Chapel St, South Yarra, VIC 3141" at bounding box center [248, 58] width 54 height 6
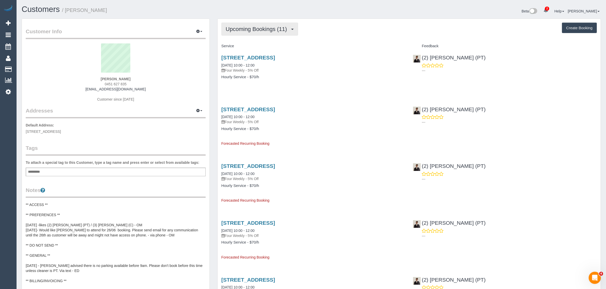
click at [257, 27] on span "Upcoming Bookings (11)" at bounding box center [258, 29] width 64 height 6
click at [244, 45] on link "Upcoming Bookings (11)" at bounding box center [249, 47] width 54 height 7
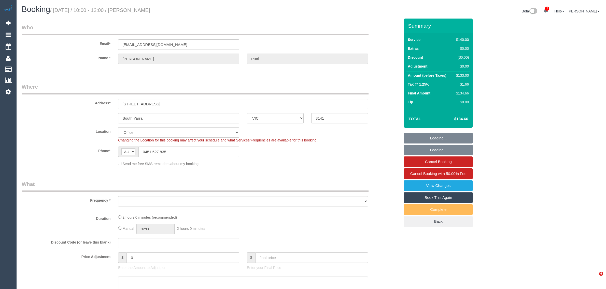
select select "VIC"
select select "object:721"
select select "number:29"
select select "number:14"
select select "number:19"
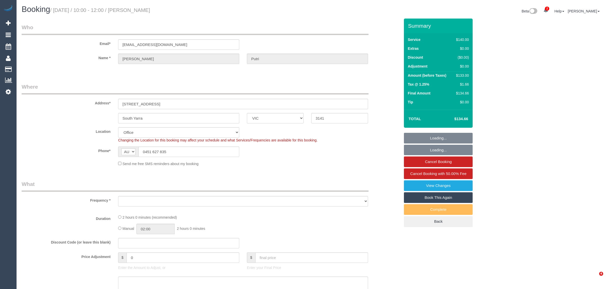
select select "number:22"
select select "number:34"
select select "number:26"
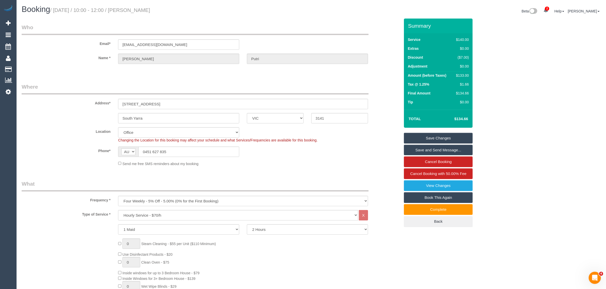
click at [363, 83] on legend "Where" at bounding box center [195, 88] width 347 height 11
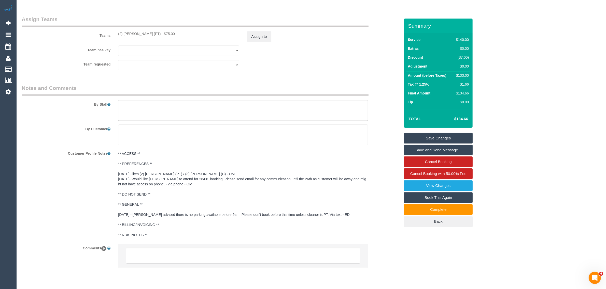
scroll to position [770, 0]
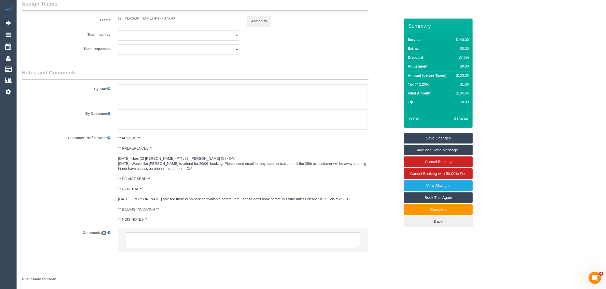
drag, startPoint x: 355, startPoint y: 50, endPoint x: 348, endPoint y: 75, distance: 25.9
click at [355, 50] on div "Team requested (2) Azwad Raza (PT) (0) Account - Tech (0) Office (0) [PERSON_NA…" at bounding box center [211, 50] width 386 height 10
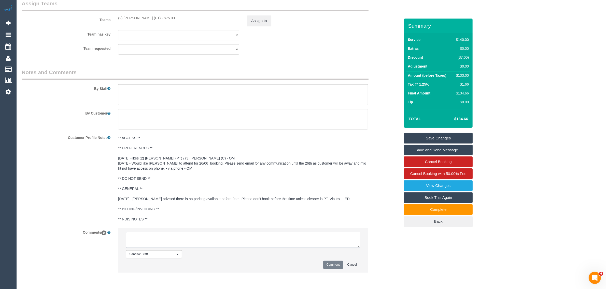
click at [240, 237] on textarea at bounding box center [243, 240] width 234 height 16
paste textarea "Cleaner(s) Unassigned: Reason Unassigned: Contact via: Which message sent: Addi…"
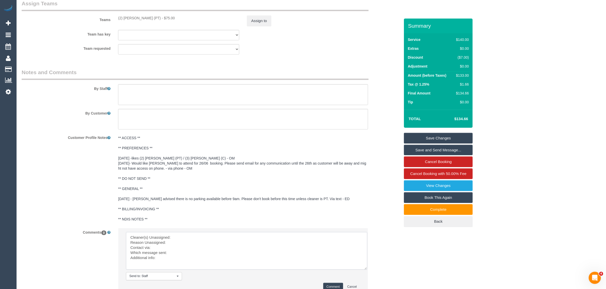
scroll to position [0, 0]
drag, startPoint x: 358, startPoint y: 247, endPoint x: 368, endPoint y: 277, distance: 32.1
click at [368, 277] on textarea at bounding box center [247, 255] width 243 height 46
click at [226, 234] on textarea at bounding box center [247, 255] width 243 height 46
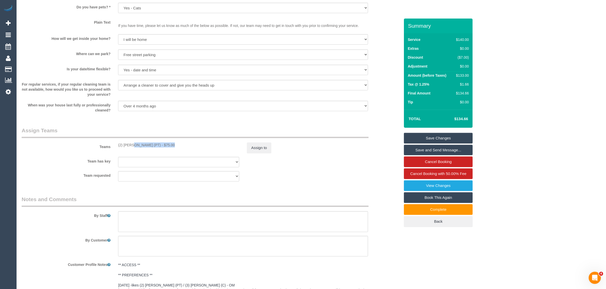
drag, startPoint x: 117, startPoint y: 144, endPoint x: 154, endPoint y: 141, distance: 36.7
click at [154, 141] on div "Teams (2) Azwad Raza (PT) - $75.00 Assign to" at bounding box center [211, 140] width 386 height 26
copy div "(2) [PERSON_NAME] (PT) -"
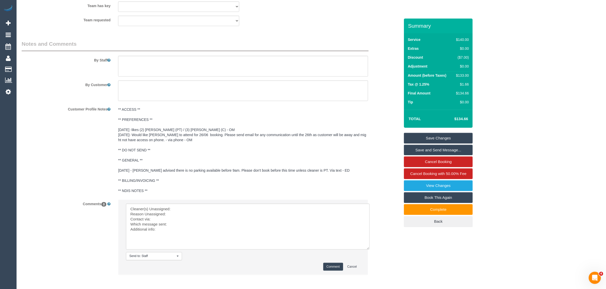
scroll to position [822, 0]
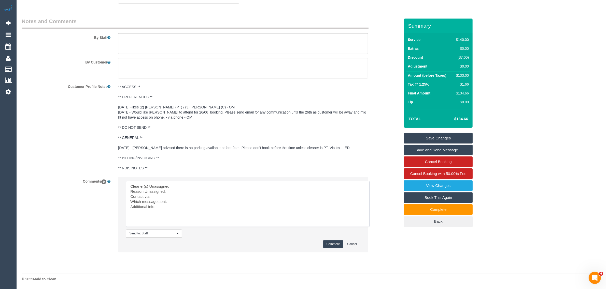
click at [186, 185] on textarea at bounding box center [247, 204] width 243 height 46
paste textarea "(2) [PERSON_NAME] (PT) -"
drag, startPoint x: 182, startPoint y: 191, endPoint x: 185, endPoint y: 188, distance: 4.5
click at [181, 191] on textarea at bounding box center [247, 204] width 243 height 46
click at [314, 192] on textarea at bounding box center [247, 204] width 243 height 46
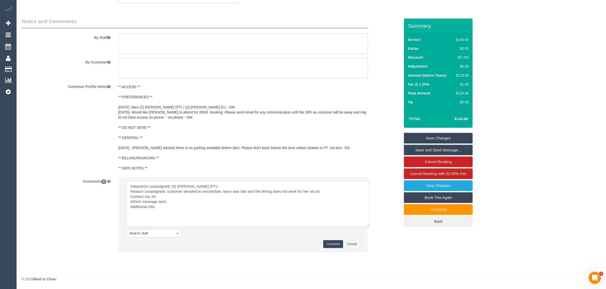
drag, startPoint x: 310, startPoint y: 192, endPoint x: 338, endPoint y: 188, distance: 28.2
click at [338, 188] on textarea at bounding box center [247, 204] width 243 height 46
drag, startPoint x: 327, startPoint y: 195, endPoint x: 309, endPoint y: 194, distance: 17.8
click at [309, 194] on textarea at bounding box center [247, 204] width 243 height 46
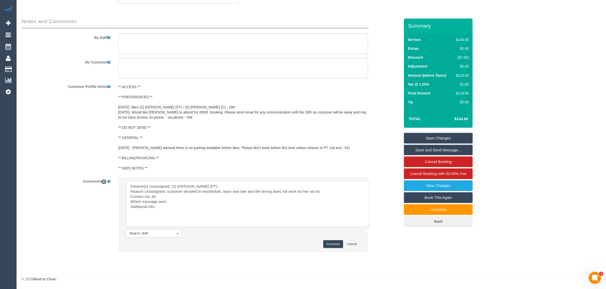
drag, startPoint x: 309, startPoint y: 194, endPoint x: 322, endPoint y: 192, distance: 13.2
click at [322, 192] on textarea at bounding box center [247, 204] width 243 height 46
click at [291, 205] on textarea at bounding box center [247, 204] width 243 height 46
click at [277, 202] on textarea at bounding box center [247, 204] width 243 height 46
click at [179, 204] on textarea at bounding box center [247, 204] width 243 height 46
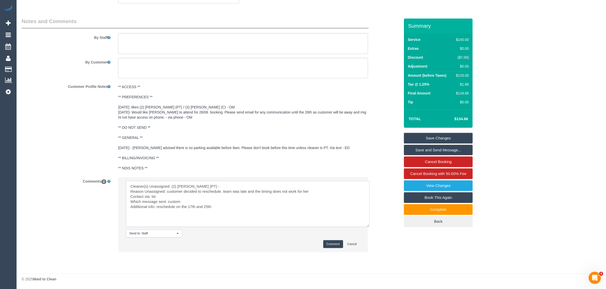
click at [198, 208] on textarea at bounding box center [247, 204] width 243 height 46
type textarea "Cleaner(s) Unassigned: (2) [PERSON_NAME] (PT) - Reason Unassigned: customer dec…"
click at [334, 244] on button "Comment" at bounding box center [333, 245] width 20 height 8
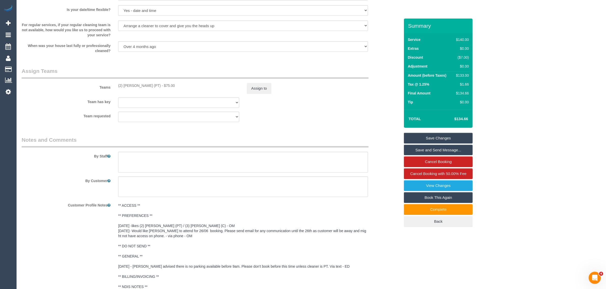
scroll to position [695, 0]
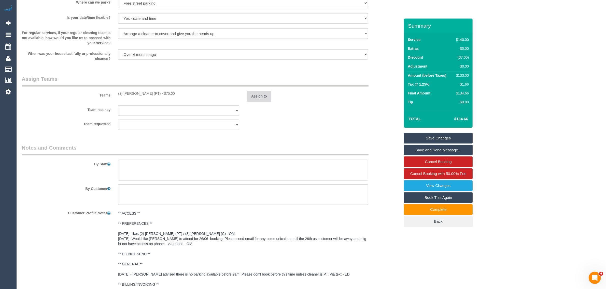
click at [255, 101] on button "Assign to" at bounding box center [259, 96] width 24 height 11
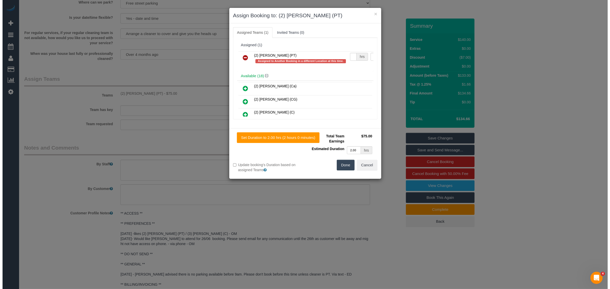
scroll to position [440, 0]
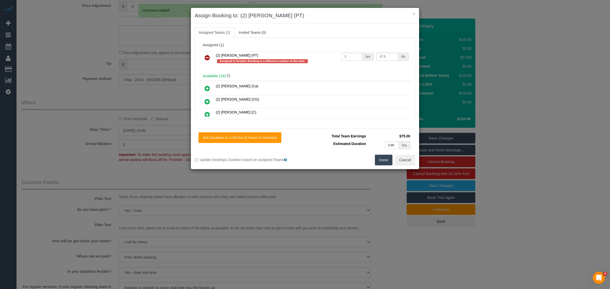
click at [207, 60] on icon at bounding box center [207, 58] width 5 height 6
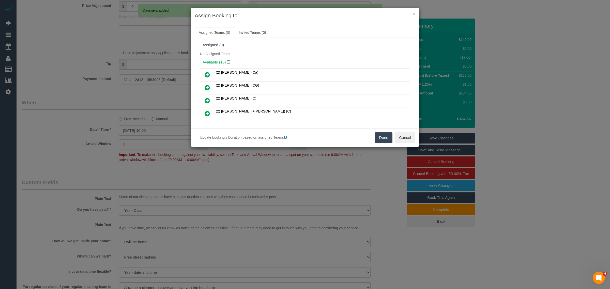
click at [380, 137] on button "Done" at bounding box center [384, 138] width 18 height 11
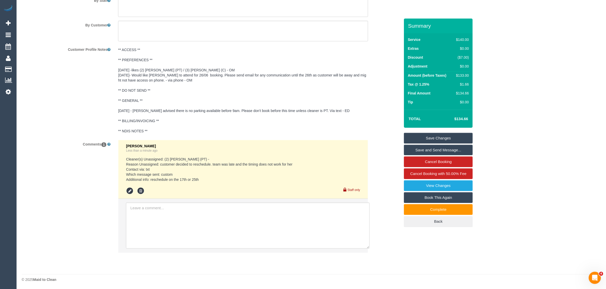
scroll to position [859, 0]
click at [433, 136] on link "Save Changes" at bounding box center [438, 138] width 69 height 11
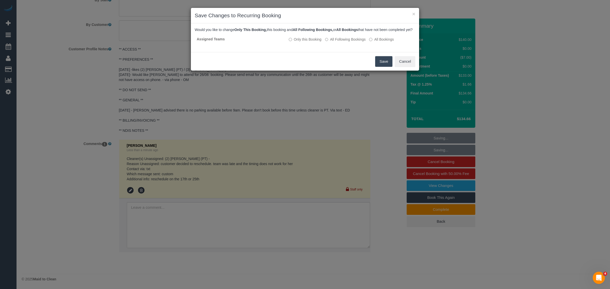
click at [382, 67] on button "Save" at bounding box center [383, 61] width 17 height 11
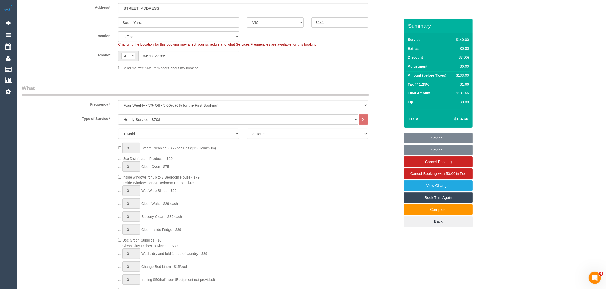
scroll to position [0, 0]
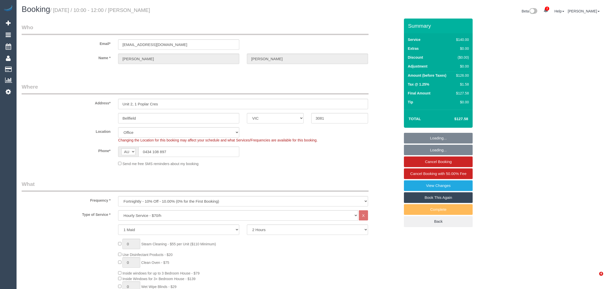
select select "VIC"
select select "number:27"
select select "number:14"
select select "number:18"
select select "number:22"
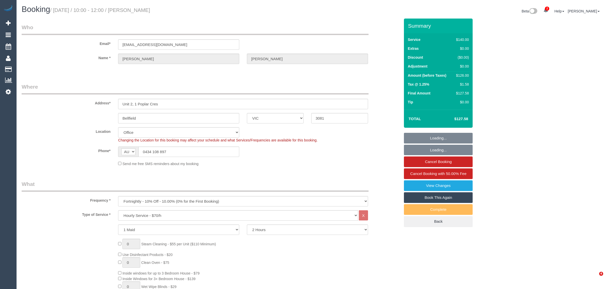
select select "number:35"
select select "number:12"
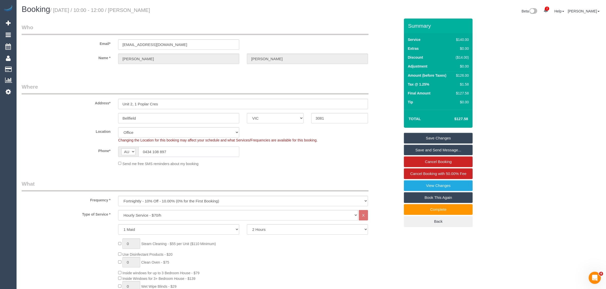
click at [166, 147] on input "0434 108 897" at bounding box center [188, 152] width 101 height 10
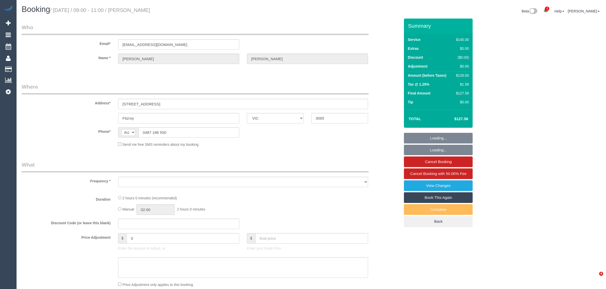
select select "VIC"
select select "string:stripe-pm_1PSZT32GScqysDRV63URR9qF"
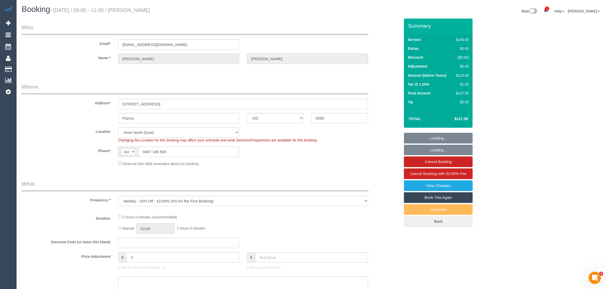
select select "object:742"
select select "number:29"
select select "number:15"
select select "number:18"
select select "number:24"
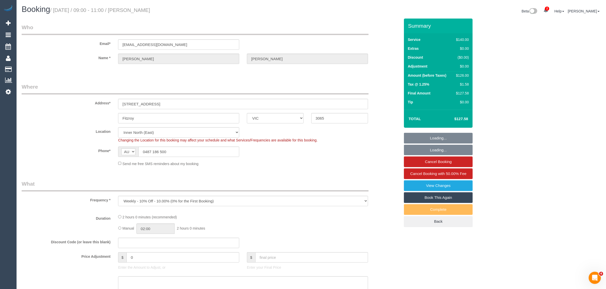
select select "number:35"
select select "number:12"
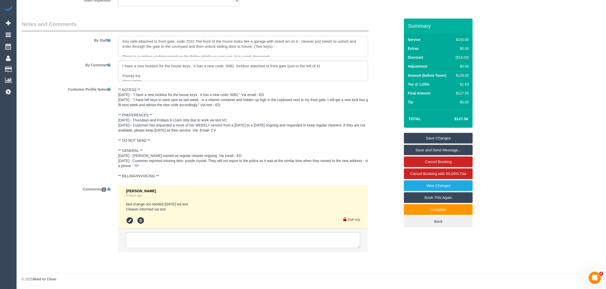
scroll to position [5, 0]
drag, startPoint x: 234, startPoint y: 66, endPoint x: 194, endPoint y: 66, distance: 40.7
click at [194, 66] on textarea at bounding box center [243, 71] width 250 height 21
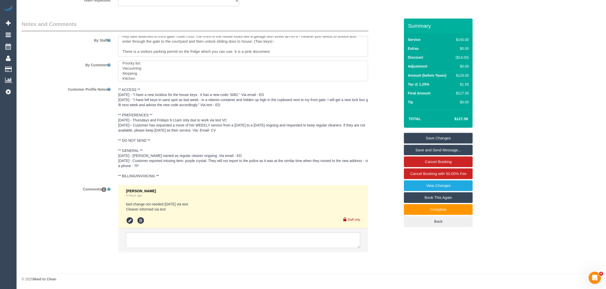
scroll to position [25, 0]
